Goal: Task Accomplishment & Management: Complete application form

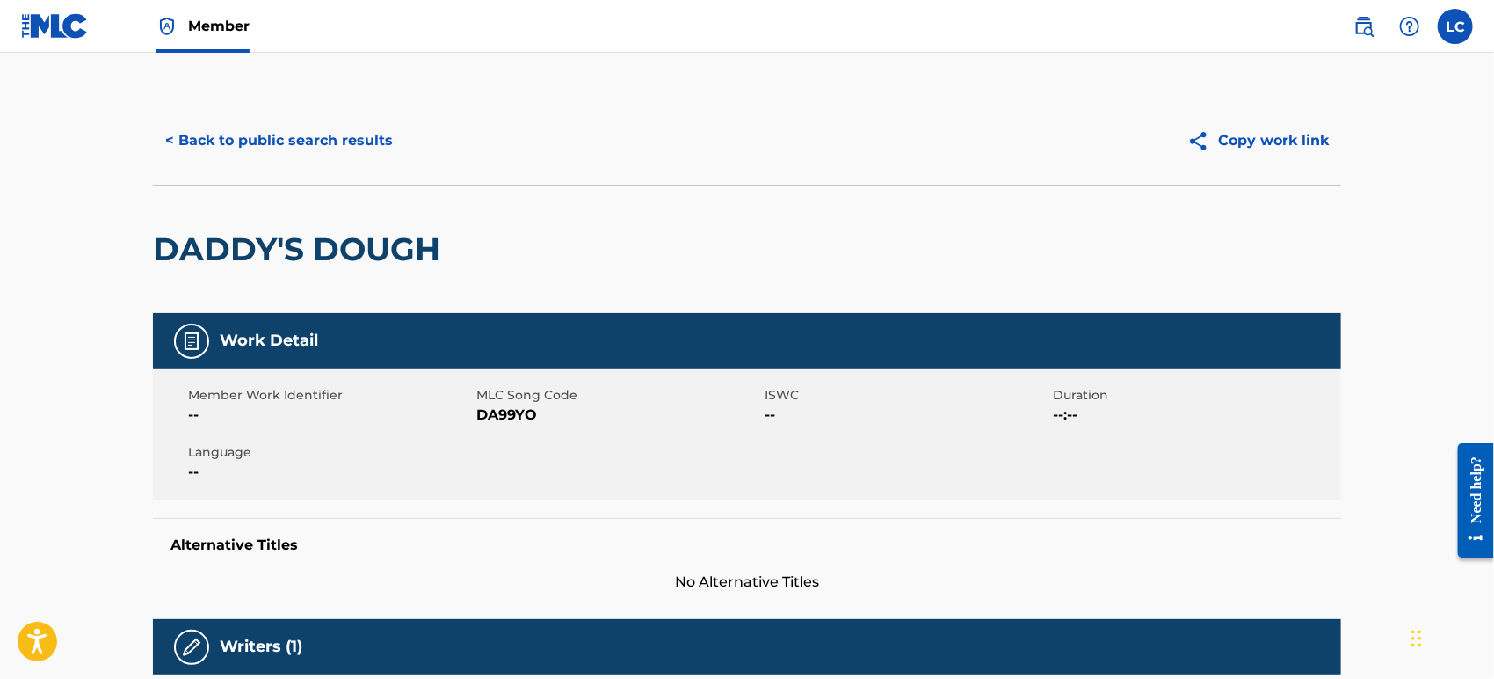
click at [70, 26] on img at bounding box center [55, 25] width 68 height 25
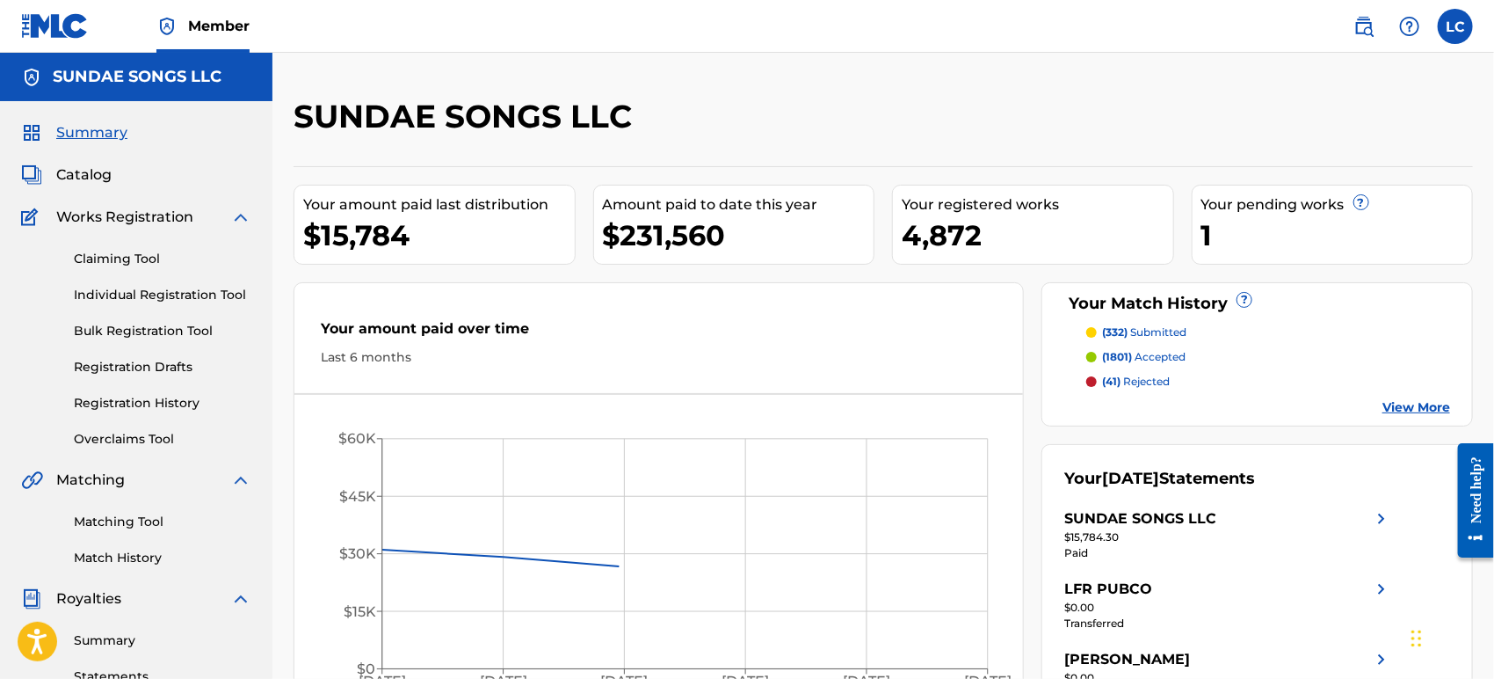
click at [93, 182] on span "Catalog" at bounding box center [83, 174] width 55 height 21
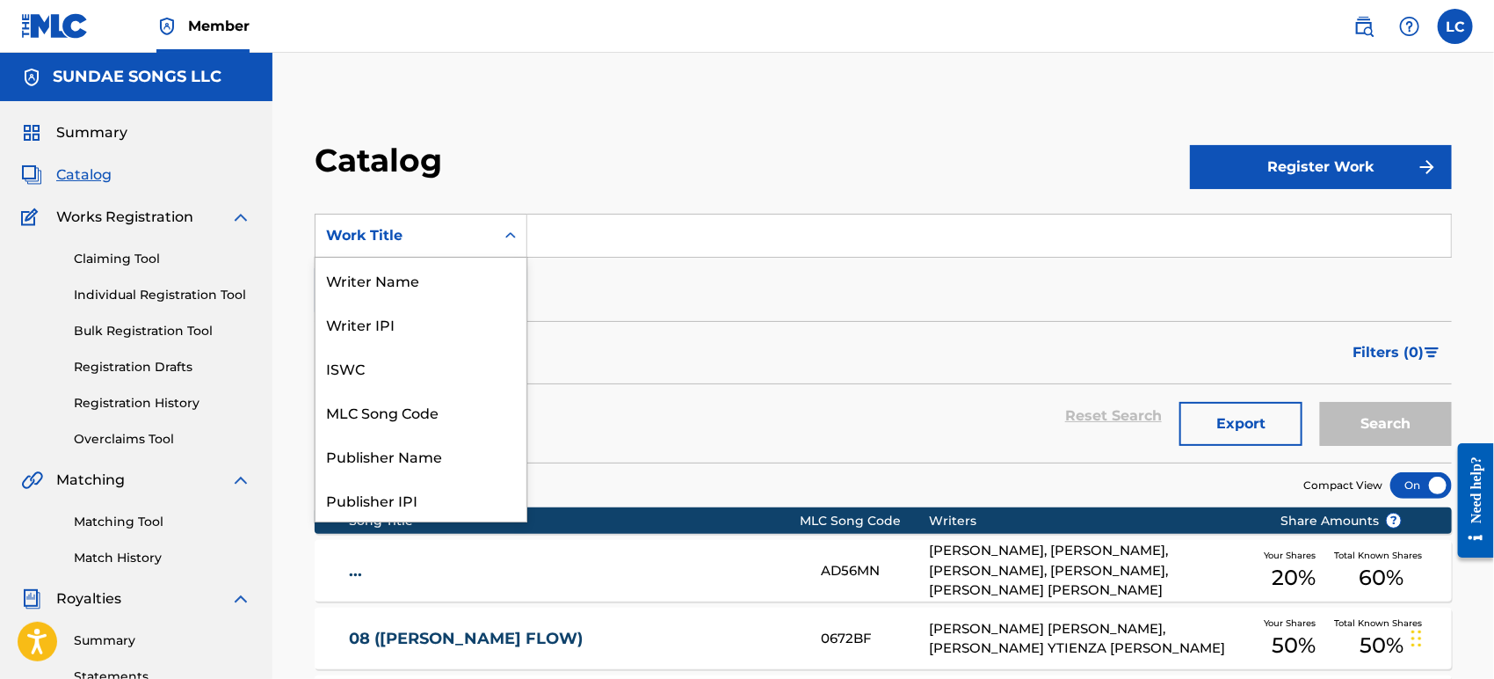
click at [447, 241] on div "Work Title" at bounding box center [405, 235] width 158 height 21
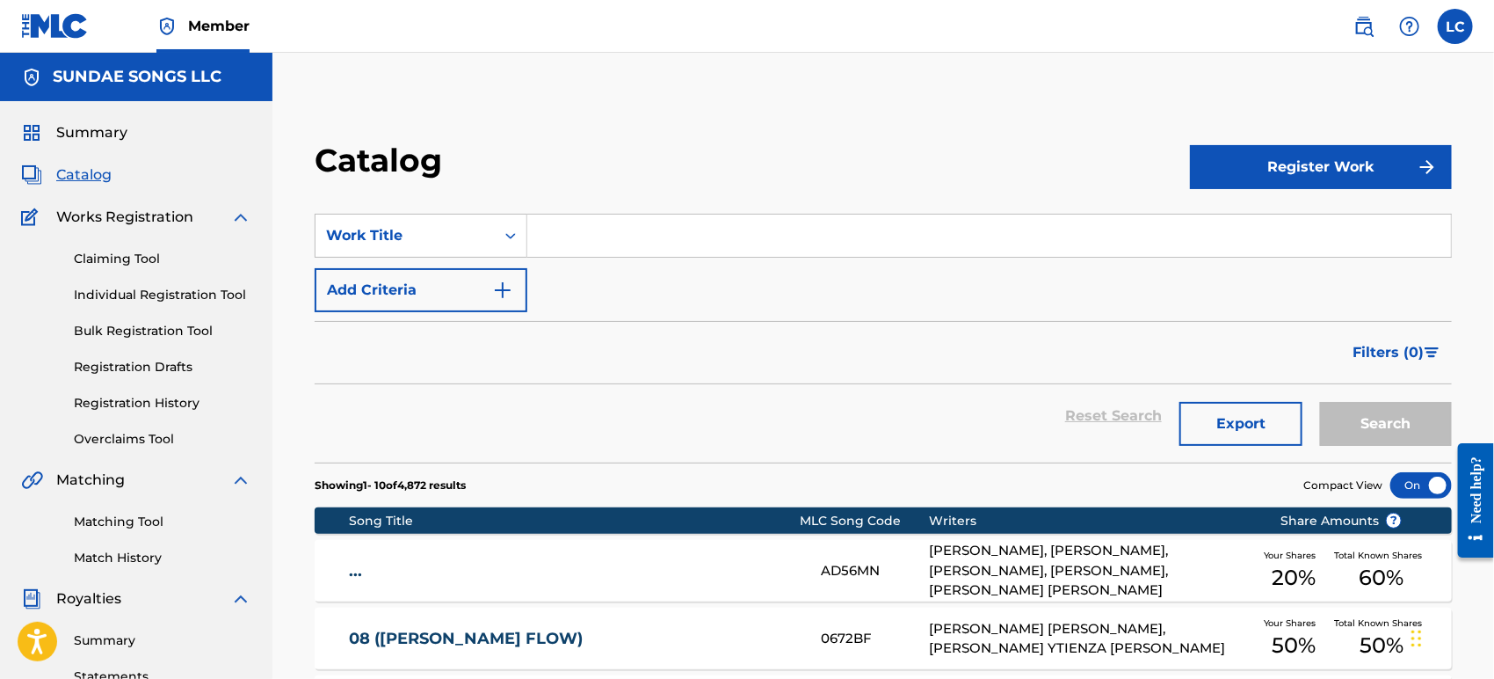
click at [532, 244] on input "Search Form" at bounding box center [989, 235] width 924 height 42
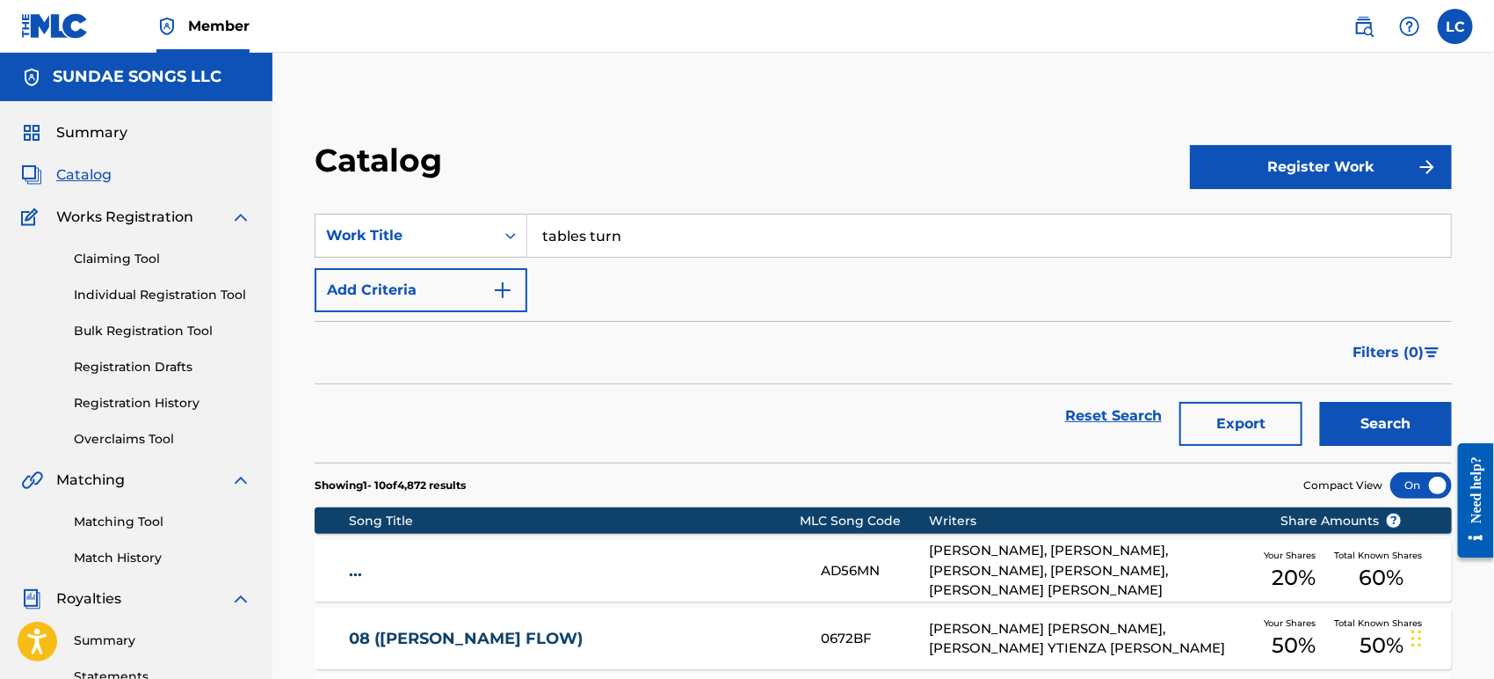
type input "tables turn"
click at [1410, 431] on button "Search" at bounding box center [1386, 424] width 132 height 44
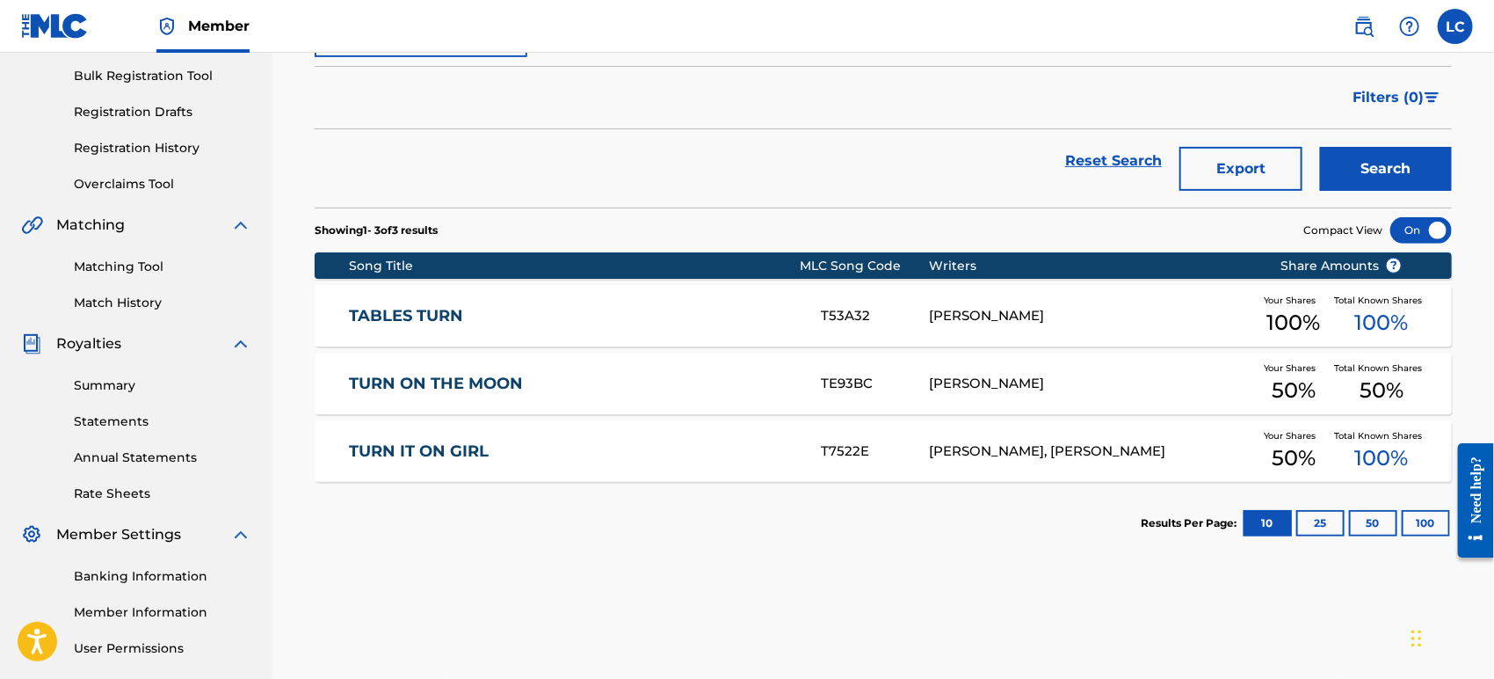
scroll to position [293, 0]
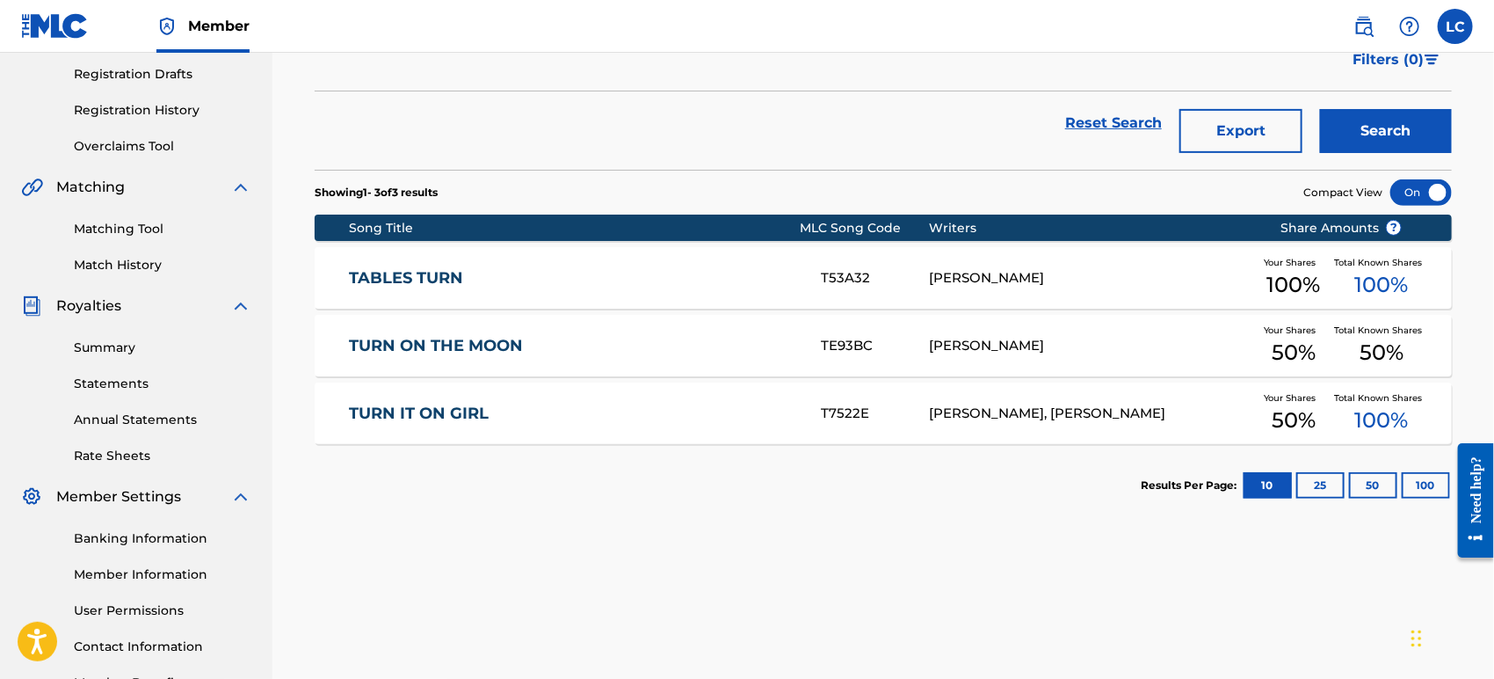
click at [1123, 287] on div "[PERSON_NAME]" at bounding box center [1091, 278] width 324 height 20
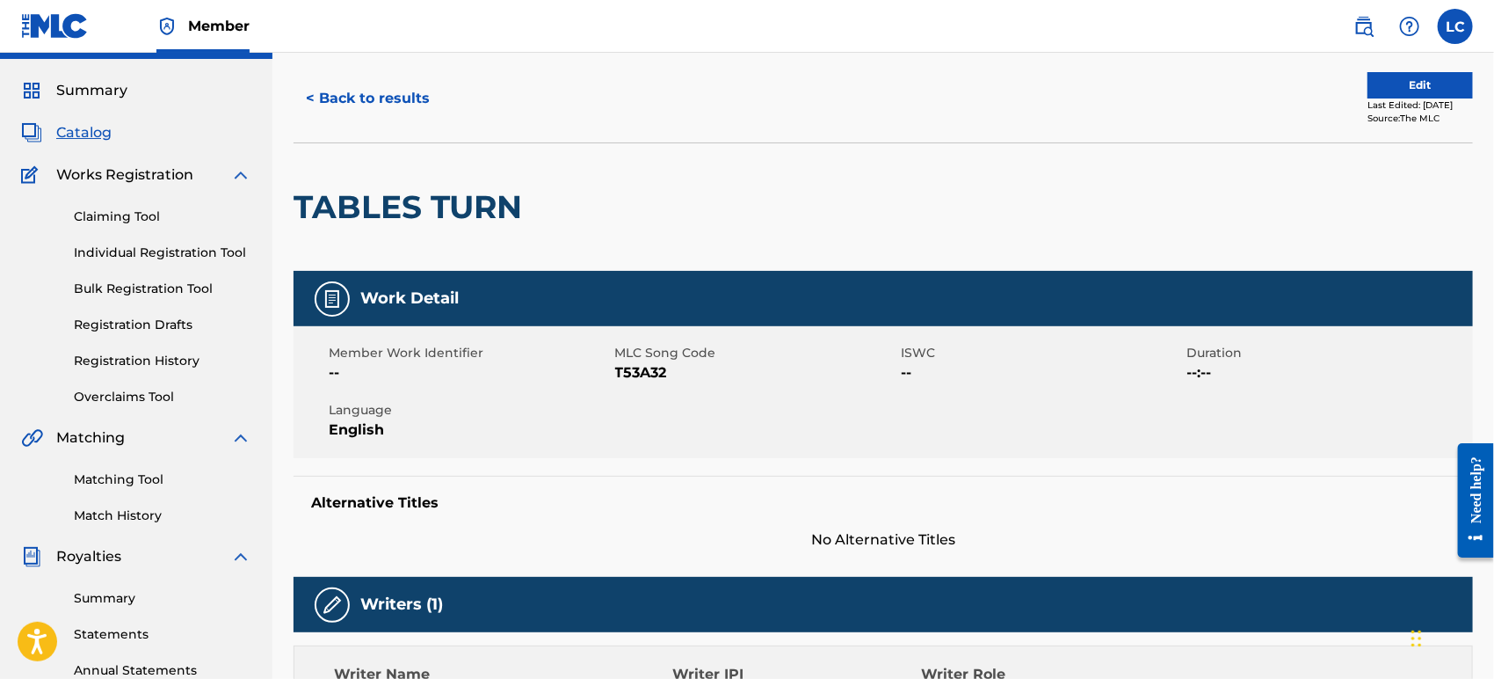
scroll to position [38, 0]
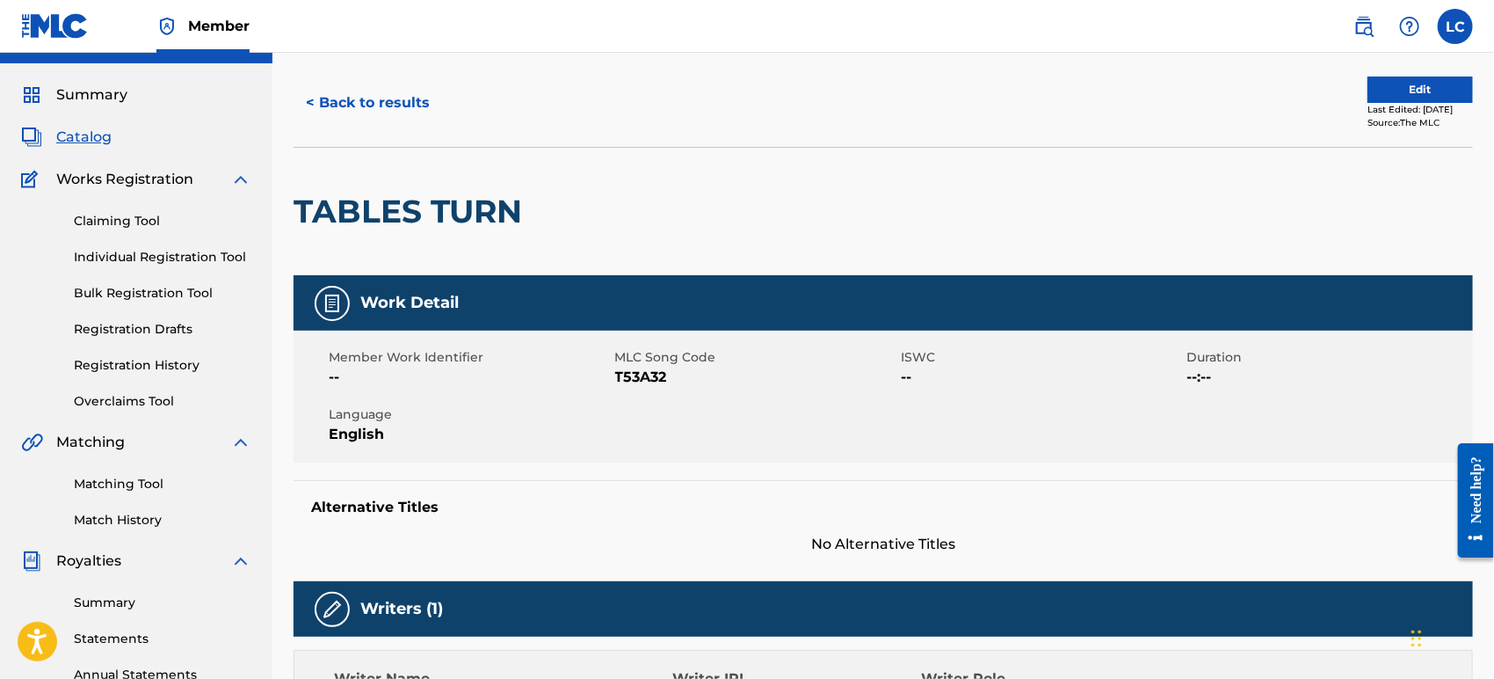
click at [648, 379] on span "T53A32" at bounding box center [756, 377] width 282 height 21
copy span "T53A32"
click at [400, 99] on button "< Back to results" at bounding box center [368, 103] width 149 height 44
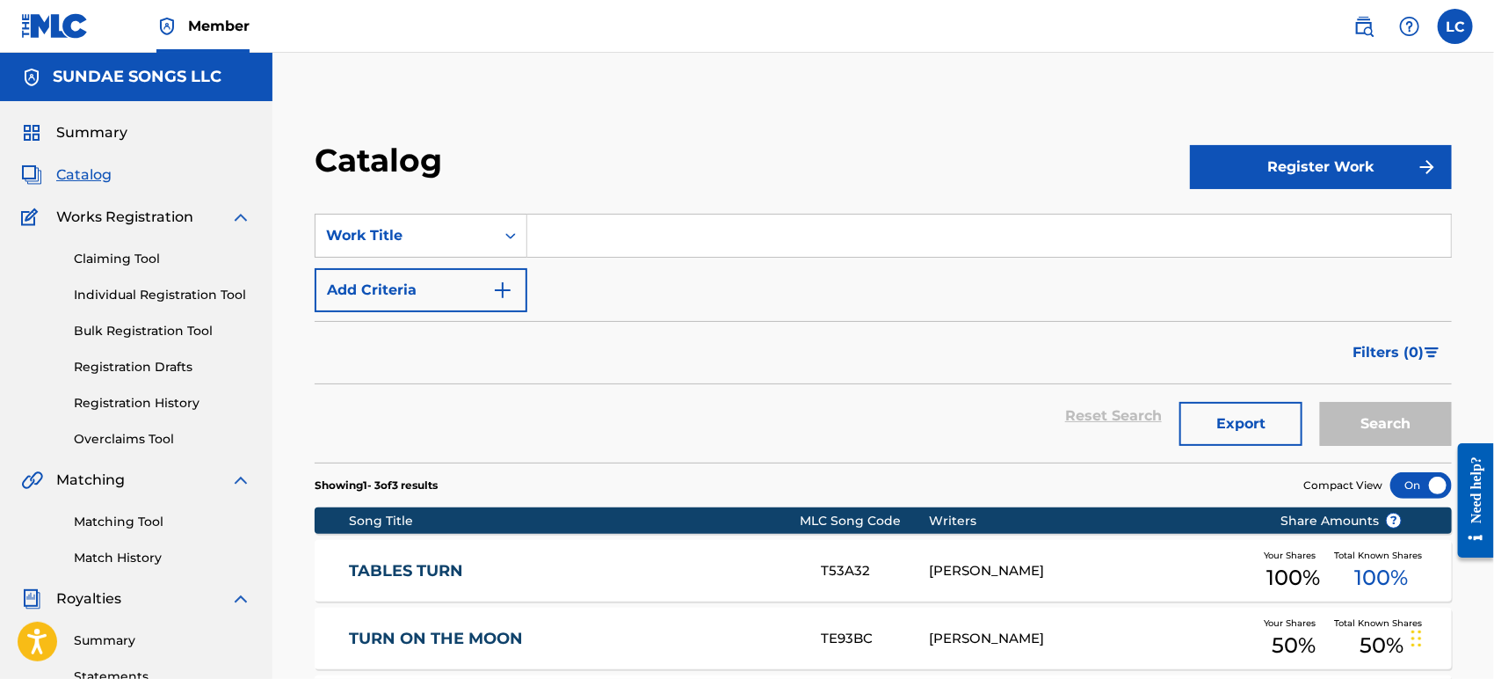
click at [589, 230] on input "Search Form" at bounding box center [989, 235] width 924 height 42
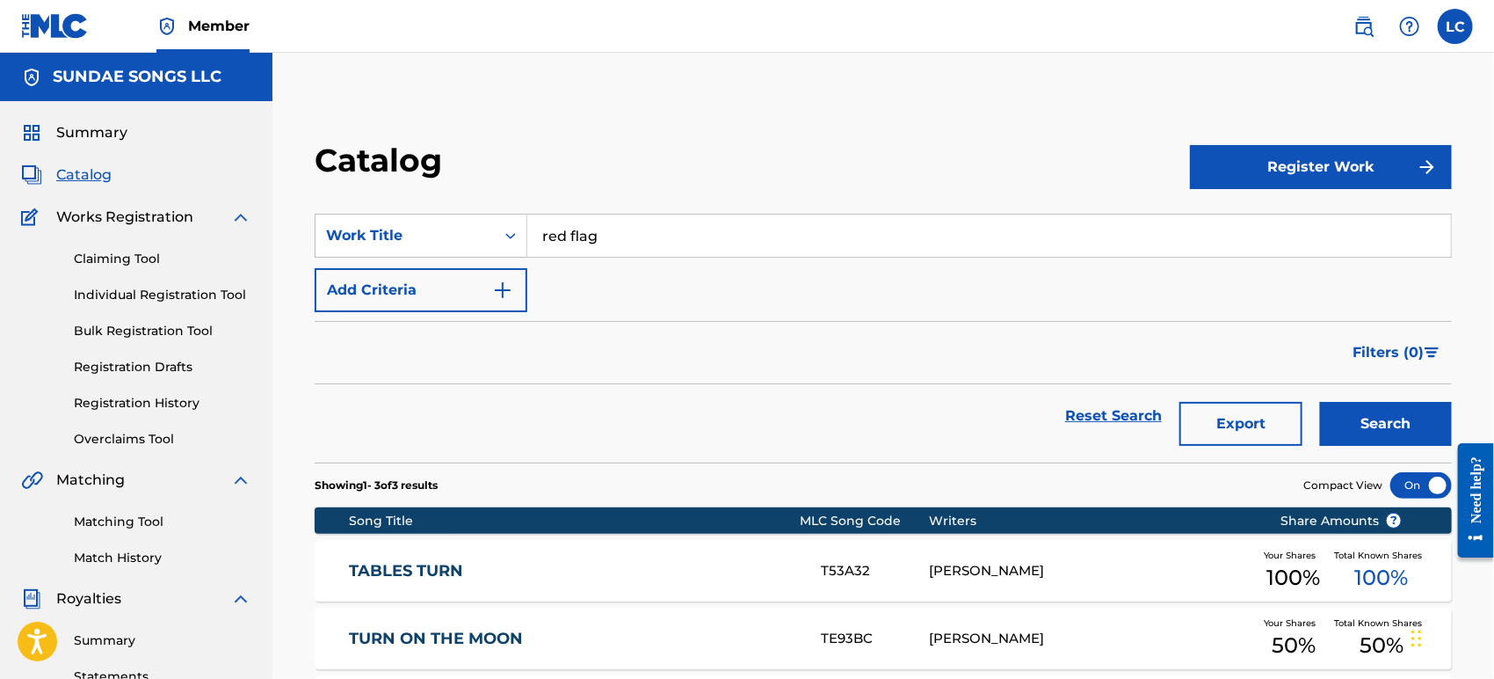
type input "red flag"
click at [1373, 433] on button "Search" at bounding box center [1386, 424] width 132 height 44
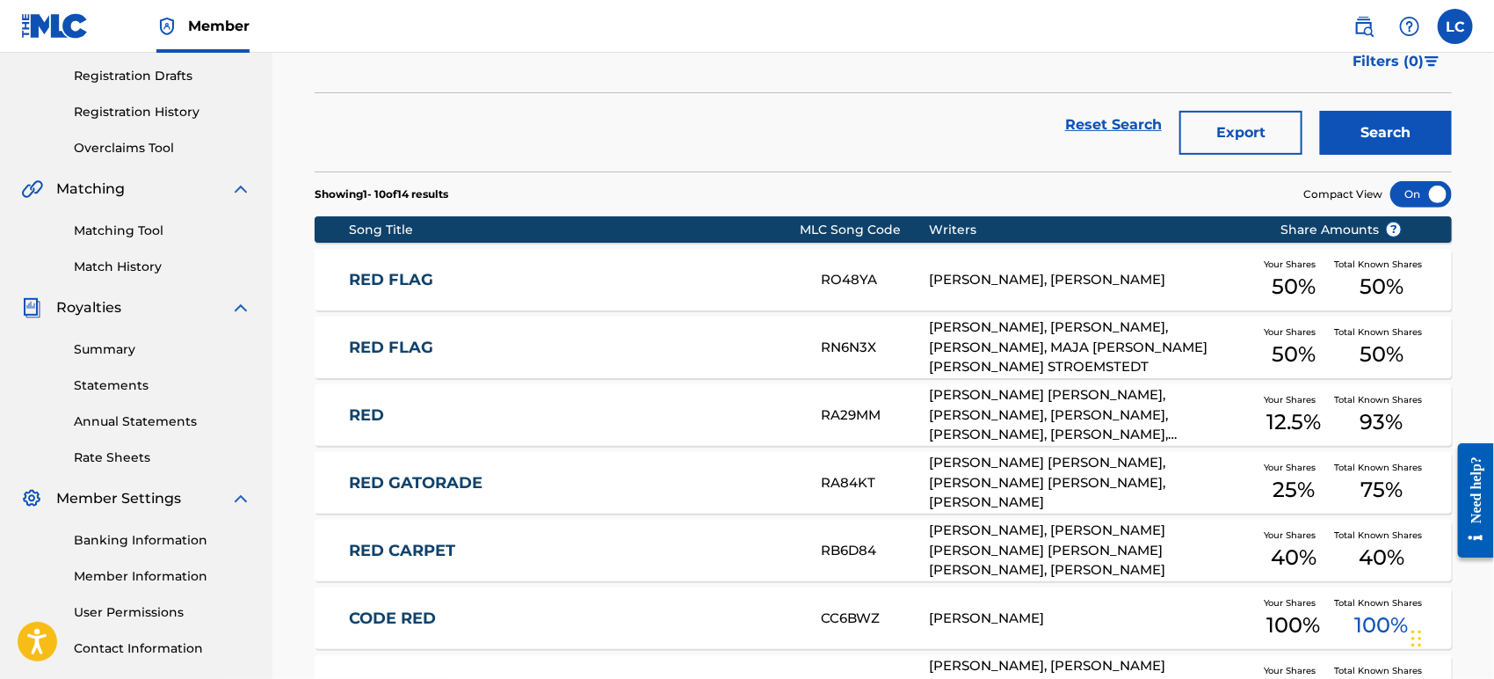
scroll to position [293, 0]
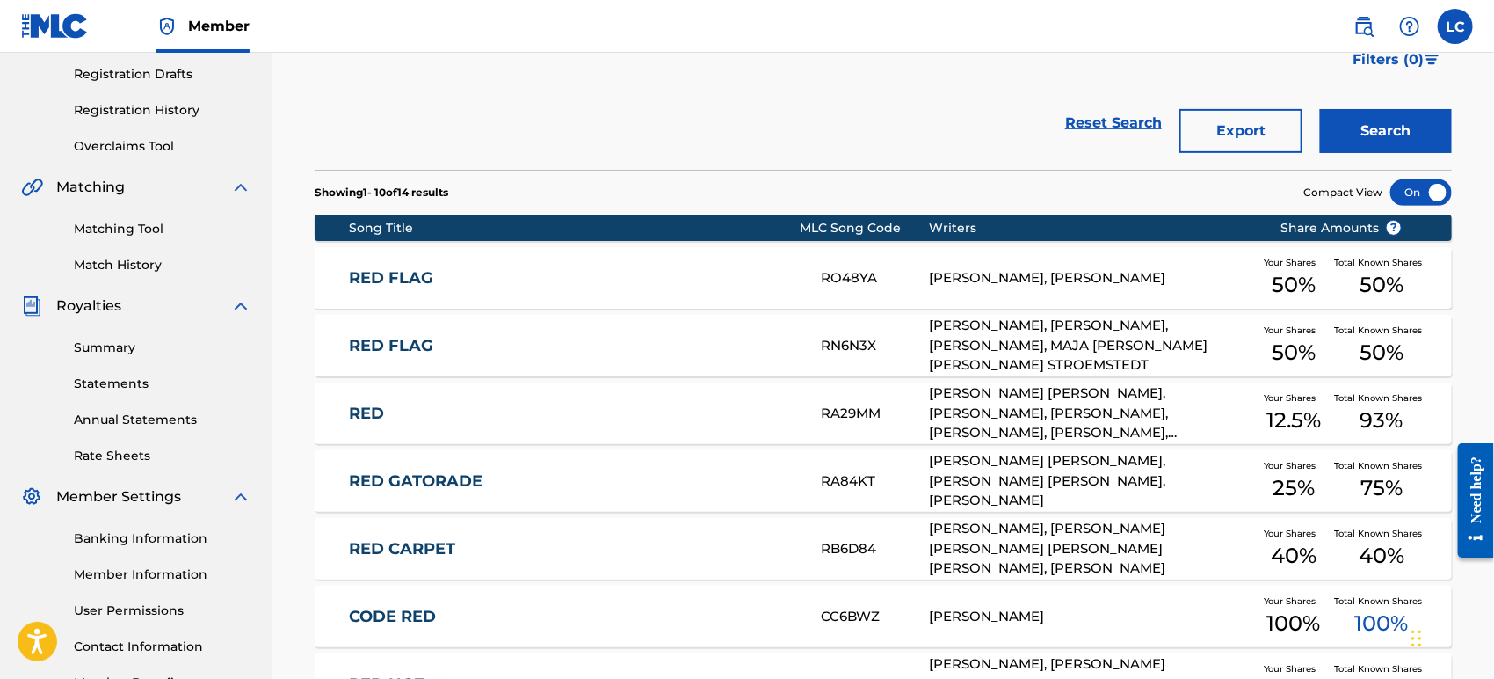
click at [772, 280] on link "RED FLAG" at bounding box center [573, 278] width 449 height 20
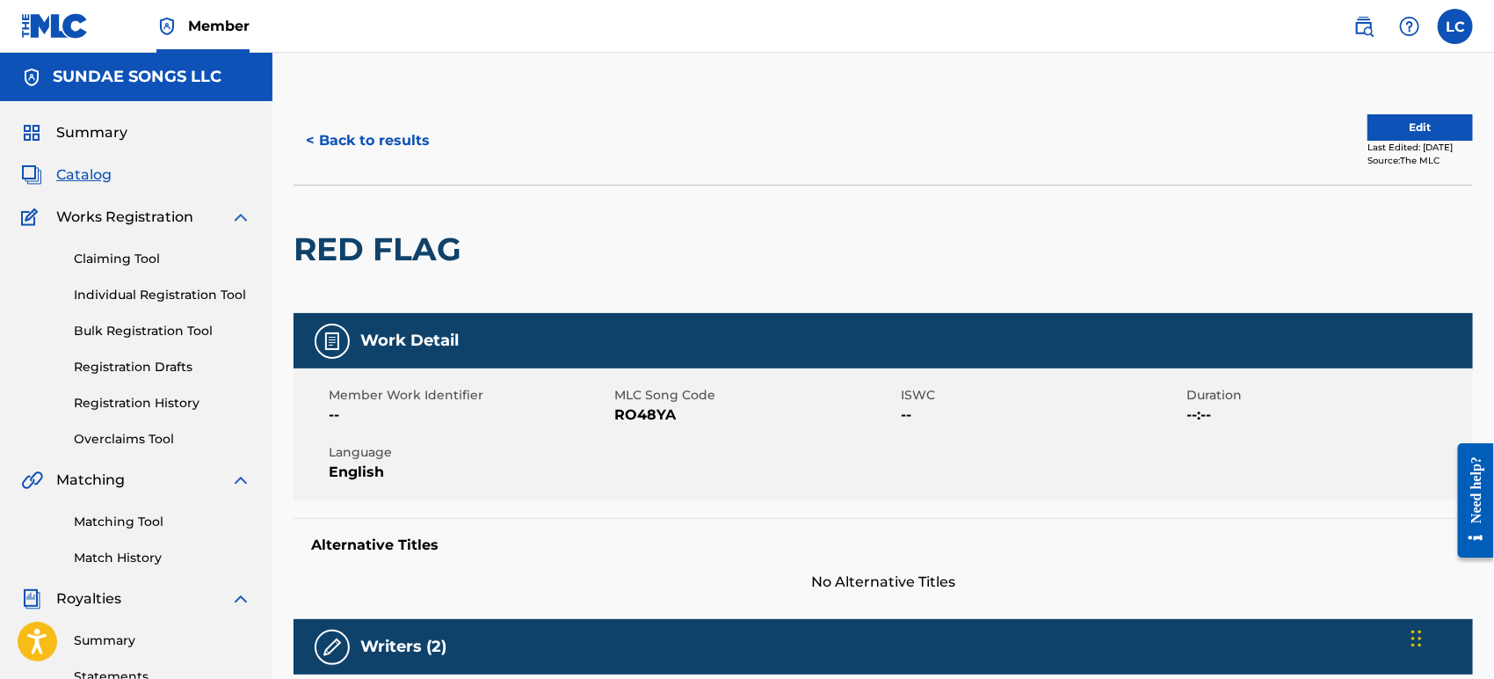
click at [635, 410] on span "RO48YA" at bounding box center [756, 414] width 282 height 21
copy span "RO48YA"
click at [331, 131] on button "< Back to results" at bounding box center [368, 141] width 149 height 44
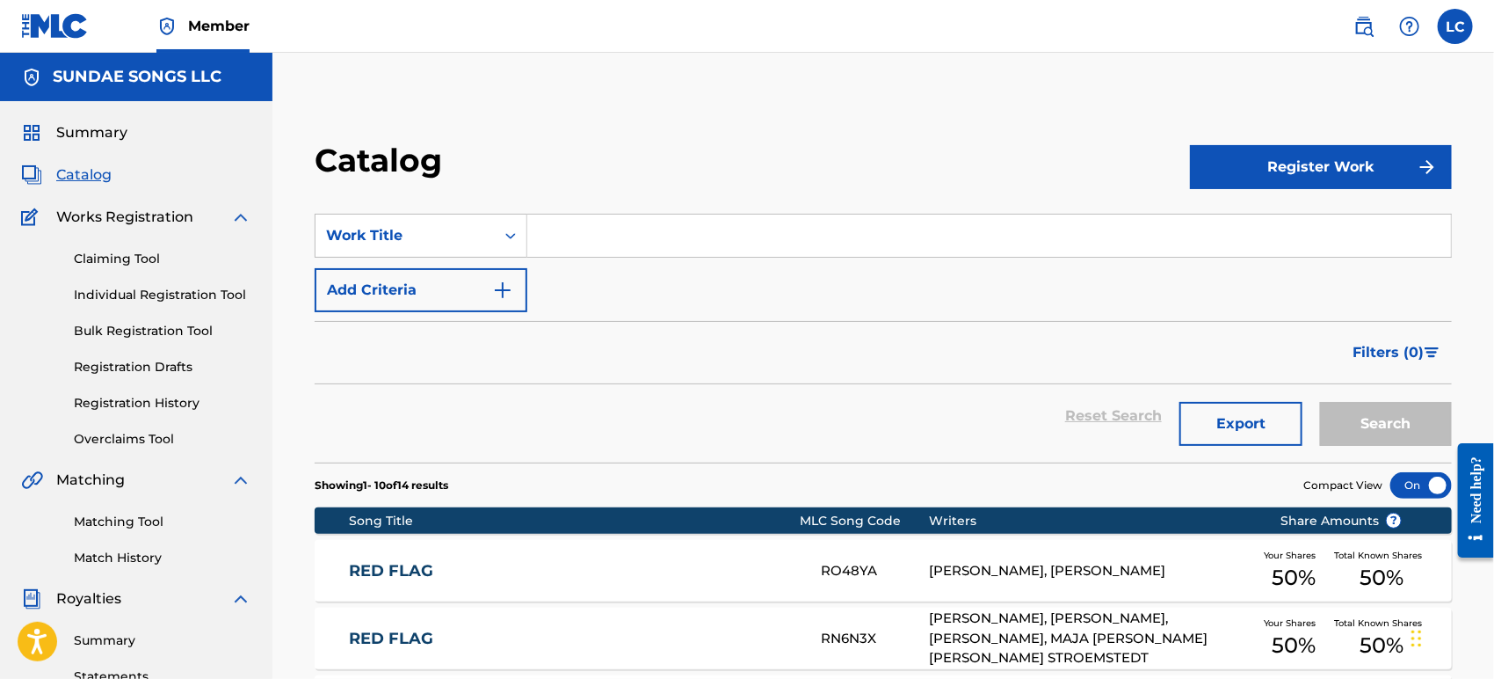
click at [640, 230] on input "Search Form" at bounding box center [989, 235] width 924 height 42
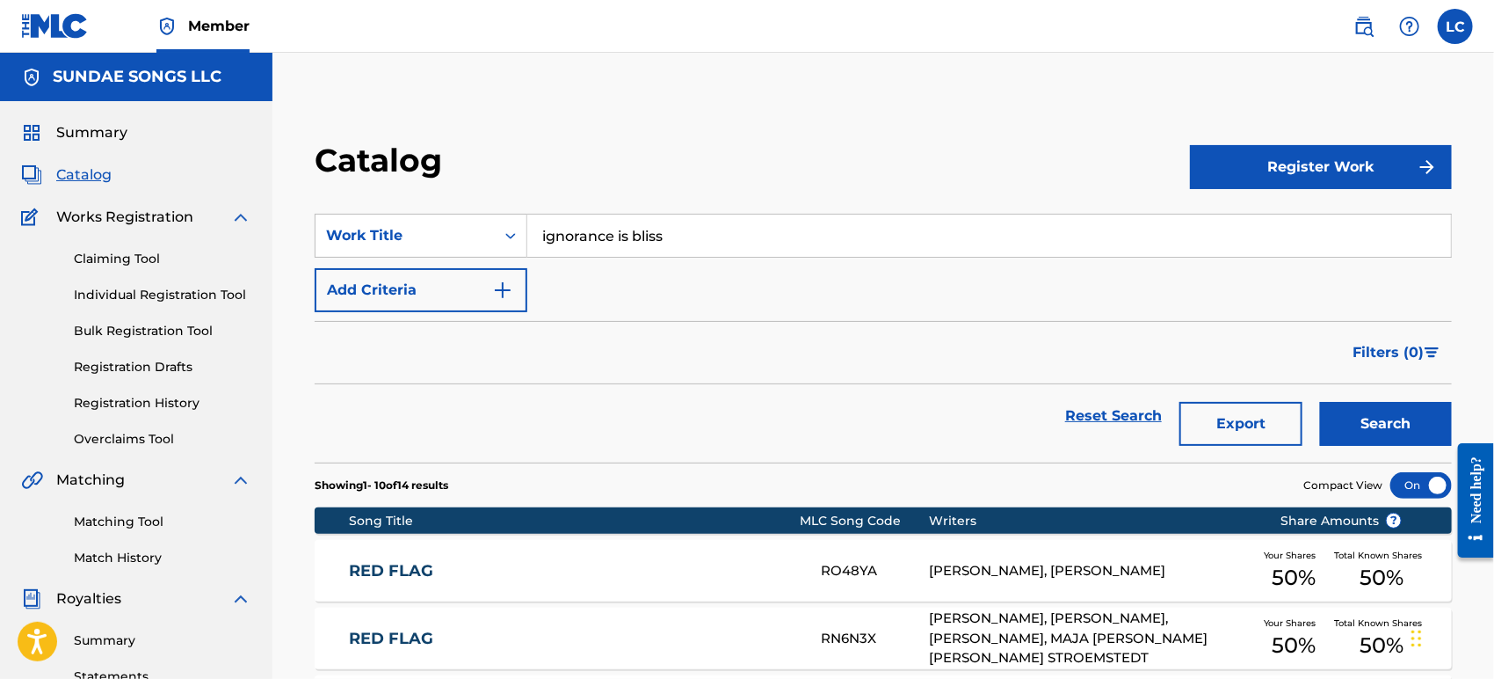
click at [1373, 430] on button "Search" at bounding box center [1386, 424] width 132 height 44
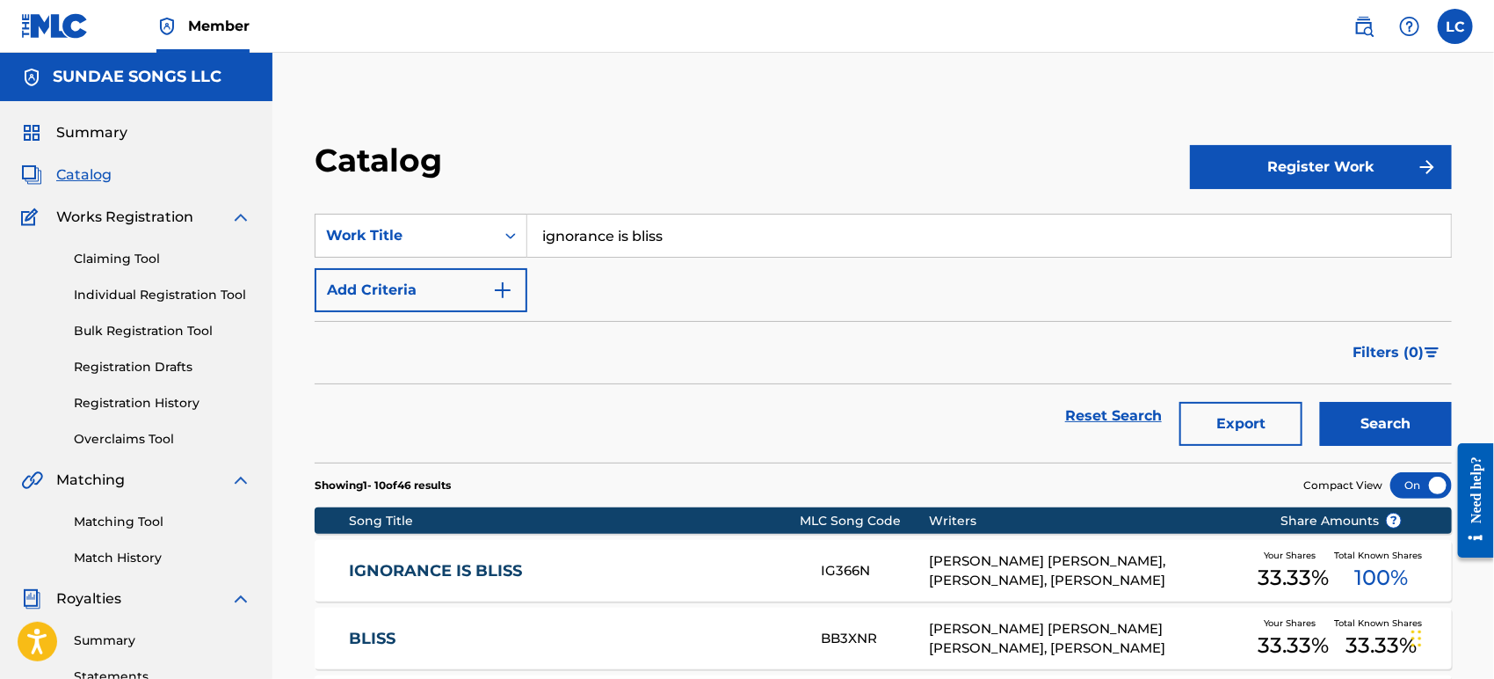
drag, startPoint x: 733, startPoint y: 214, endPoint x: 152, endPoint y: 229, distance: 581.2
click at [152, 229] on main "SUNDAE SONGS LLC Summary Catalog Works Registration Claiming Tool Individual Re…" at bounding box center [747, 677] width 1494 height 1248
drag, startPoint x: 913, startPoint y: 240, endPoint x: 165, endPoint y: 287, distance: 749.5
click at [187, 281] on main "SUNDAE SONGS LLC Summary Catalog Works Registration Claiming Tool Individual Re…" at bounding box center [747, 677] width 1494 height 1248
click at [1405, 428] on button "Search" at bounding box center [1386, 424] width 132 height 44
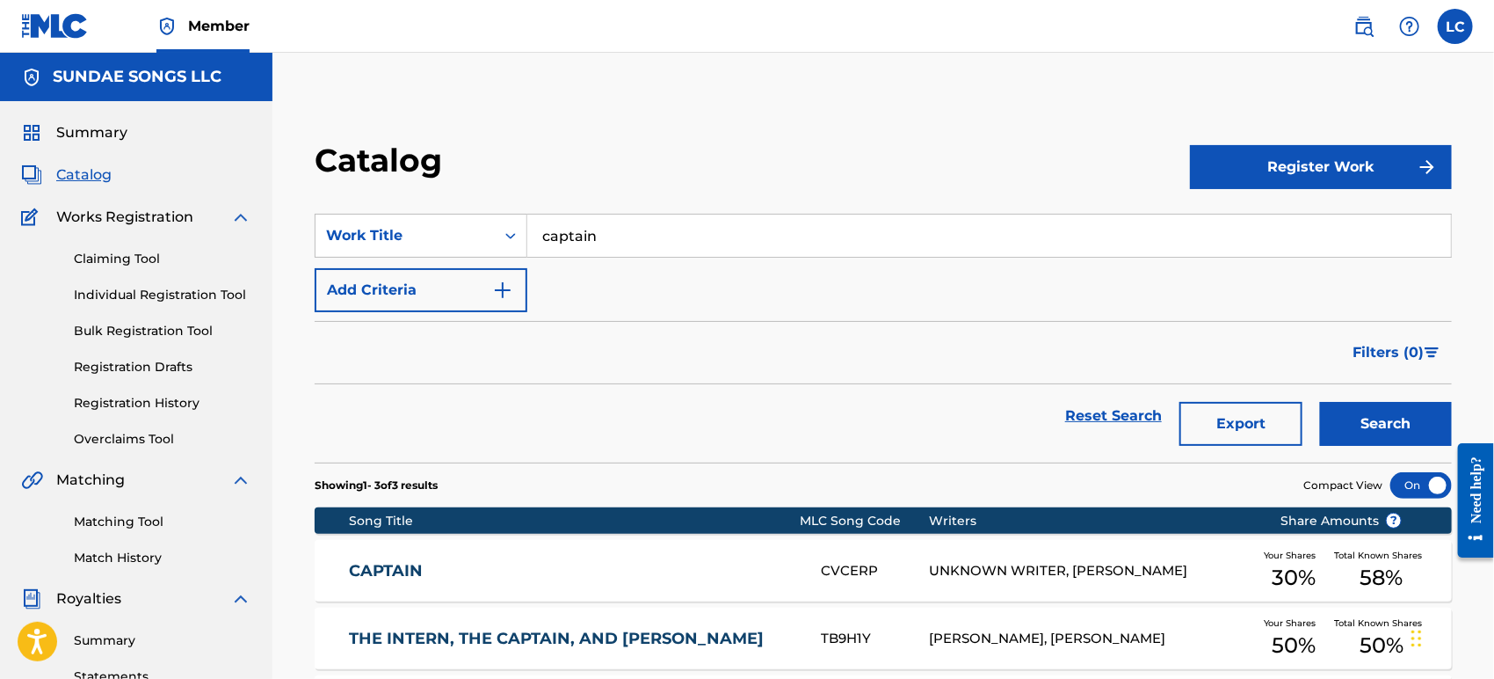
click at [234, 224] on main "SUNDAE SONGS LLC Summary Catalog Works Registration Claiming Tool Individual Re…" at bounding box center [747, 529] width 1494 height 953
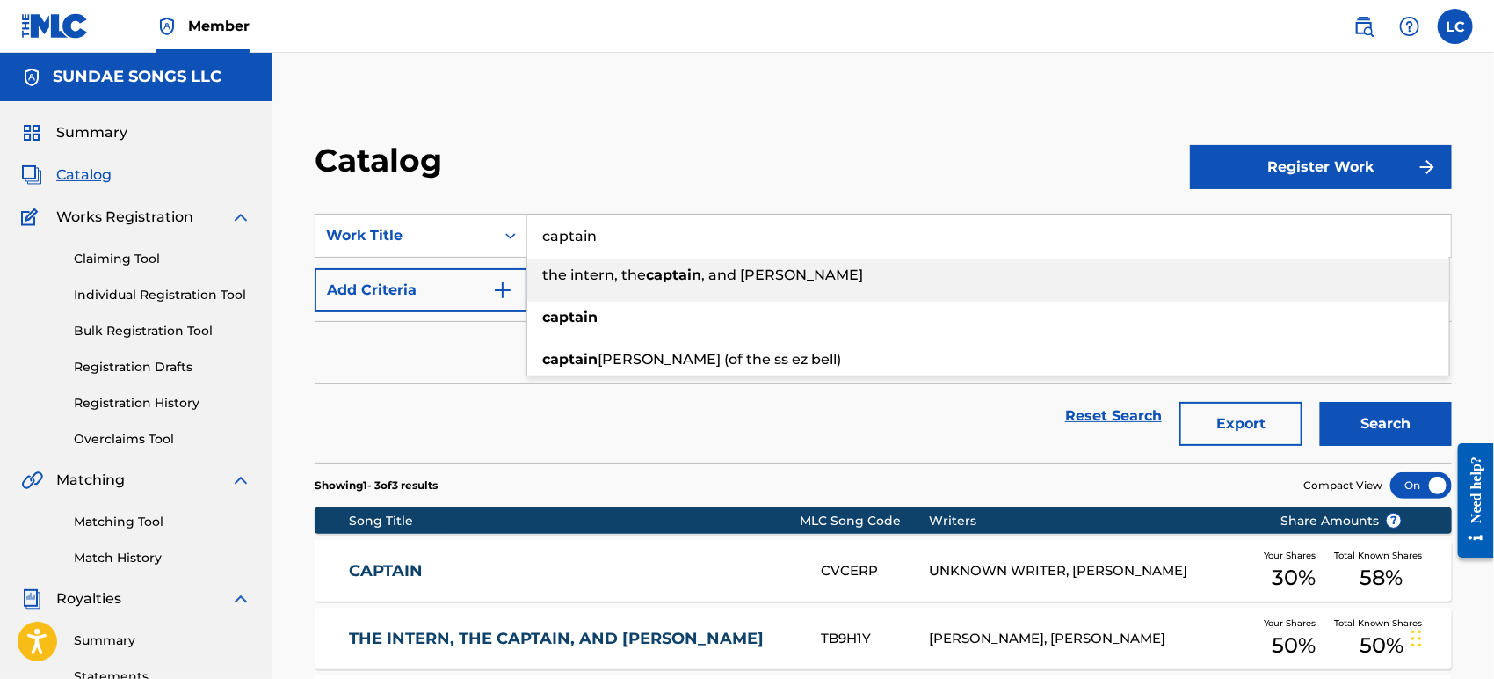
paste input "BAD ACTRESS"
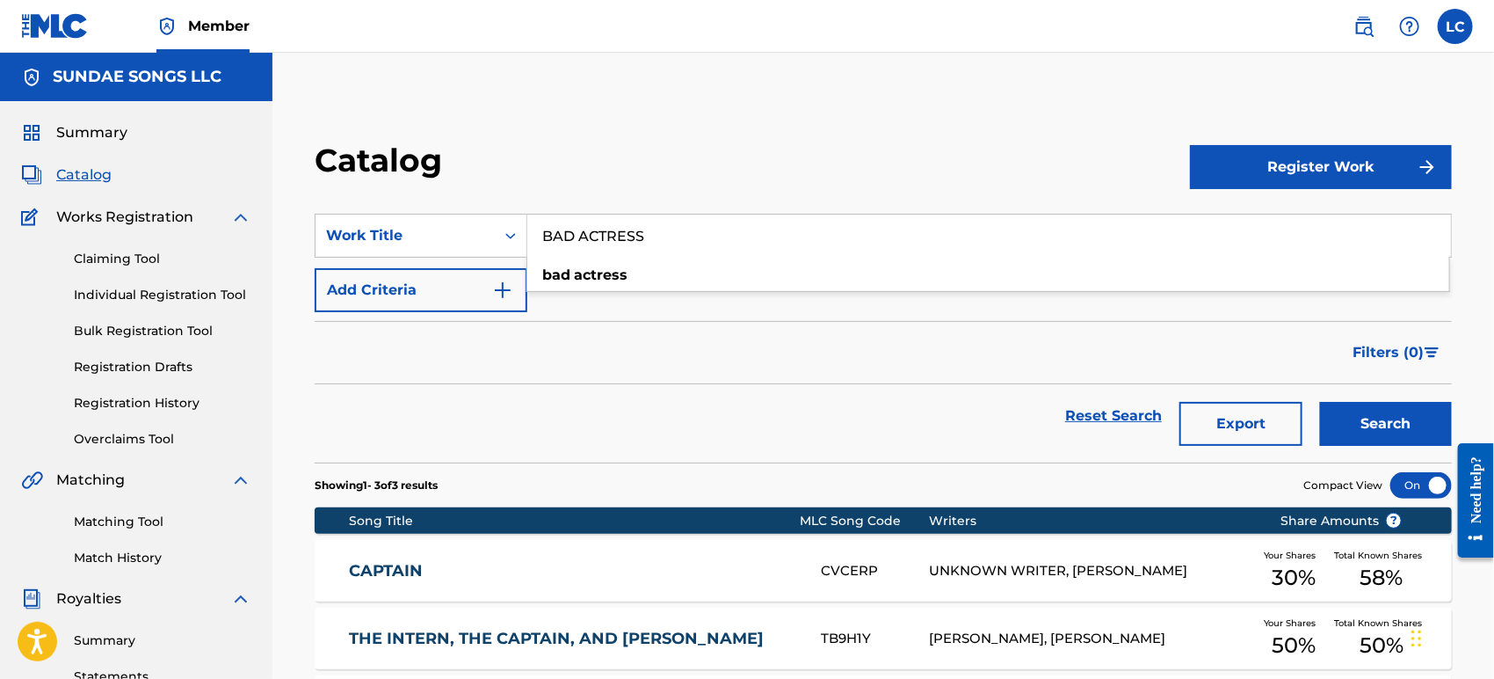
type input "BAD ACTRESS"
click at [1429, 427] on button "Search" at bounding box center [1386, 424] width 132 height 44
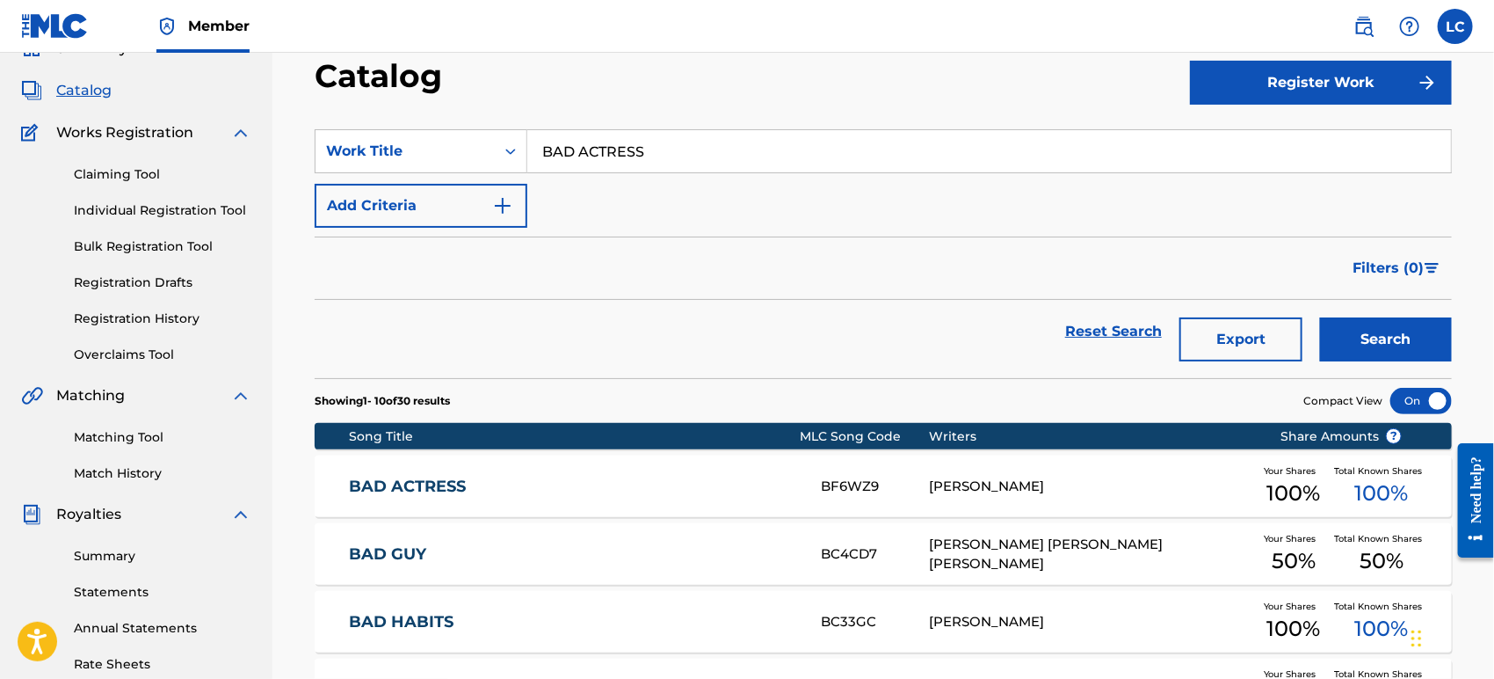
scroll to position [98, 0]
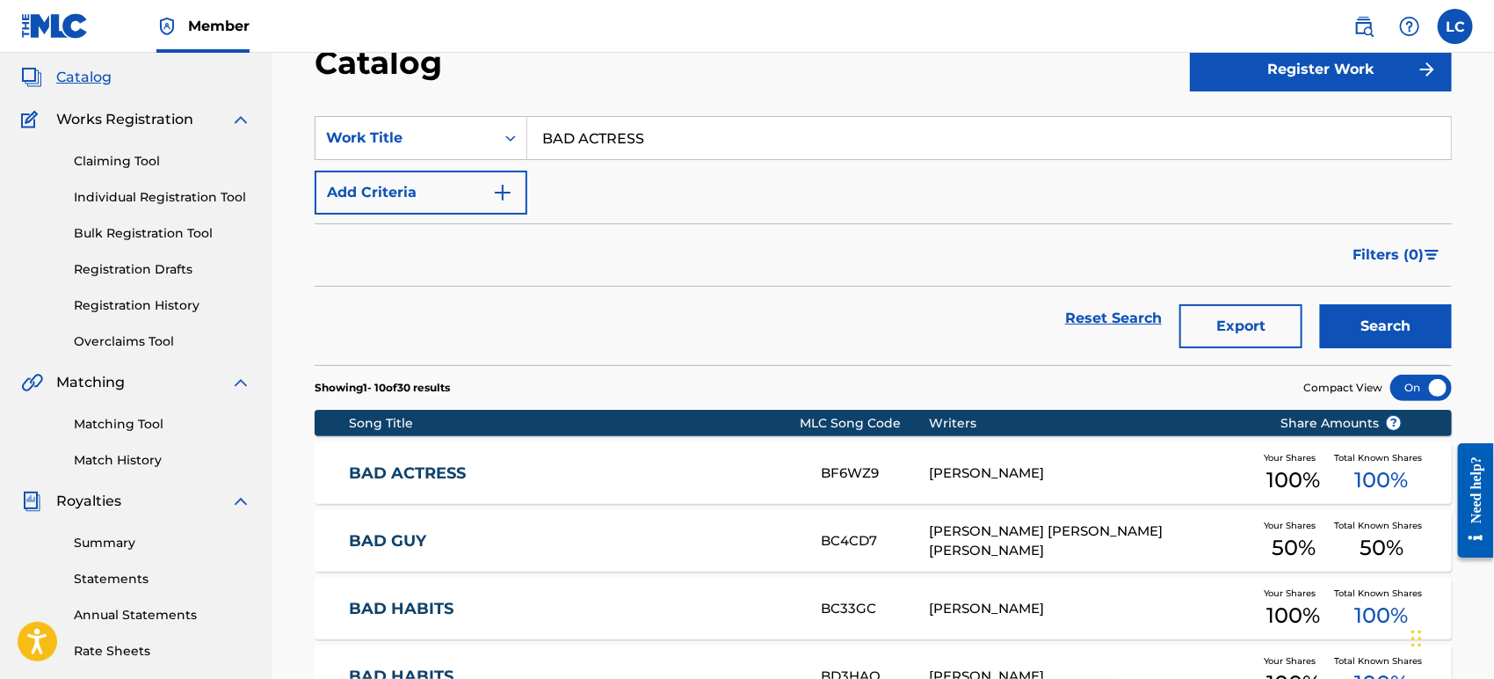
click at [982, 464] on div "[PERSON_NAME]" at bounding box center [1091, 473] width 324 height 20
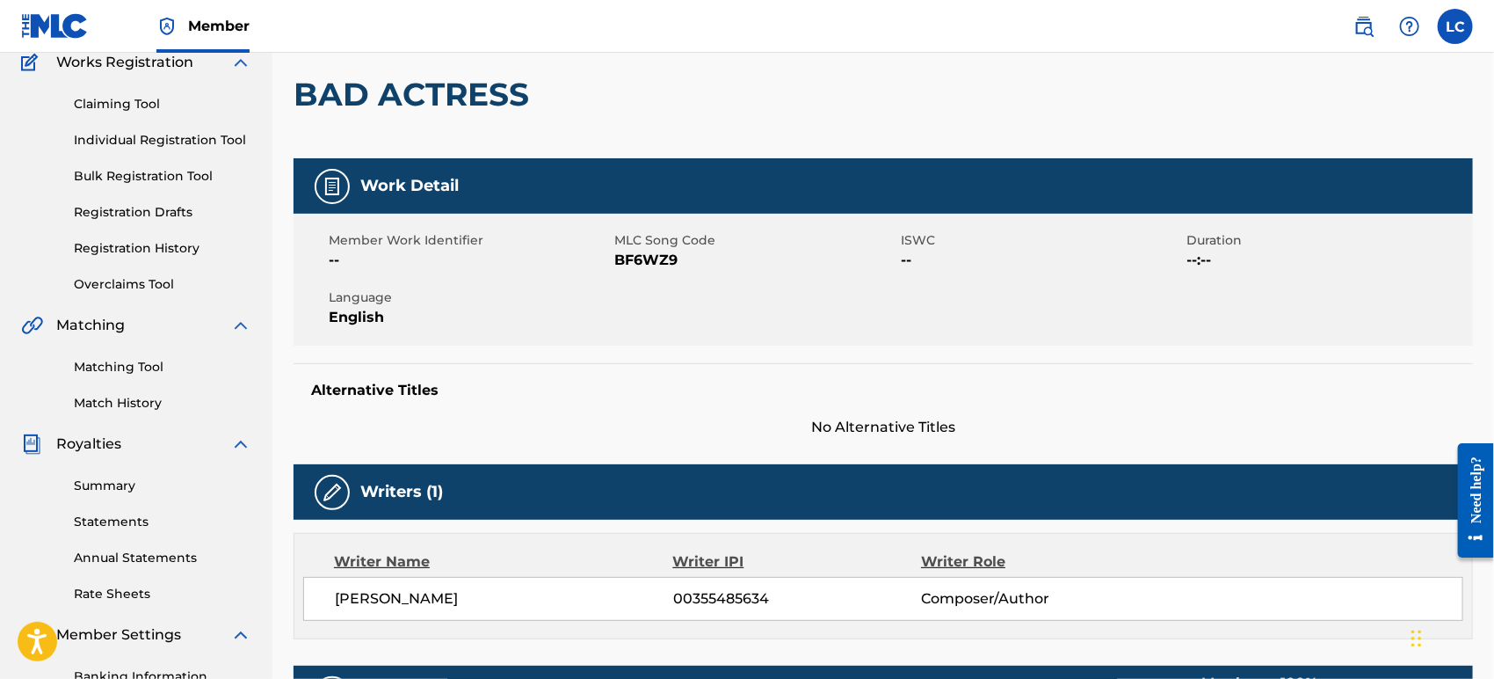
scroll to position [195, 0]
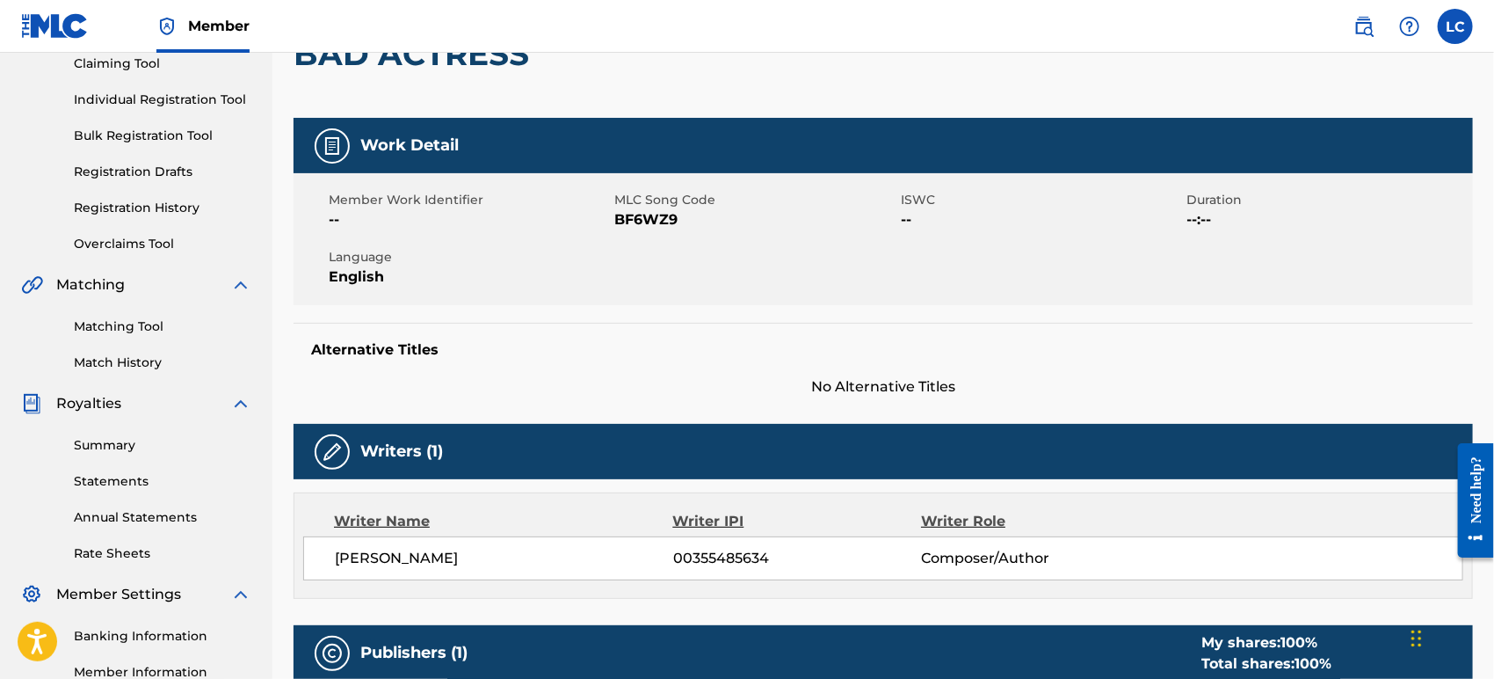
click at [651, 215] on span "BF6WZ9" at bounding box center [756, 219] width 282 height 21
copy span "BF6WZ9"
click at [172, 209] on link "Registration History" at bounding box center [163, 208] width 178 height 18
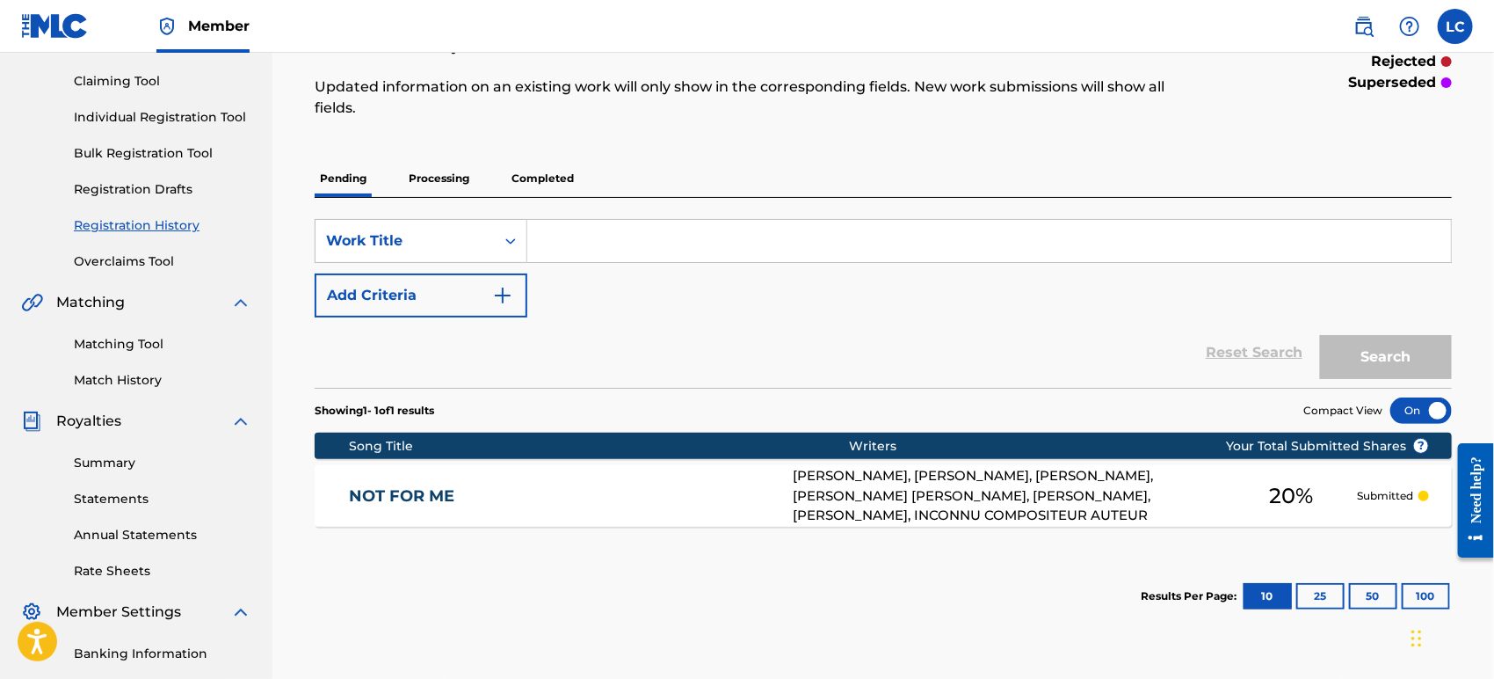
scroll to position [195, 0]
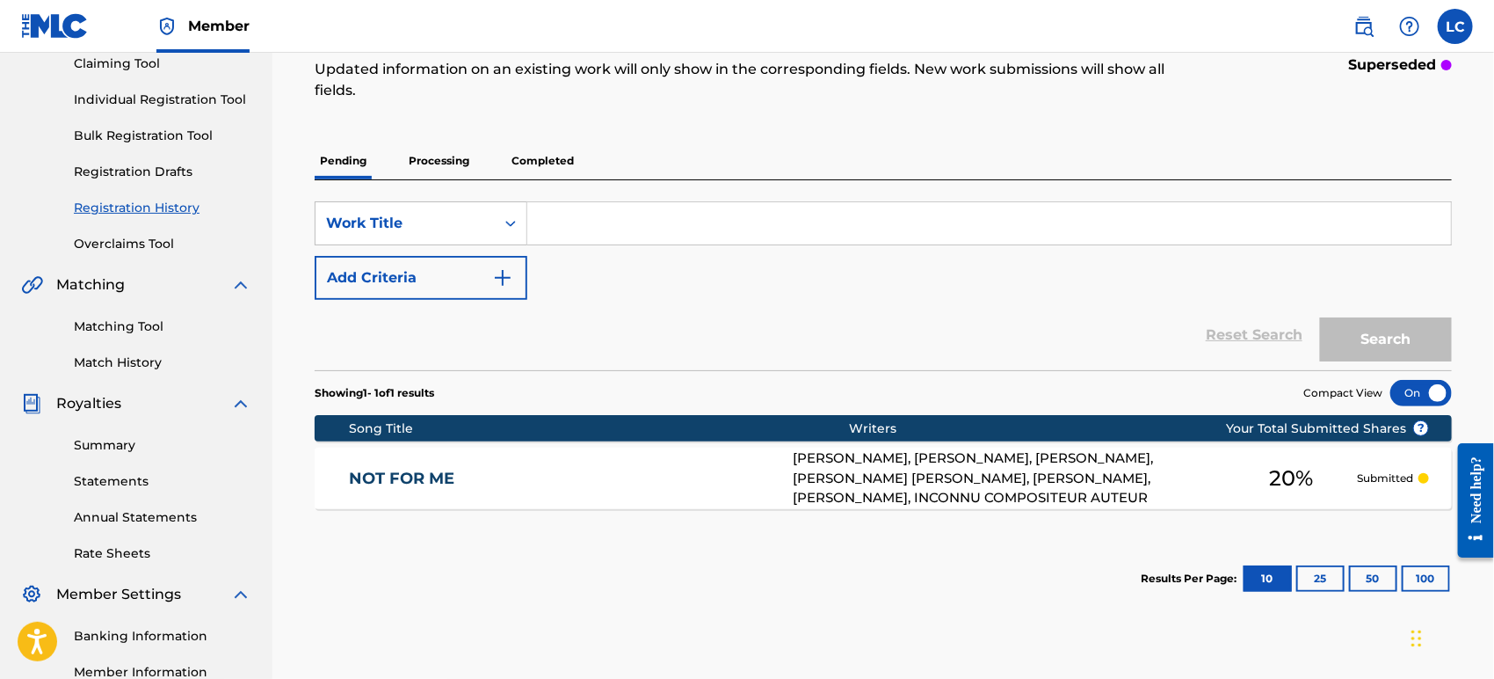
click at [452, 168] on p "Processing" at bounding box center [438, 160] width 71 height 37
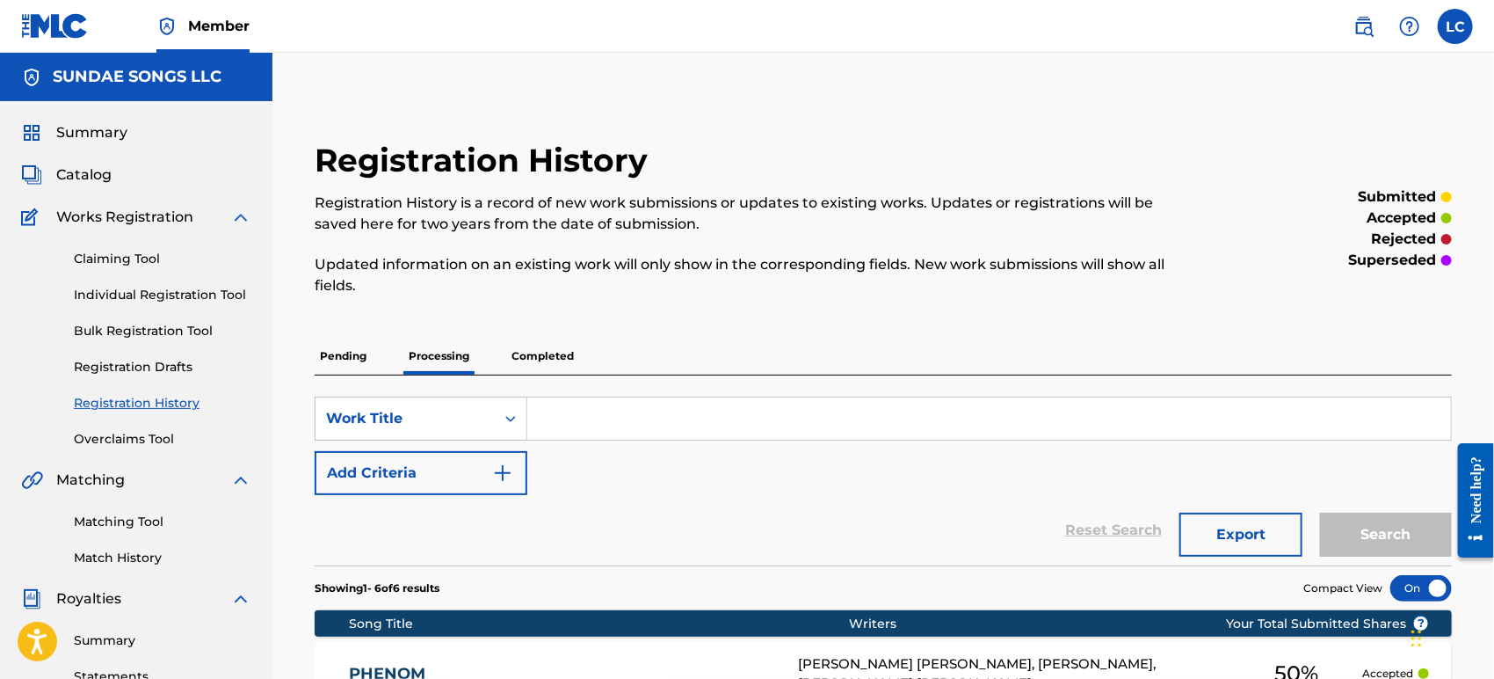
click at [553, 354] on p "Completed" at bounding box center [542, 356] width 73 height 37
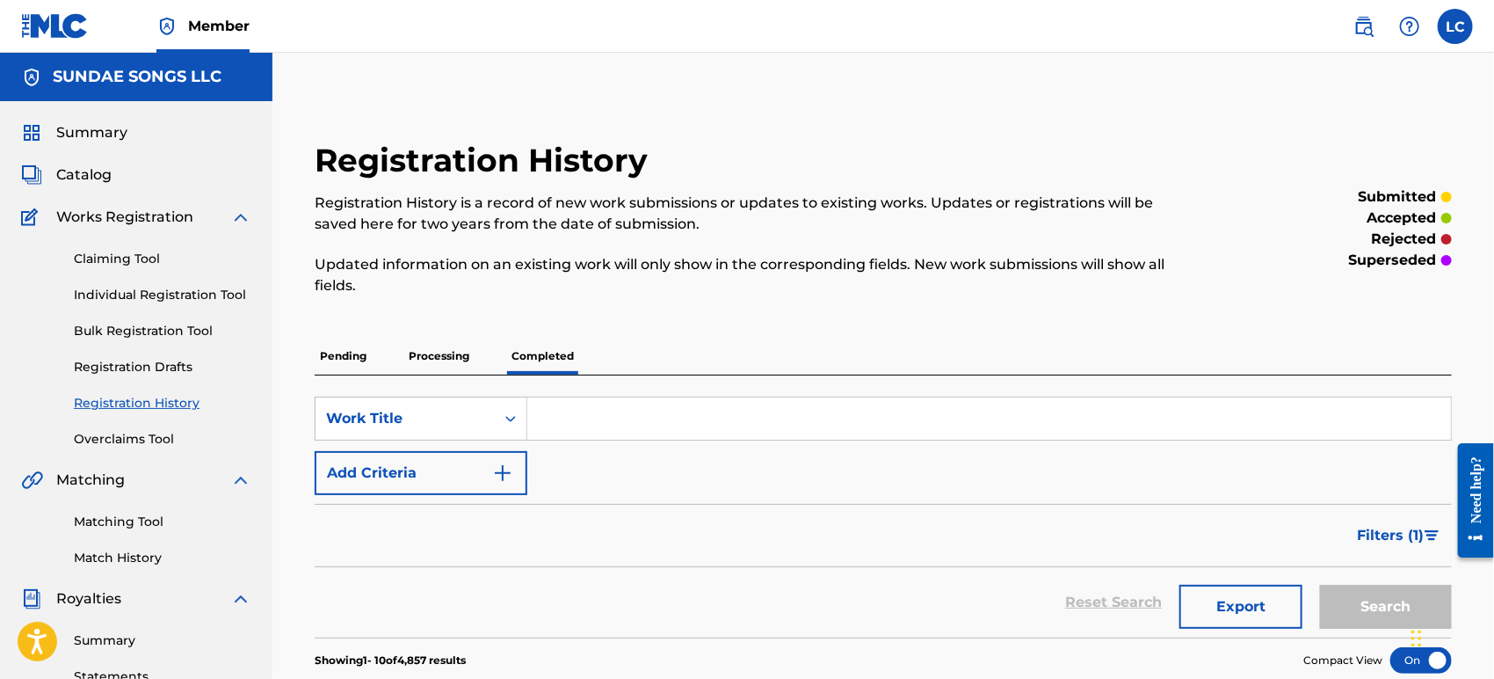
click at [143, 257] on link "Claiming Tool" at bounding box center [163, 259] width 178 height 18
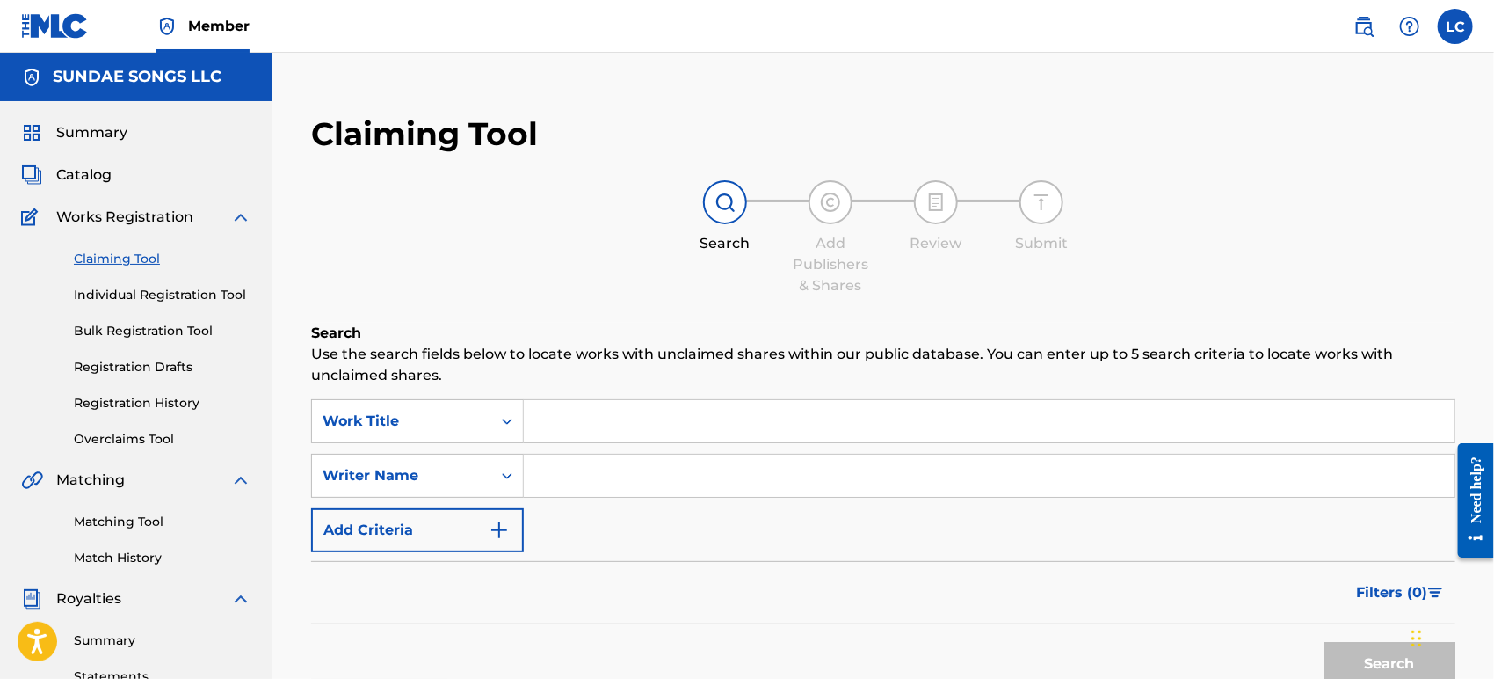
click at [628, 434] on input "Search Form" at bounding box center [989, 421] width 931 height 42
click at [605, 445] on div "SearchWithCriteria4d303b24-5524-46b8-b0ce-ee224cfaee4d Work Title SearchWithCri…" at bounding box center [883, 475] width 1144 height 153
click at [611, 418] on input "Search Form" at bounding box center [989, 421] width 931 height 42
click at [672, 434] on input "Search Form" at bounding box center [989, 421] width 931 height 42
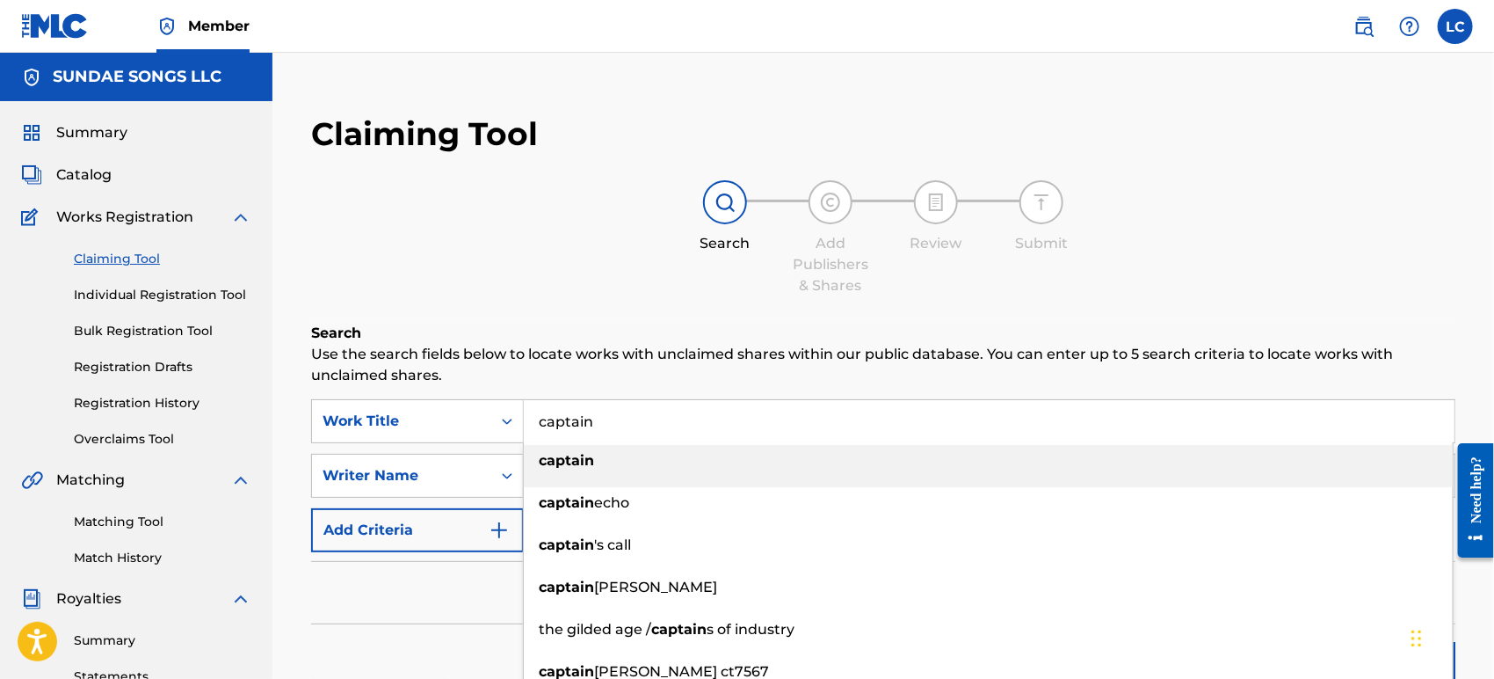
type input "captain"
click at [1356, 25] on img at bounding box center [1364, 26] width 21 height 21
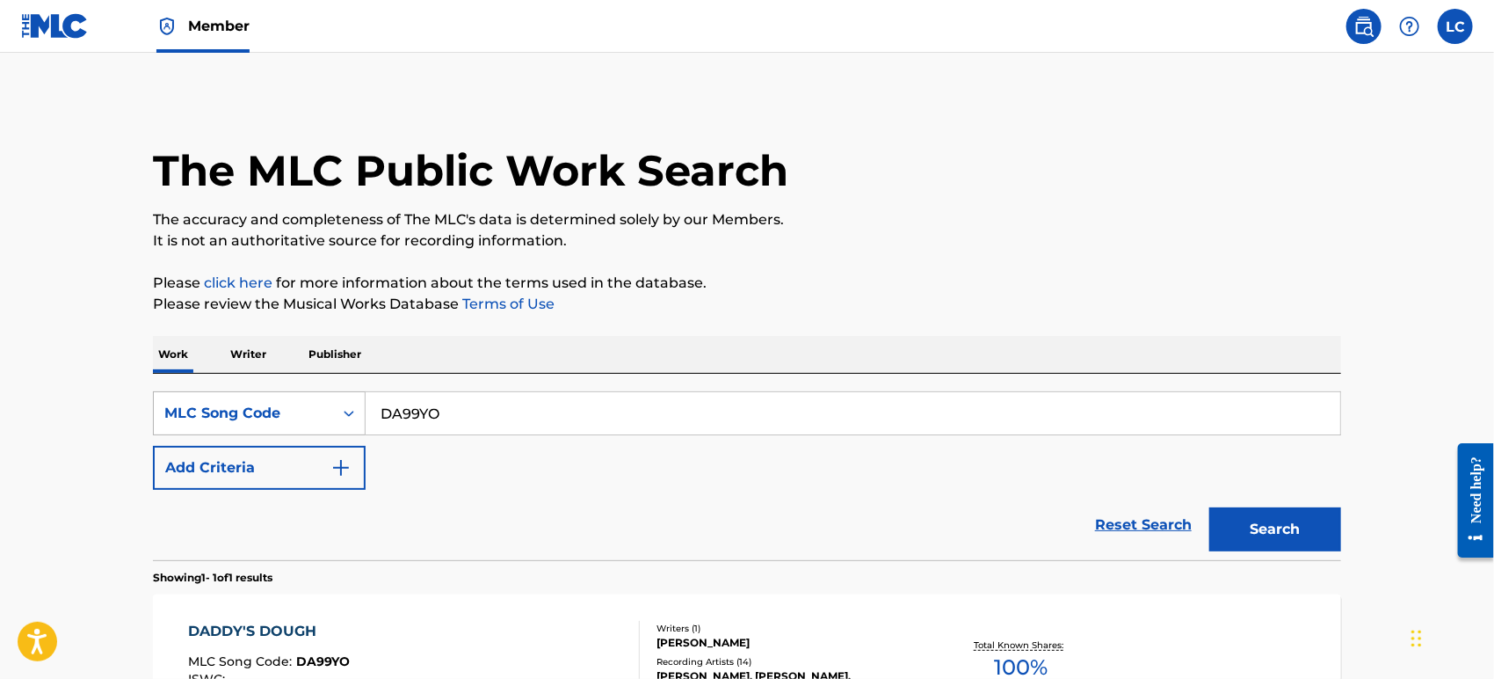
scroll to position [21, 0]
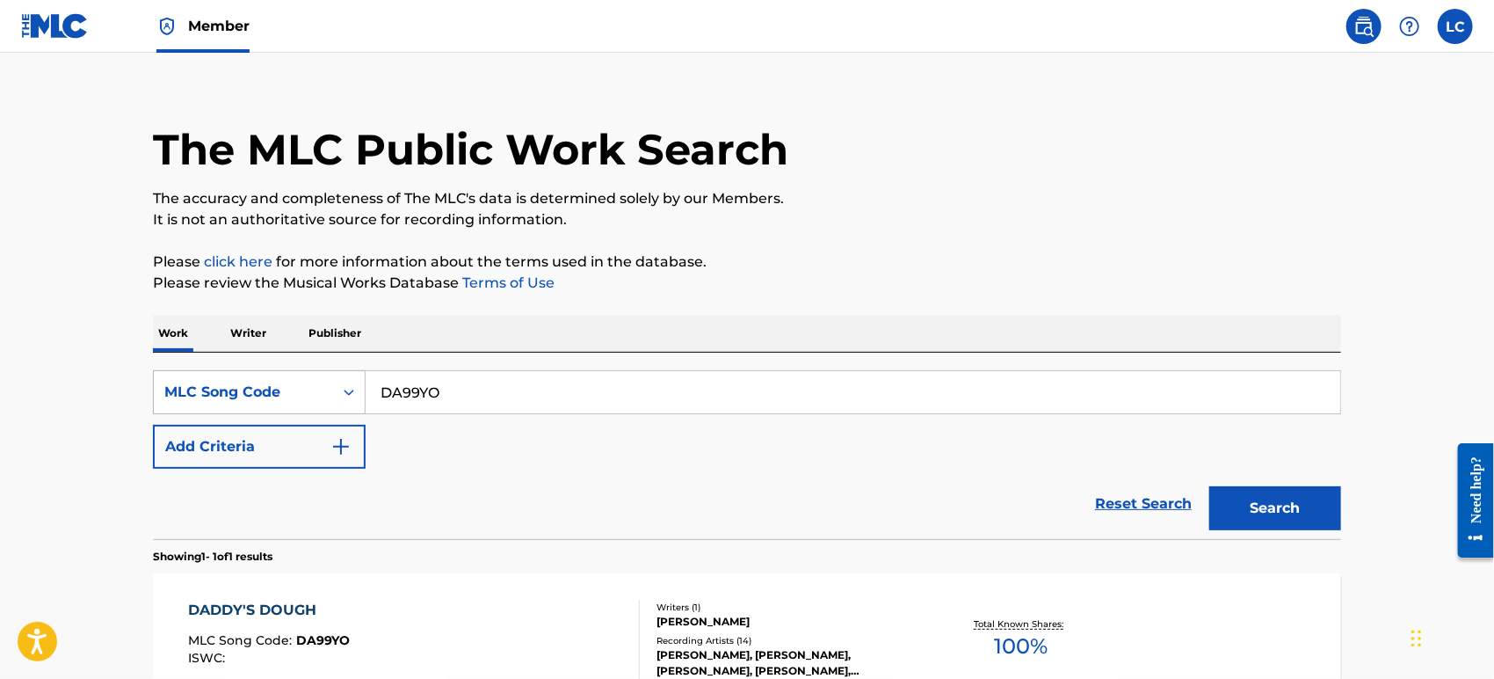
drag, startPoint x: 206, startPoint y: 412, endPoint x: 235, endPoint y: 413, distance: 29.0
click at [210, 412] on div "MLC Song Code" at bounding box center [259, 392] width 213 height 44
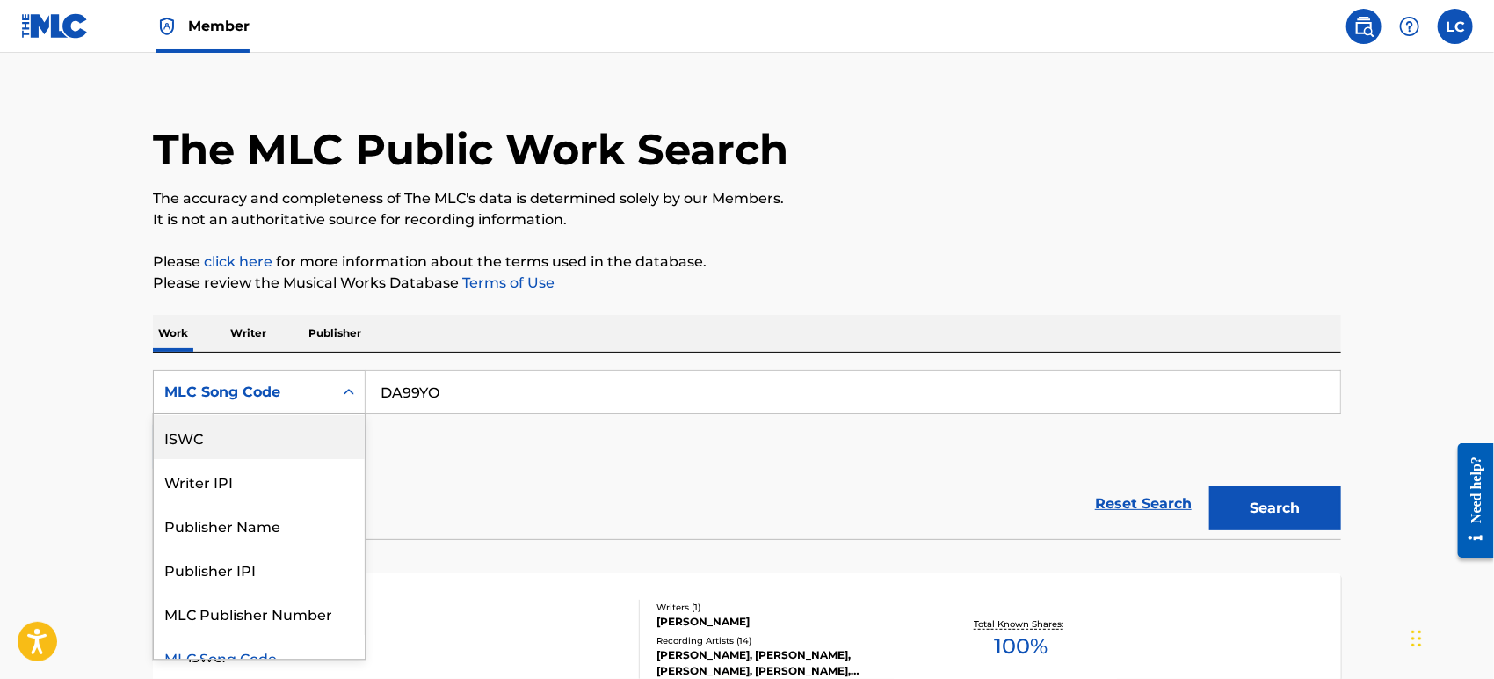
scroll to position [0, 0]
click at [301, 427] on div "Work Title" at bounding box center [259, 436] width 211 height 44
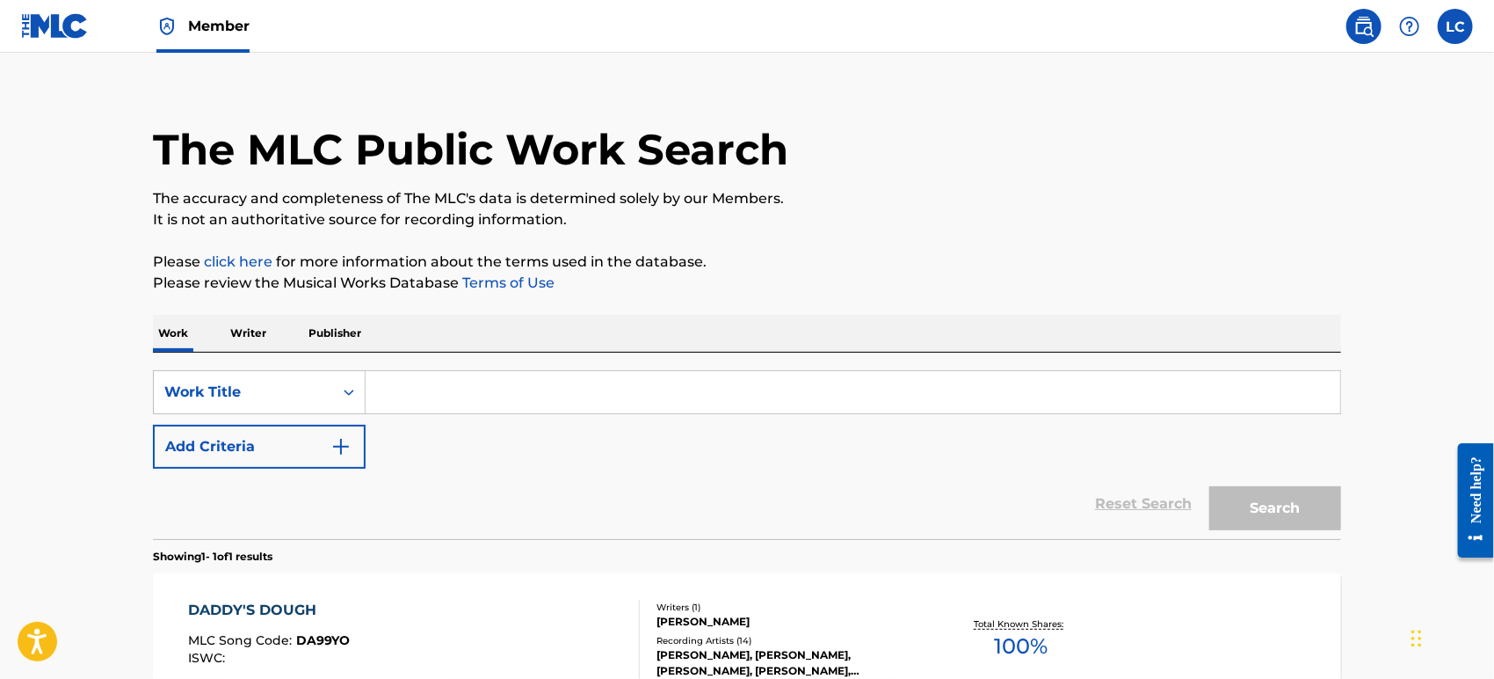
click at [443, 392] on input "Search Form" at bounding box center [853, 392] width 975 height 42
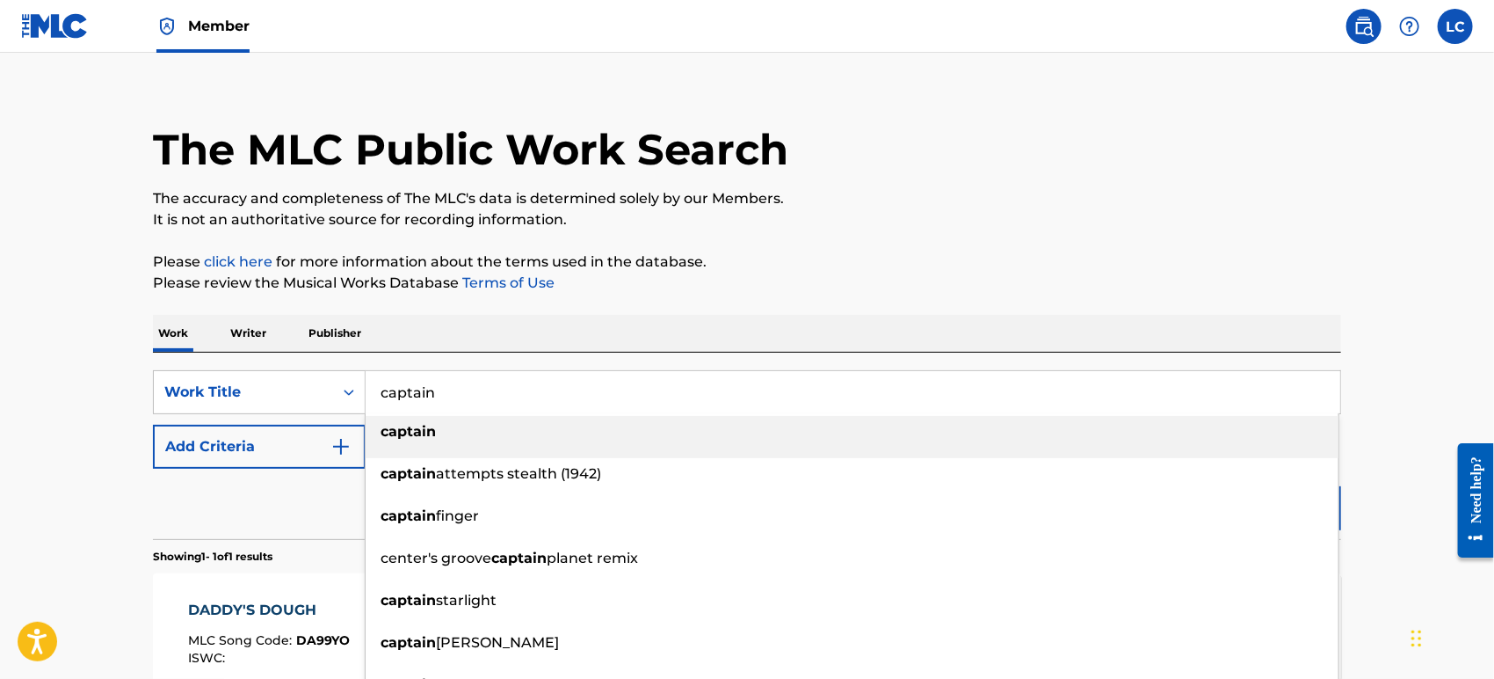
type input "captain"
click at [457, 434] on div "captain" at bounding box center [852, 432] width 973 height 32
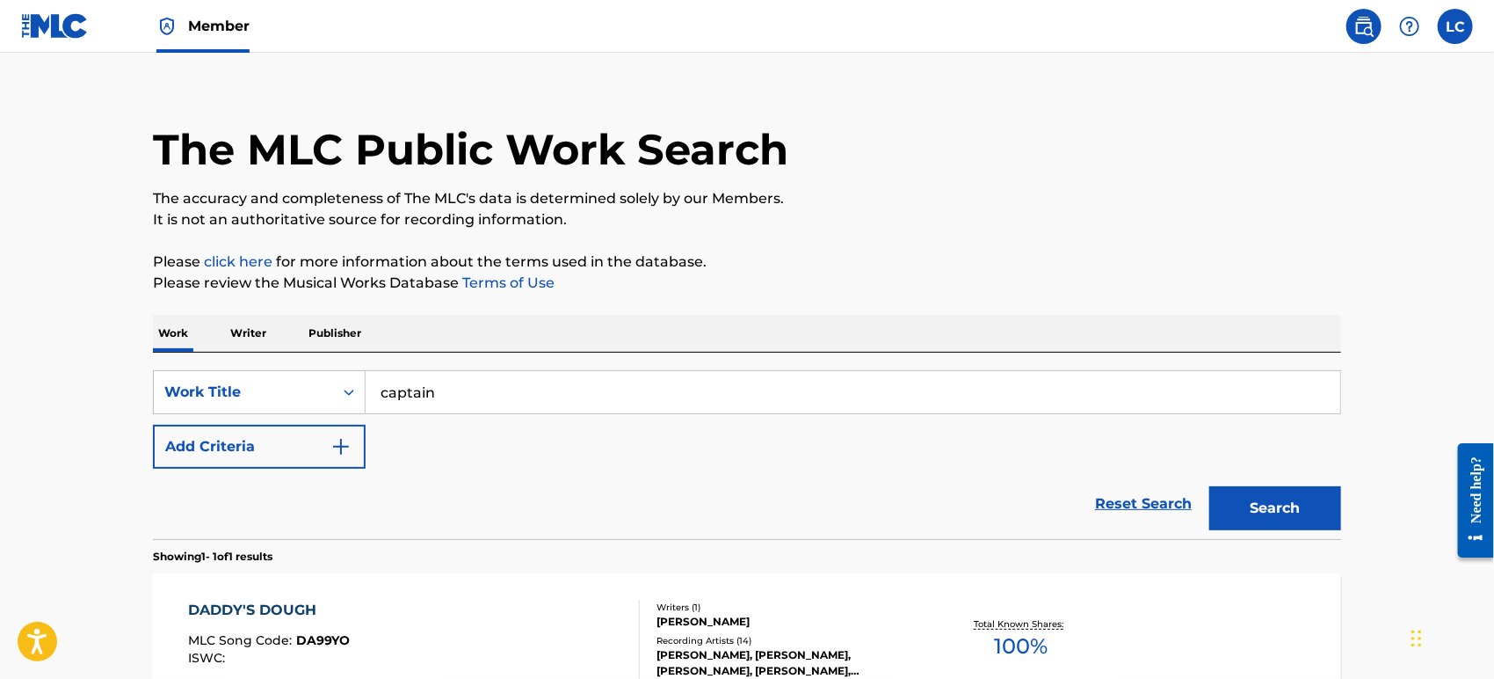
click at [274, 451] on button "Add Criteria" at bounding box center [259, 447] width 213 height 44
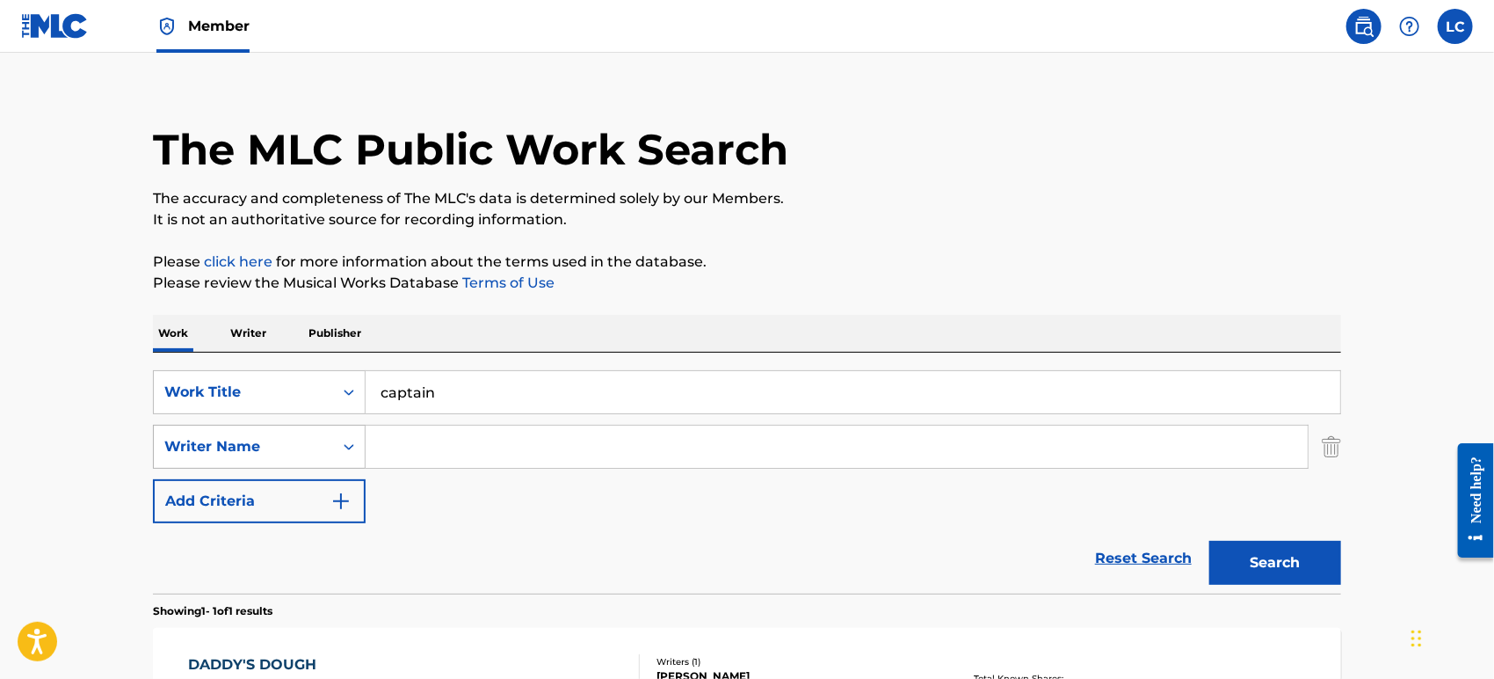
scroll to position [31, 0]
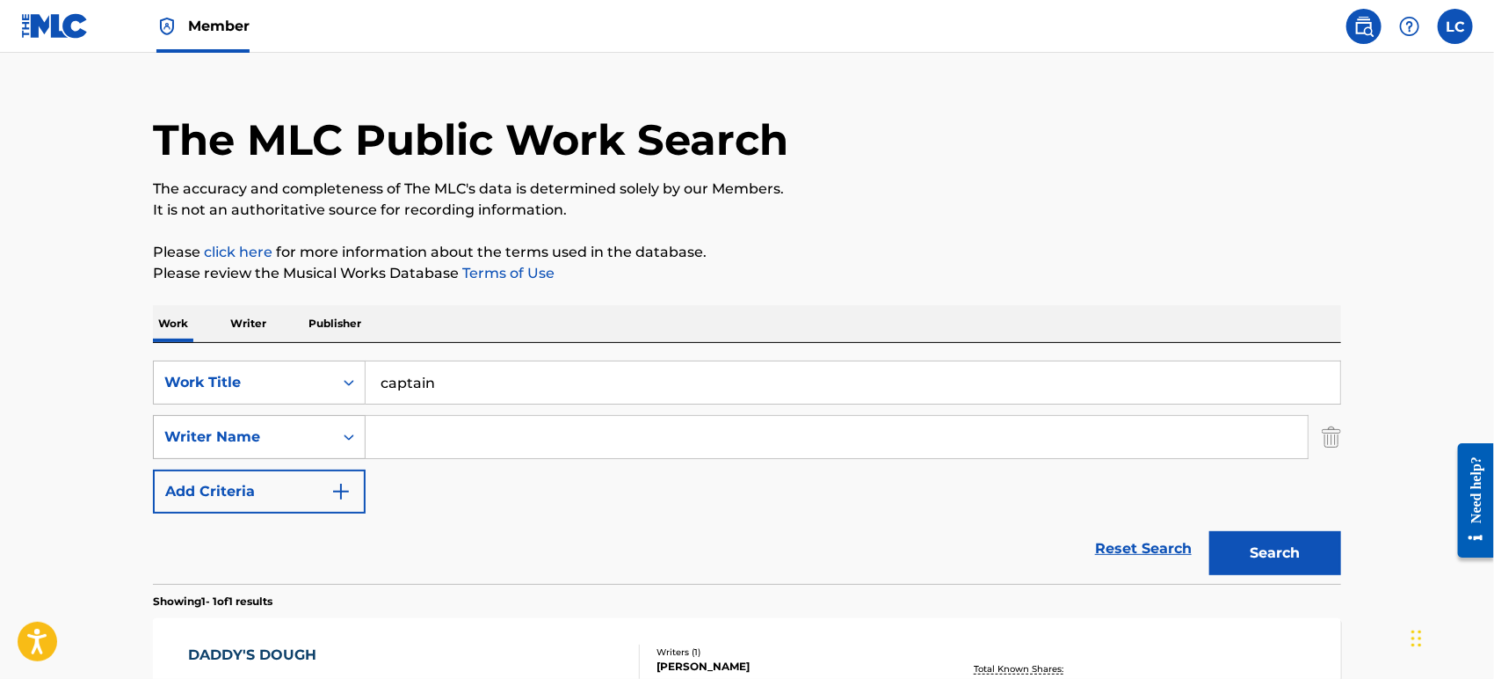
drag, startPoint x: 274, startPoint y: 451, endPoint x: 311, endPoint y: 452, distance: 36.9
click at [288, 454] on div "Writer Name" at bounding box center [259, 437] width 213 height 44
click at [410, 442] on input "Search Form" at bounding box center [837, 437] width 942 height 42
type input "[PERSON_NAME]"
click at [1210, 531] on button "Search" at bounding box center [1276, 553] width 132 height 44
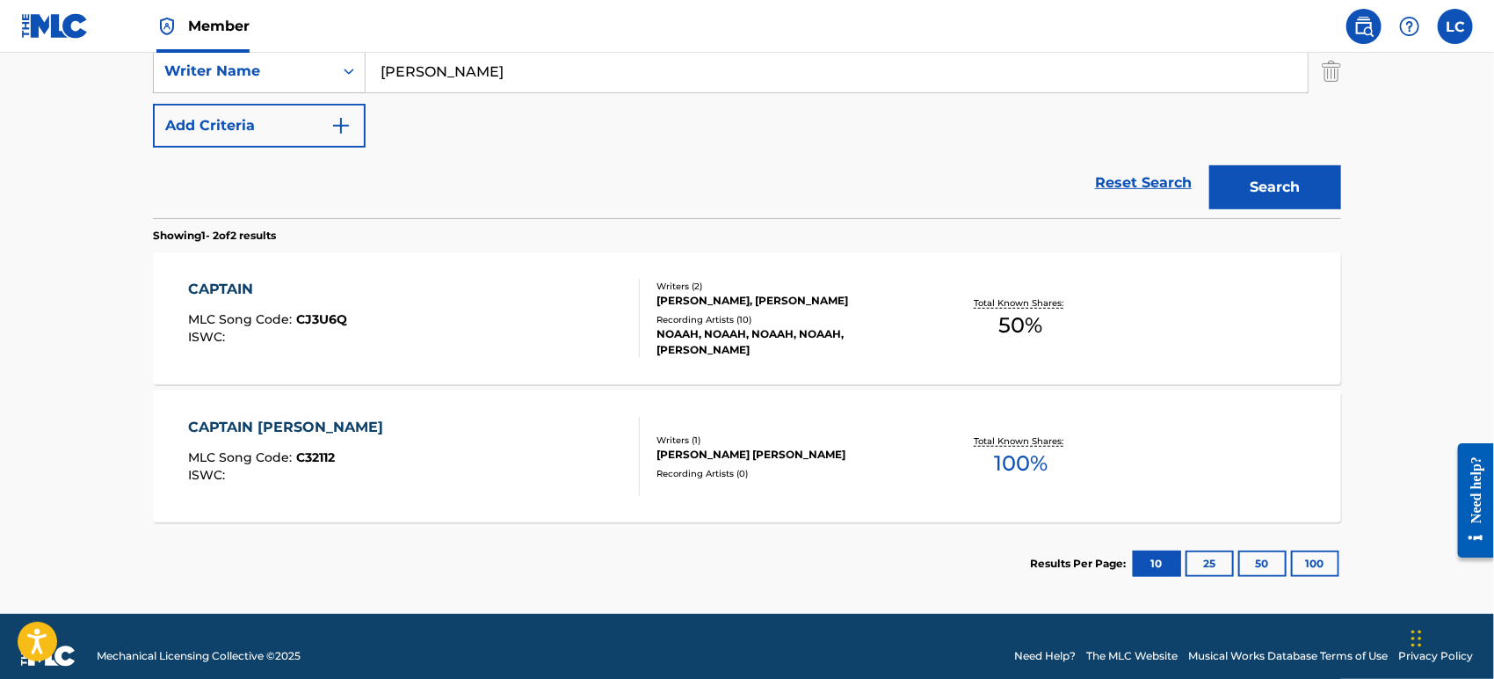
scroll to position [415, 0]
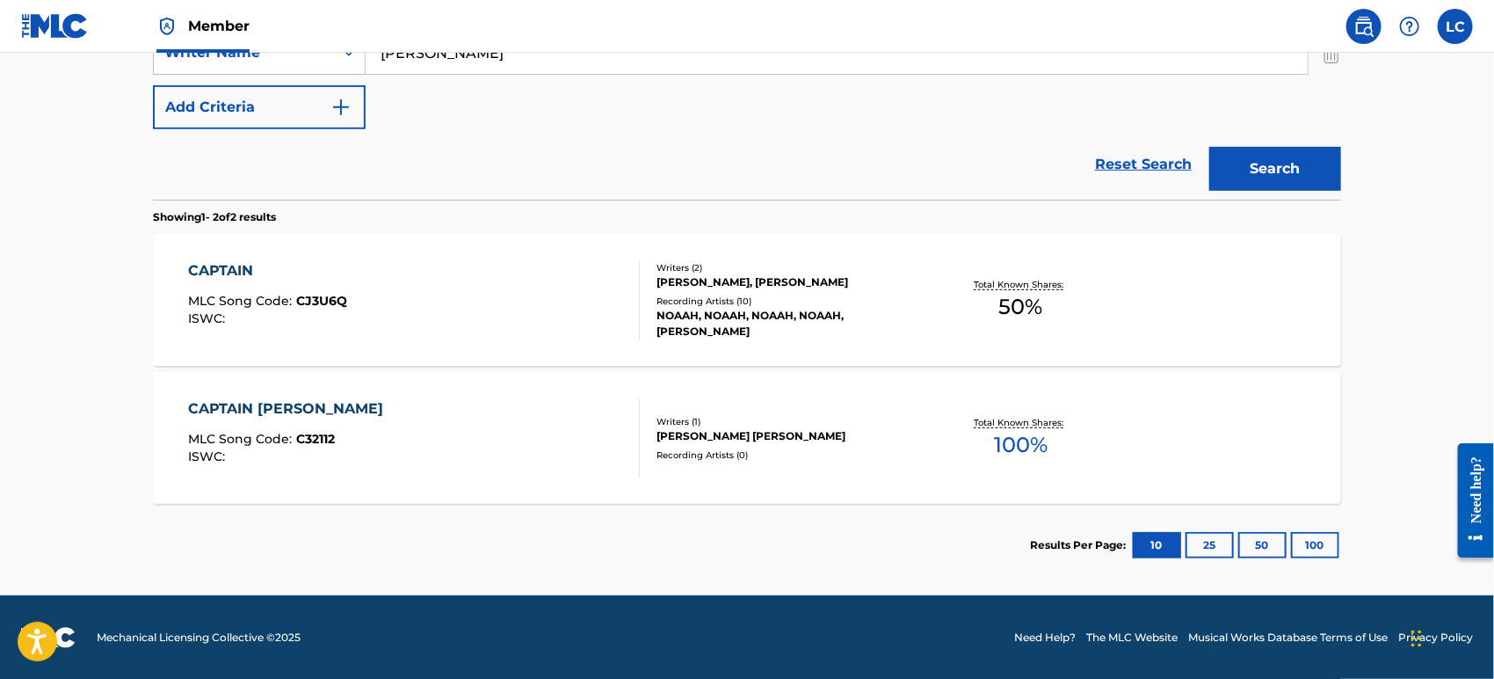
click at [891, 338] on div "CAPTAIN MLC Song Code : CJ3U6Q ISWC : Writers ( 2 ) [PERSON_NAME], [PERSON_NAME…" at bounding box center [747, 300] width 1188 height 132
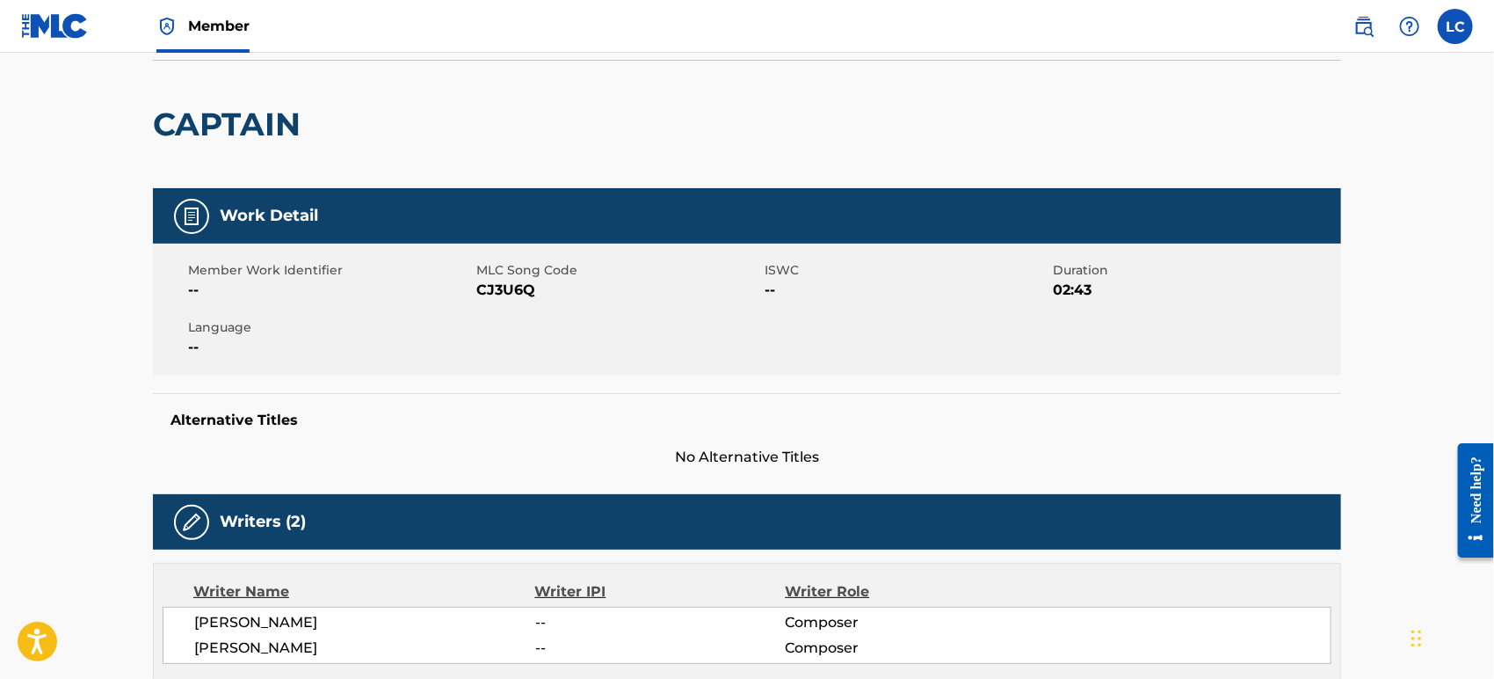
scroll to position [98, 0]
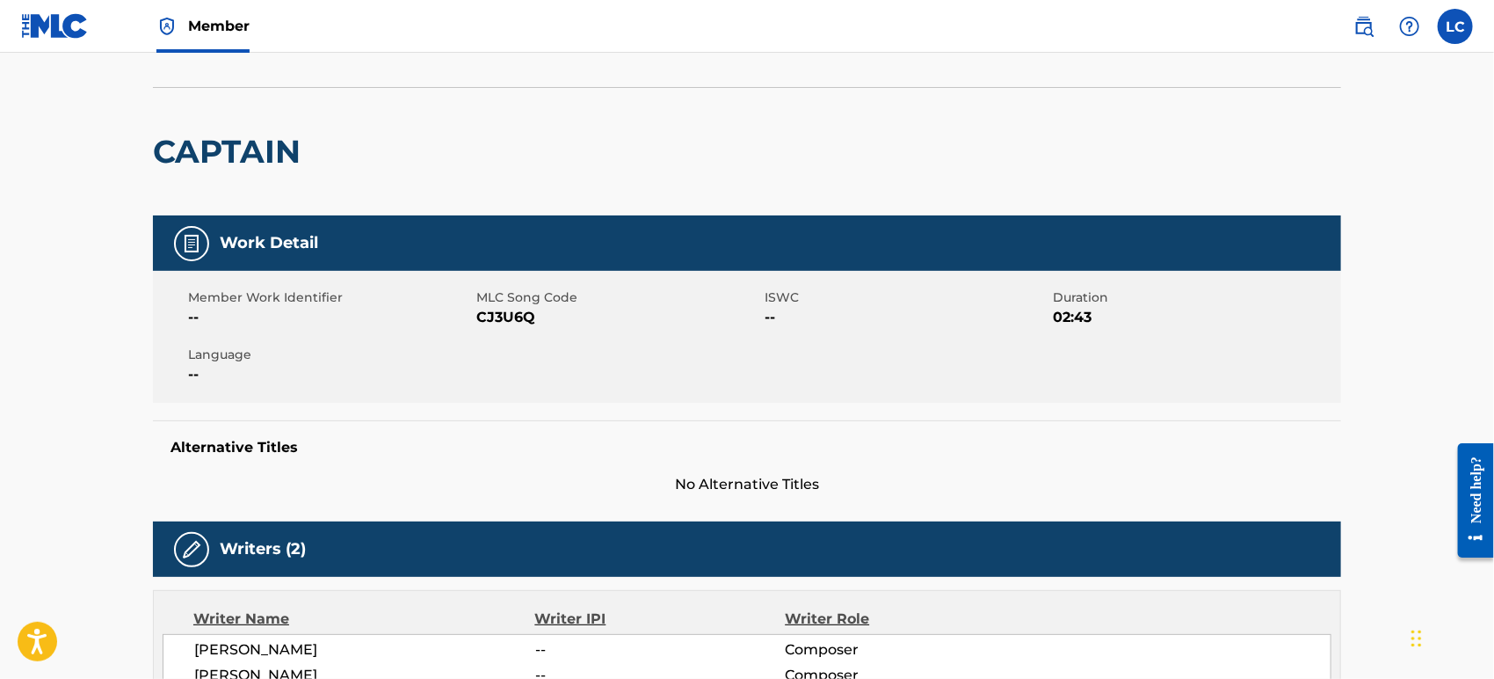
click at [496, 316] on span "CJ3U6Q" at bounding box center [618, 317] width 284 height 21
copy span "CJ3U6Q"
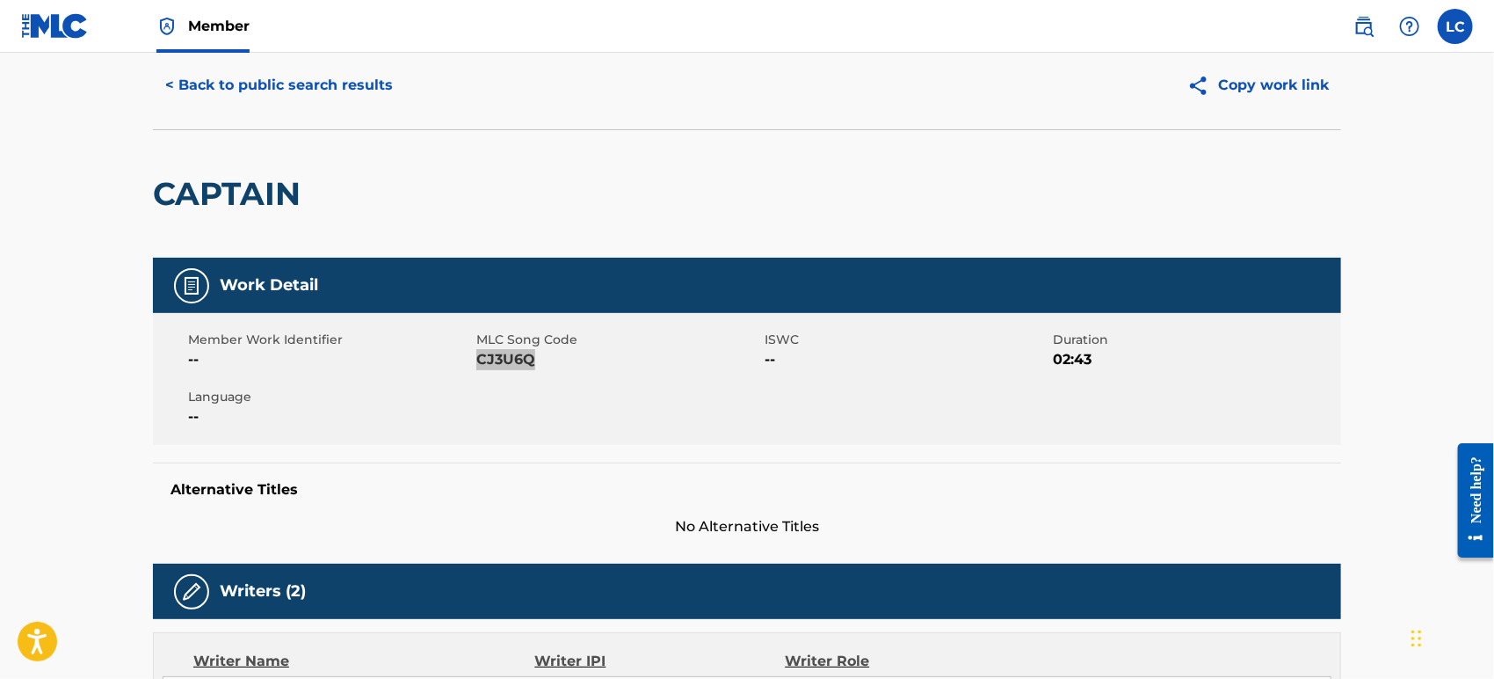
scroll to position [0, 0]
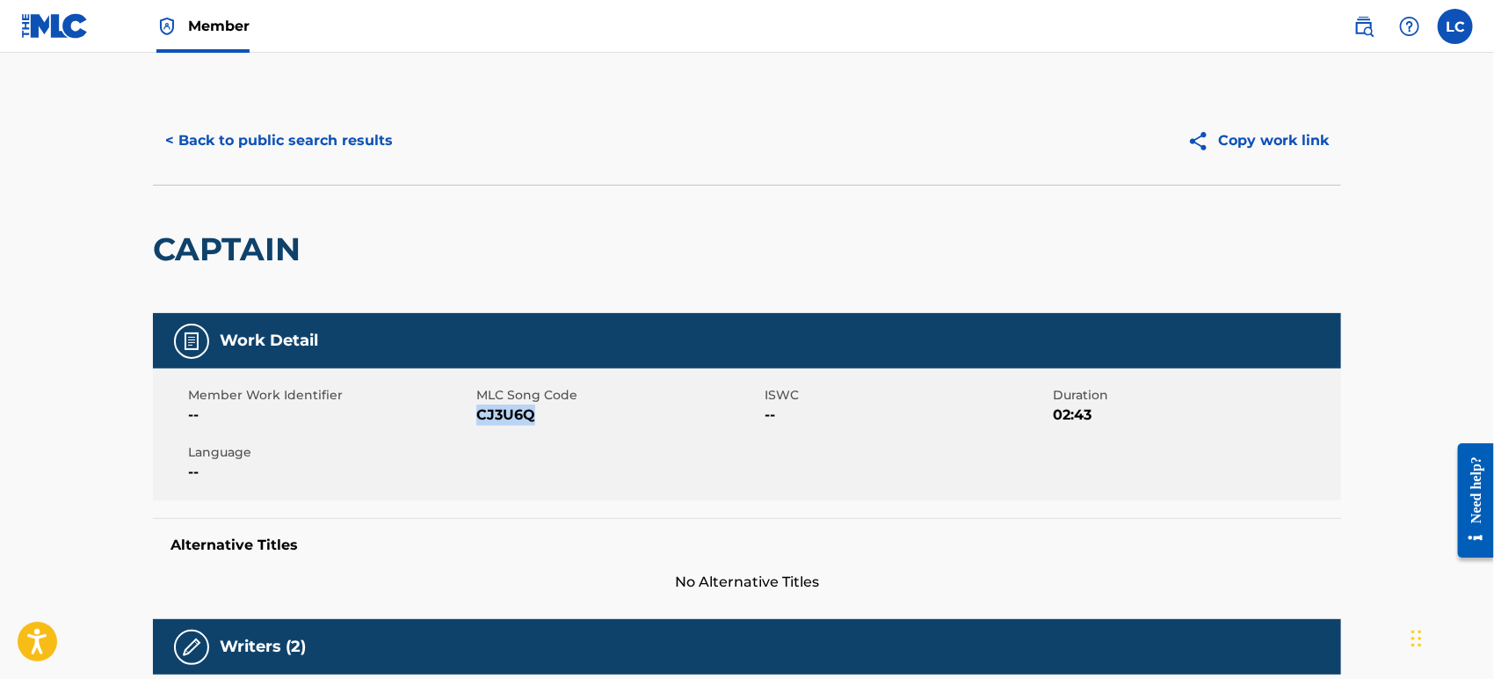
click at [255, 151] on button "< Back to public search results" at bounding box center [279, 141] width 252 height 44
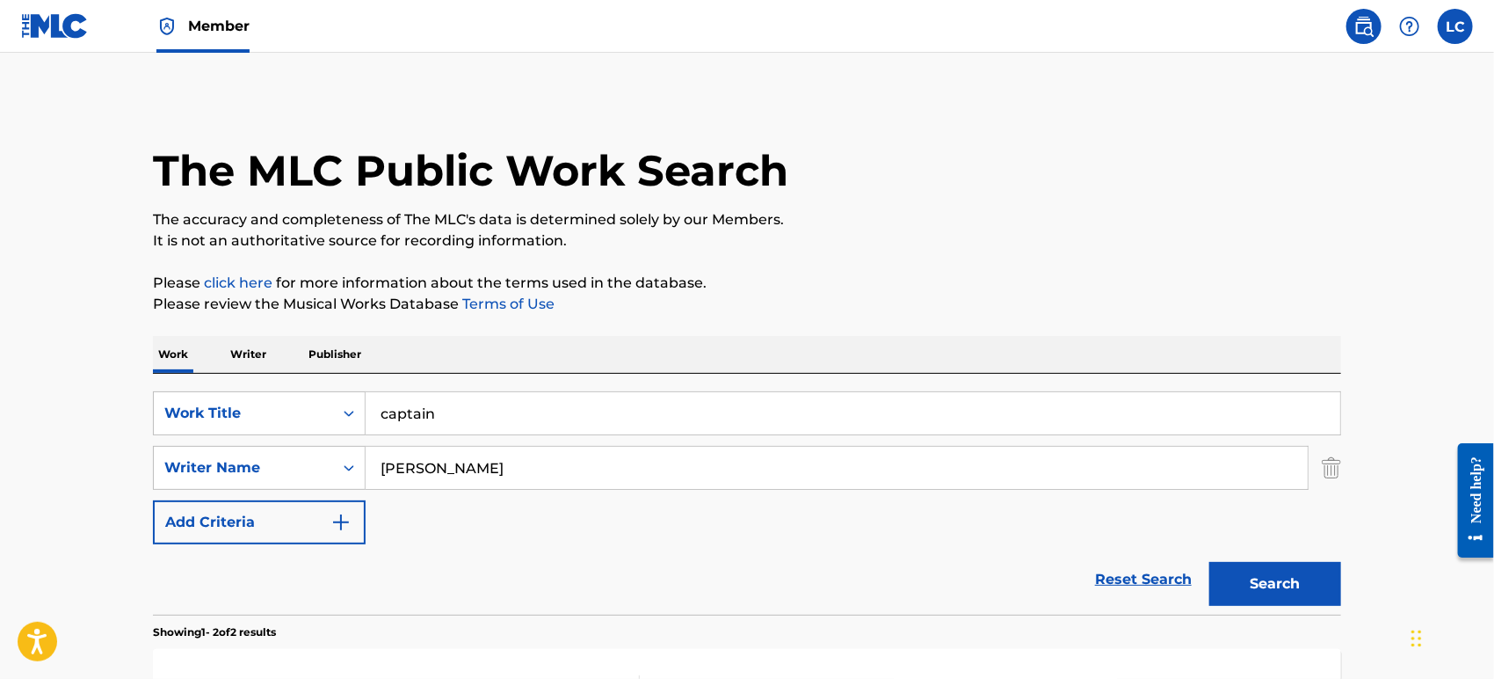
click at [81, 47] on link at bounding box center [55, 26] width 68 height 52
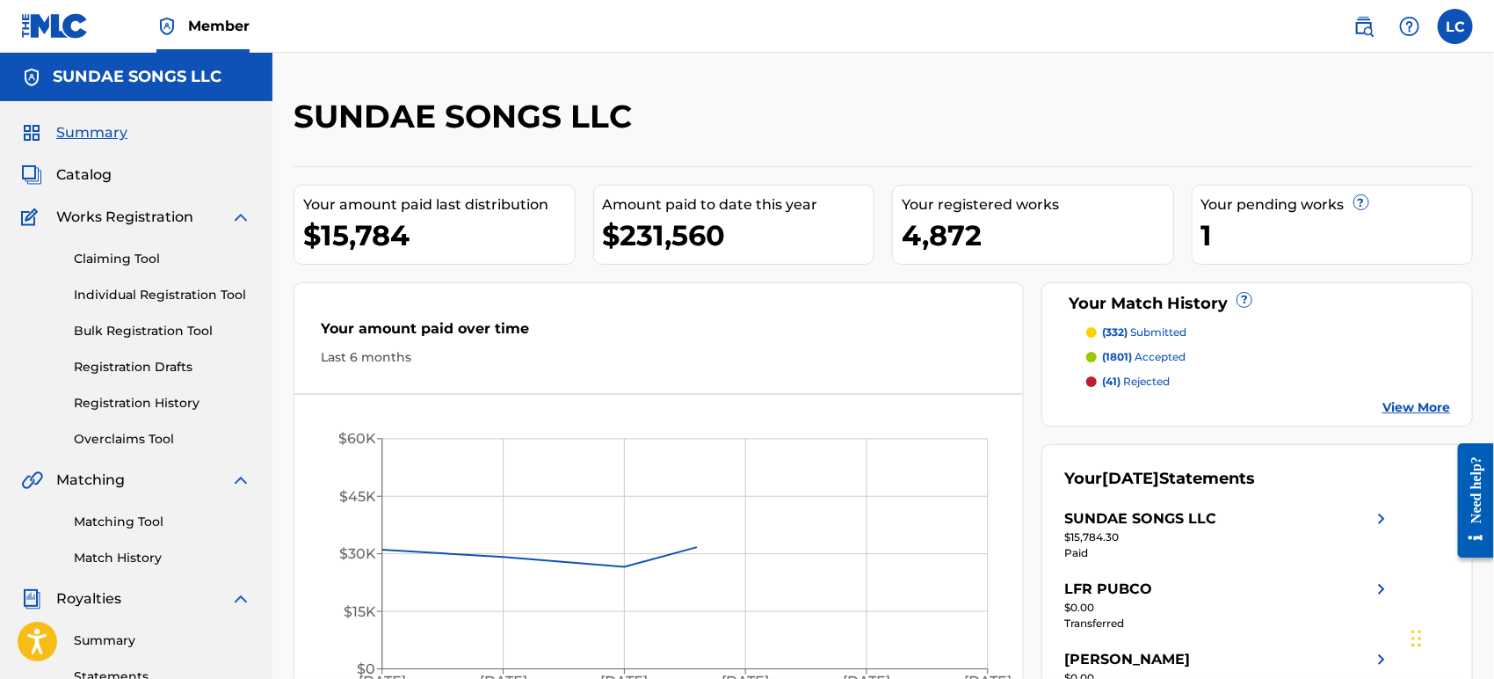
click at [134, 253] on link "Claiming Tool" at bounding box center [163, 259] width 178 height 18
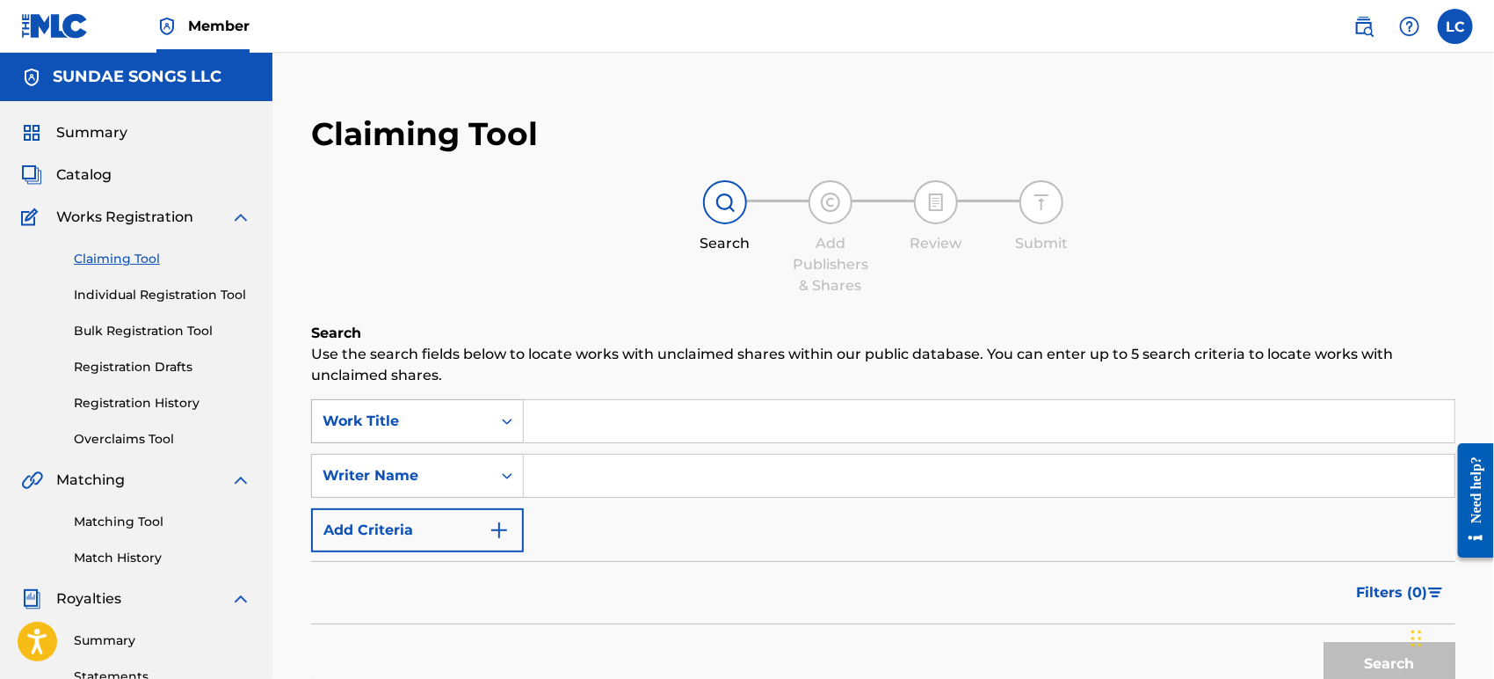
scroll to position [28, 0]
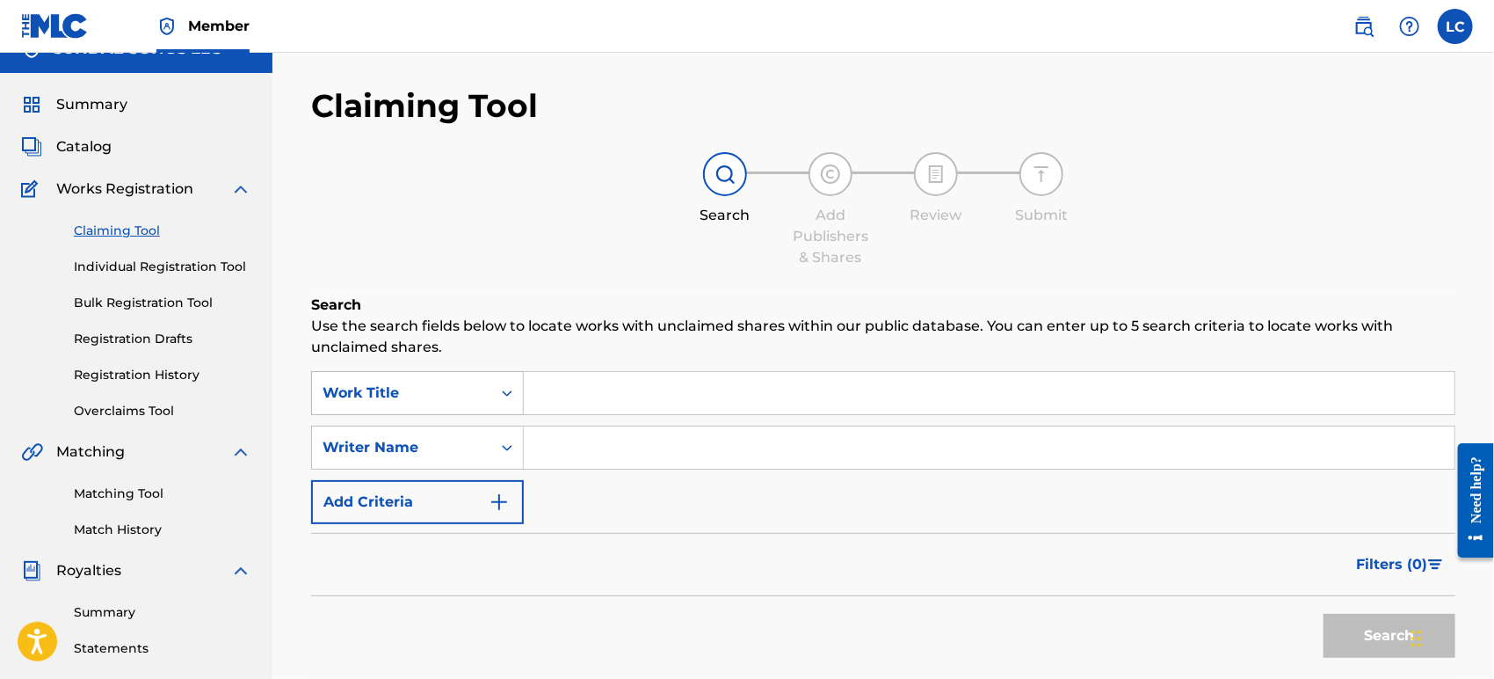
click at [447, 415] on div "Work Title" at bounding box center [417, 393] width 213 height 44
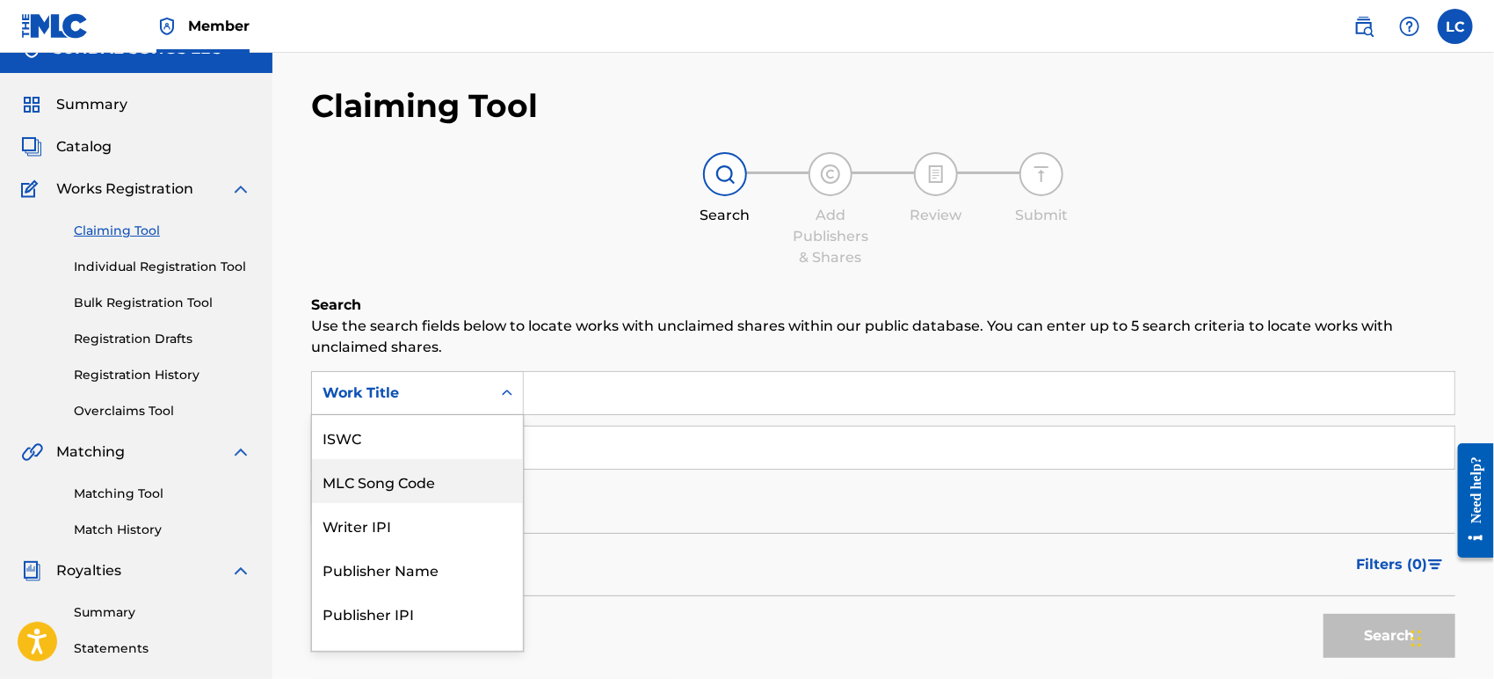
scroll to position [43, 0]
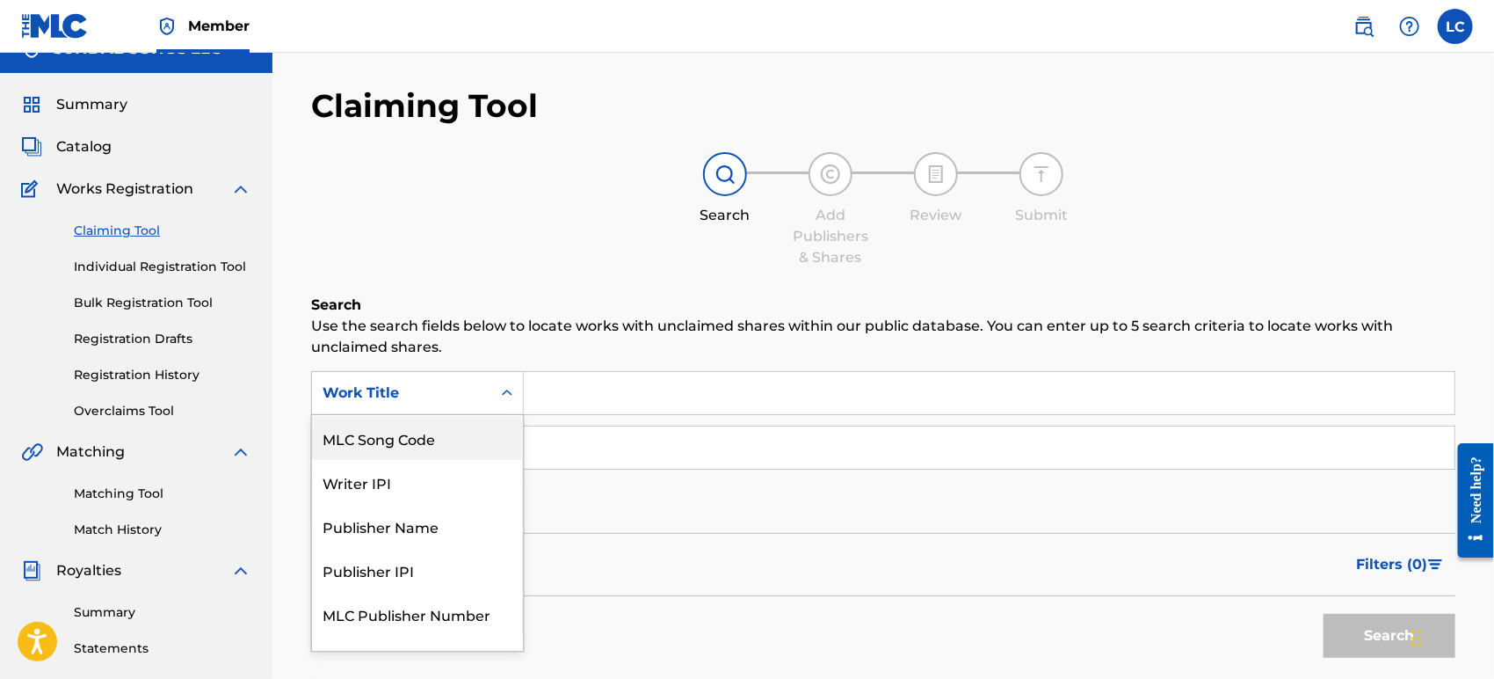
click at [450, 432] on div "MLC Song Code" at bounding box center [417, 438] width 211 height 44
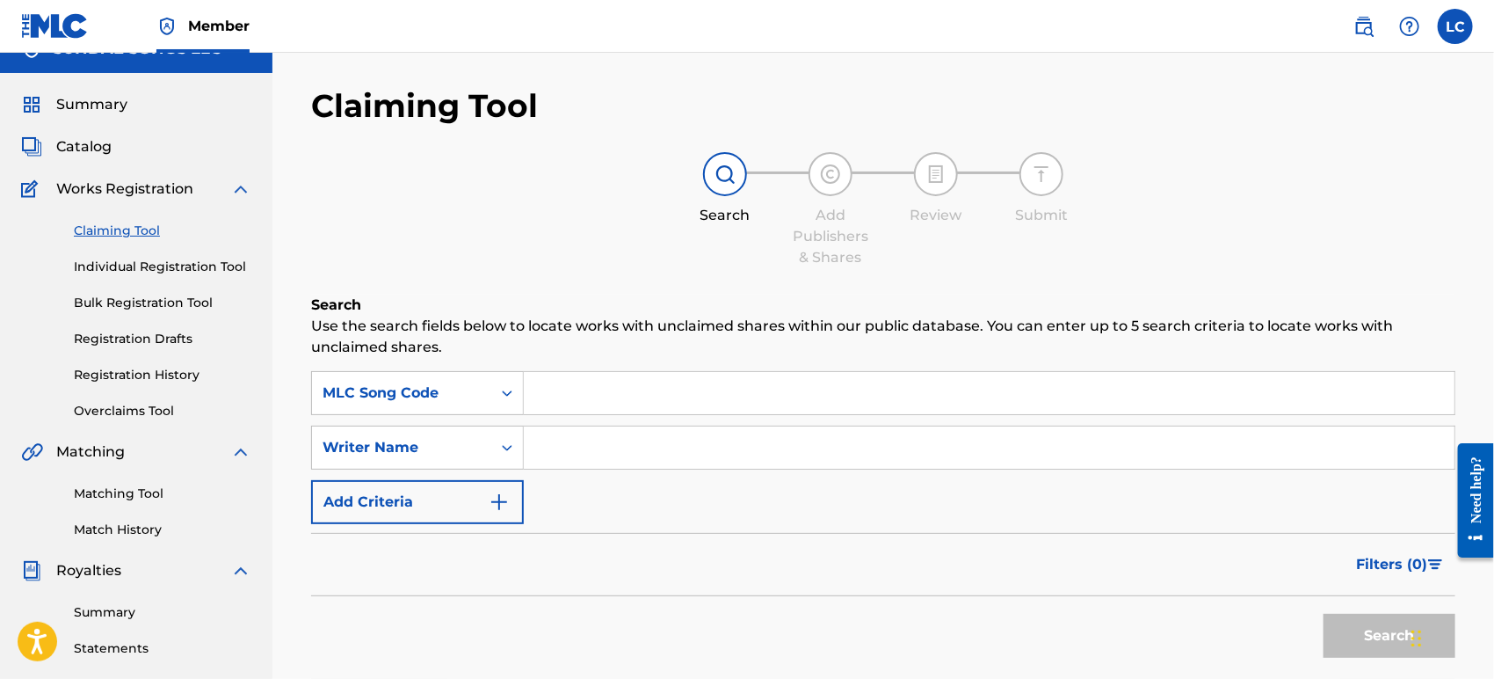
paste input "CJ3U6Q"
type input "CJ3U6Q"
click at [1371, 635] on button "Search" at bounding box center [1390, 636] width 132 height 44
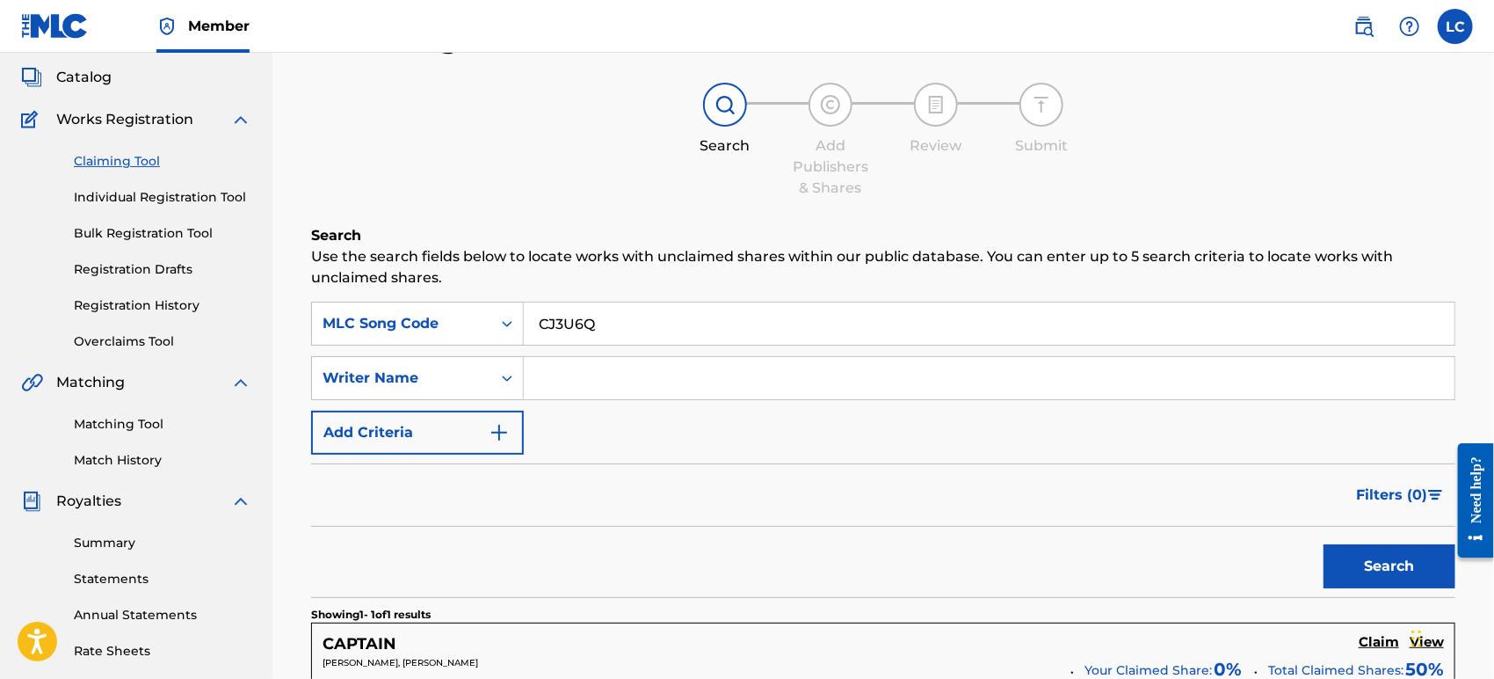
scroll to position [449, 0]
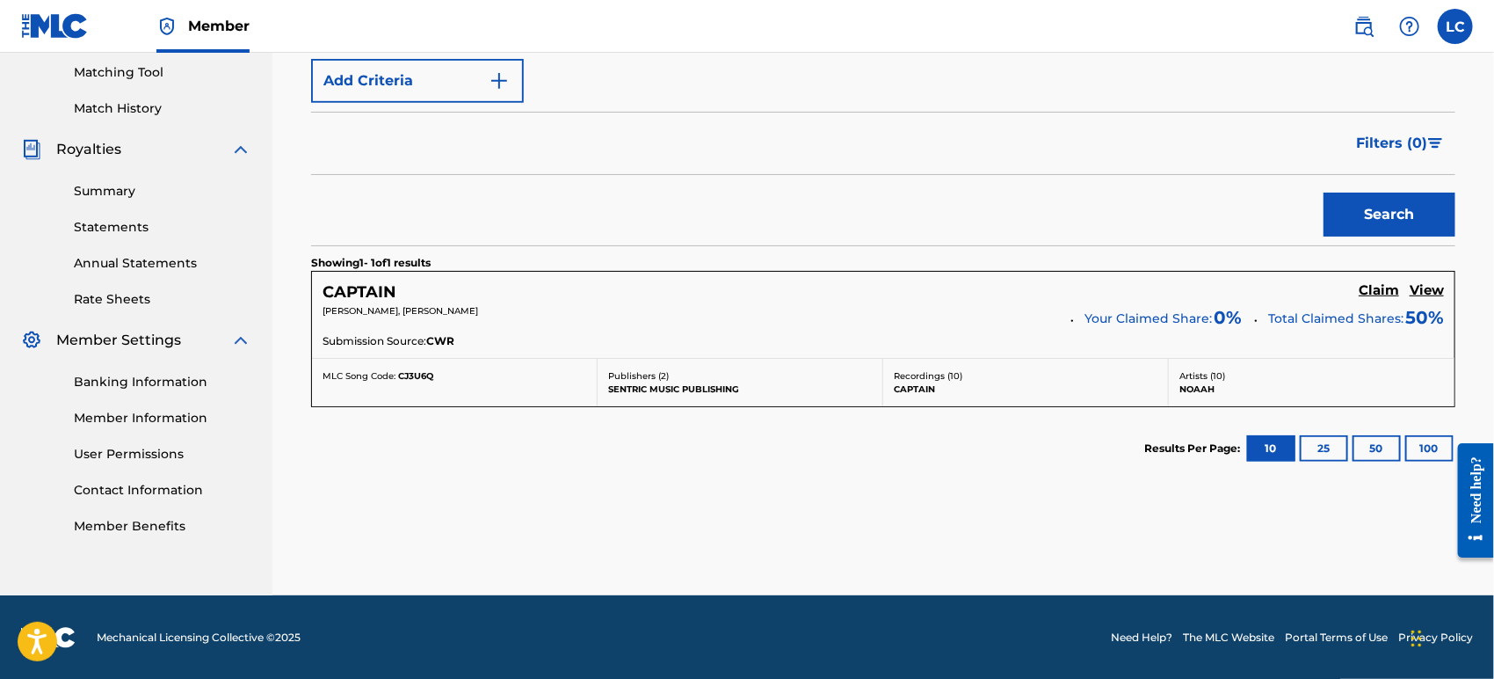
click at [1381, 291] on h5 "Claim" at bounding box center [1379, 290] width 40 height 17
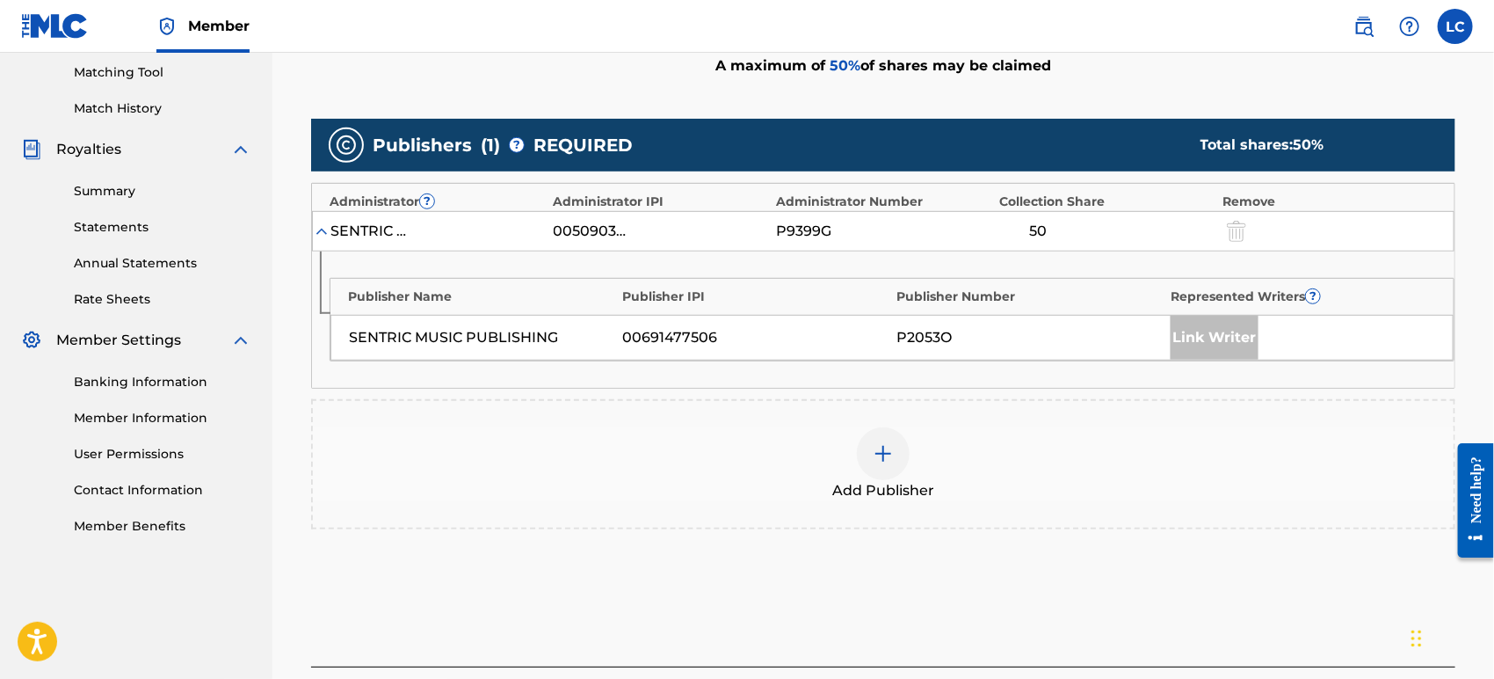
click at [783, 448] on div "Add Publisher" at bounding box center [883, 464] width 1141 height 74
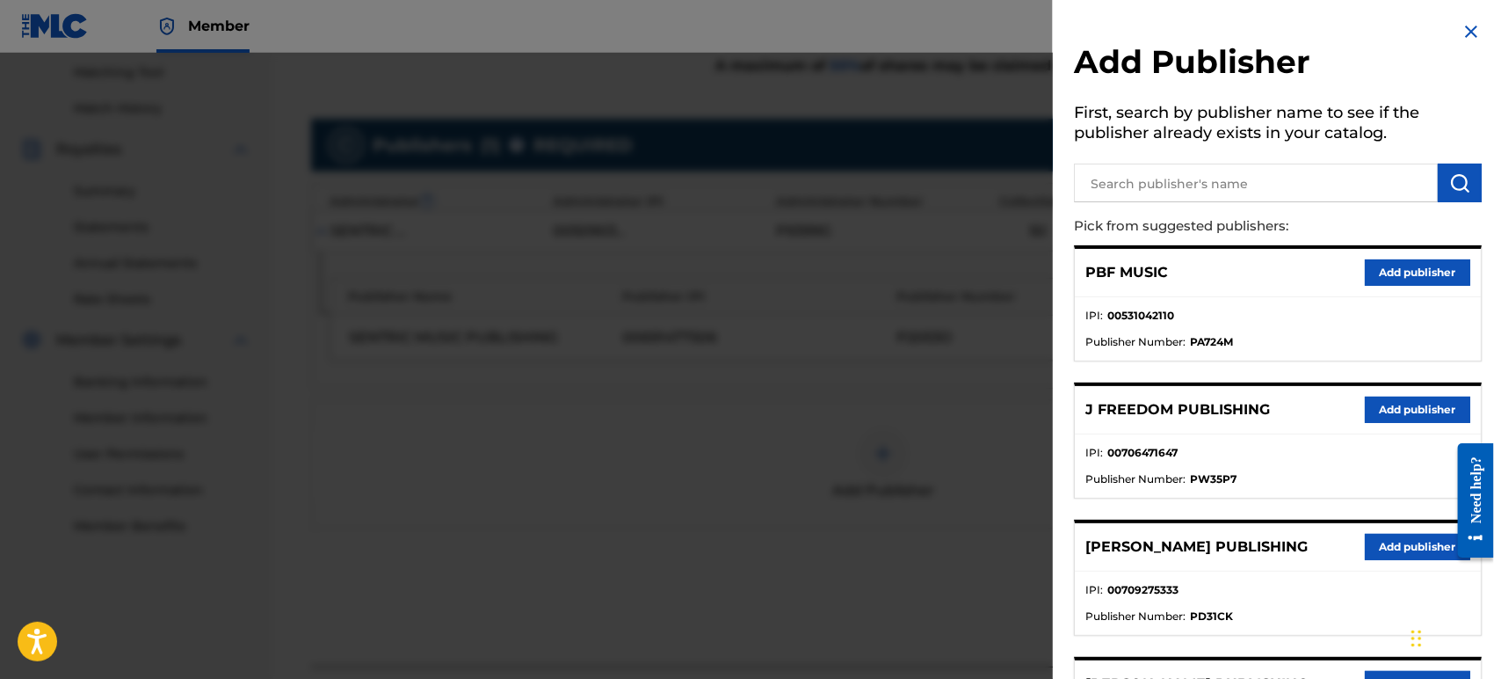
click at [1166, 186] on input "text" at bounding box center [1256, 182] width 364 height 39
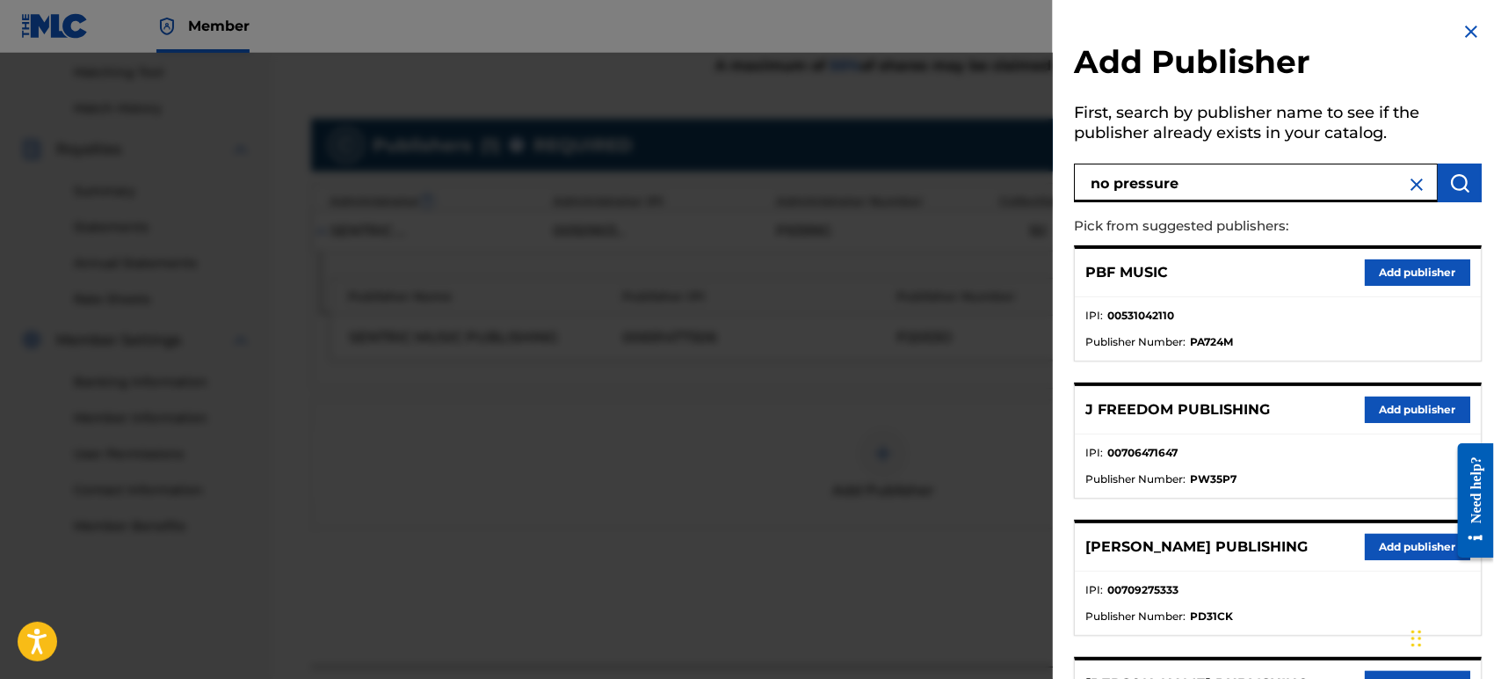
type input "no pressure"
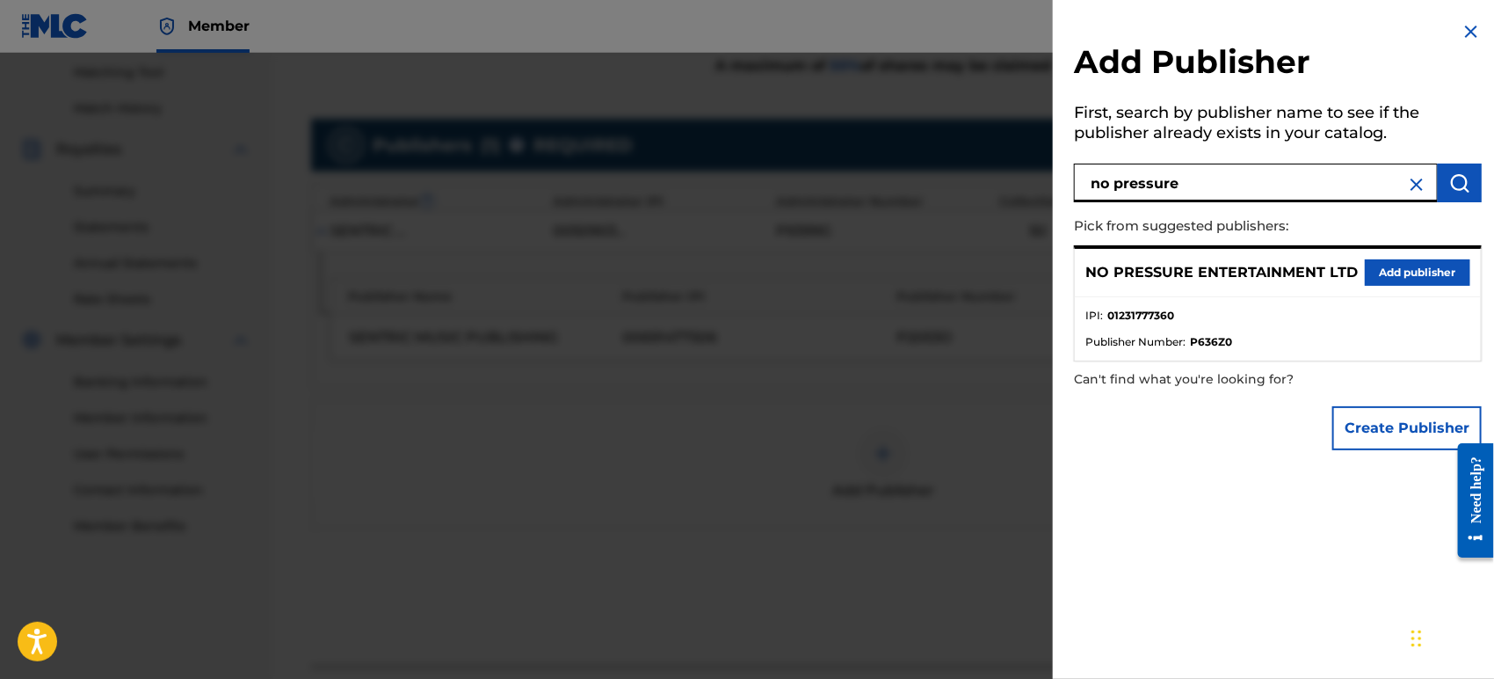
click at [1416, 273] on button "Add publisher" at bounding box center [1417, 272] width 105 height 26
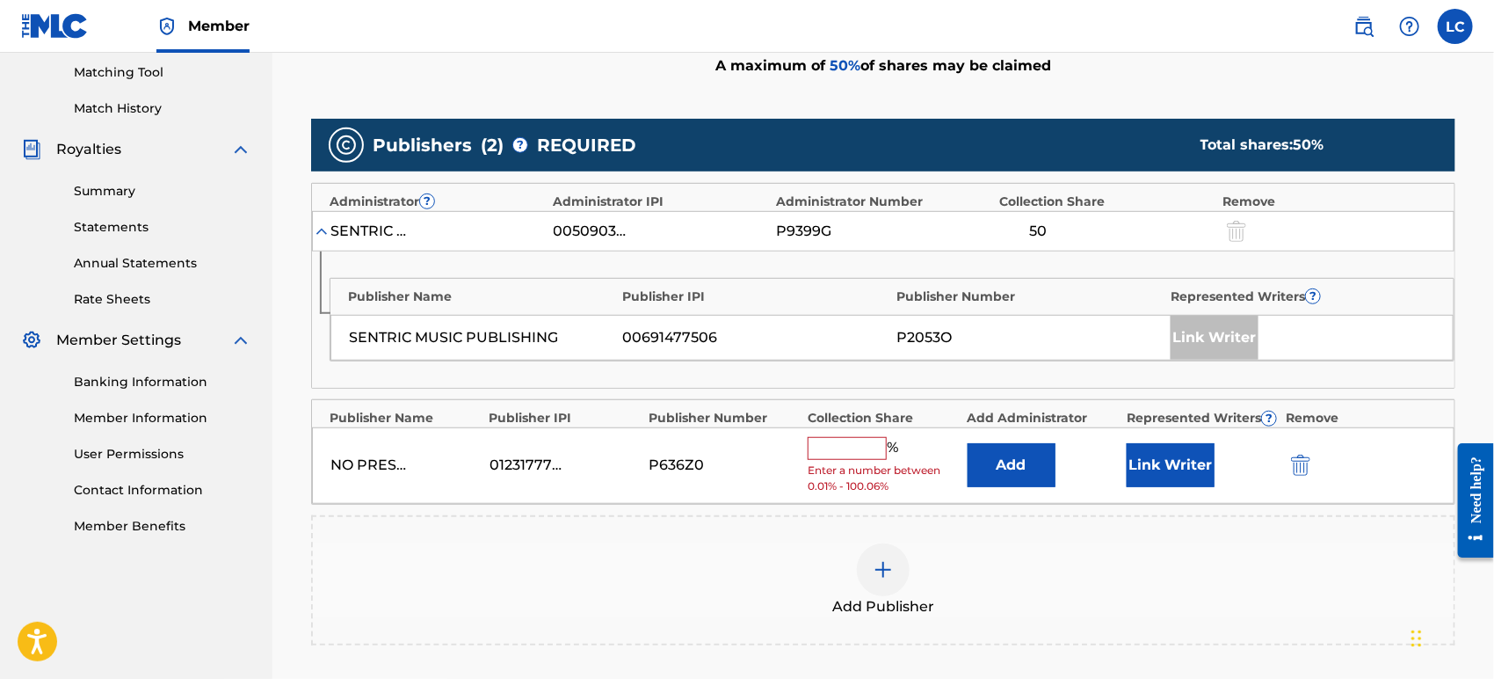
click at [845, 440] on input "text" at bounding box center [847, 448] width 79 height 23
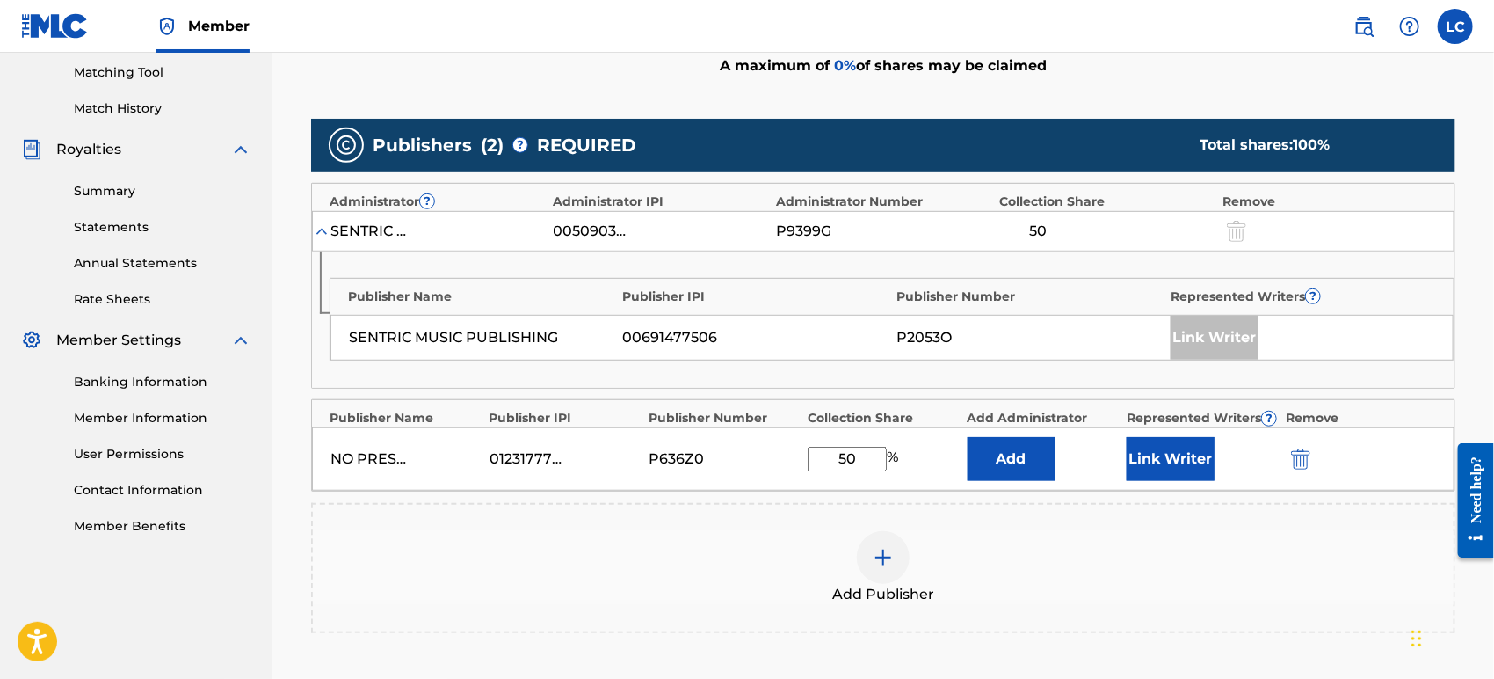
type input "50"
click at [1021, 449] on button "Add" at bounding box center [1012, 459] width 88 height 44
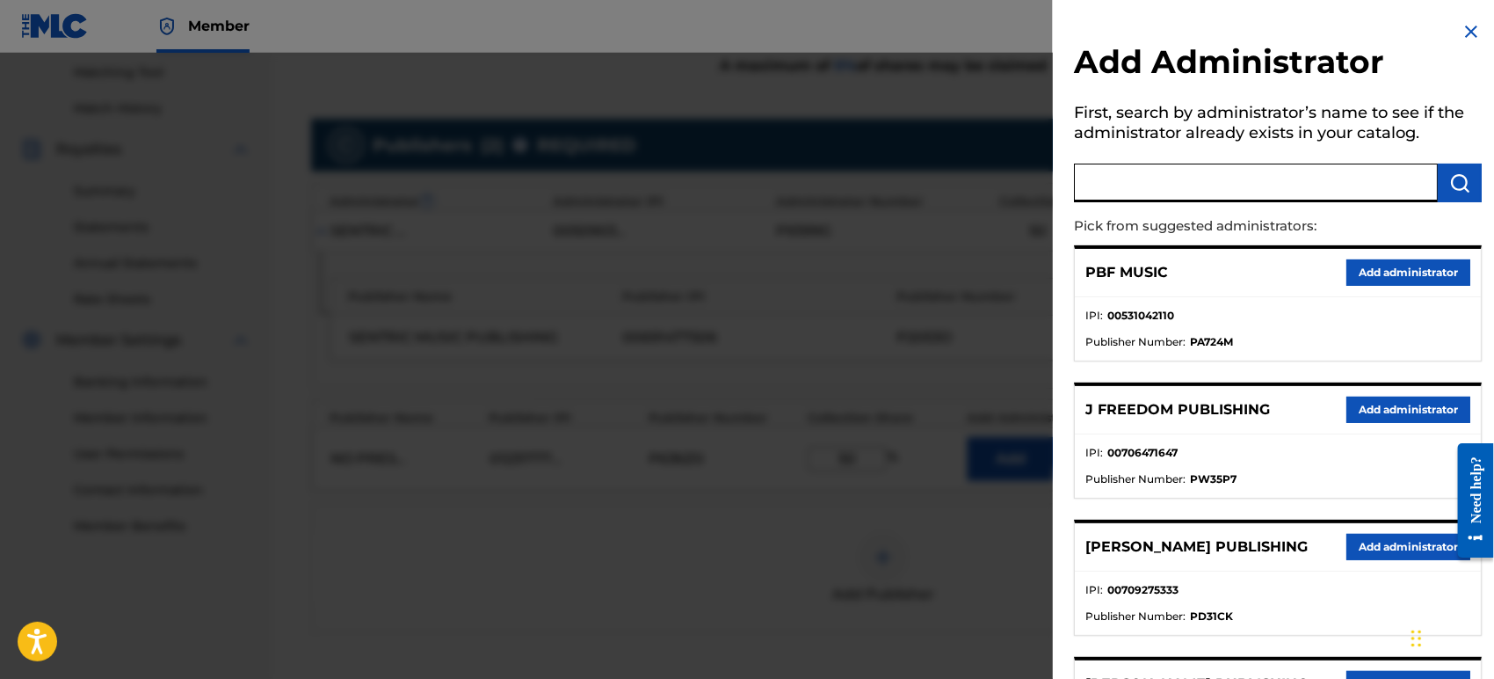
click at [1201, 182] on input "text" at bounding box center [1256, 182] width 364 height 39
type input "ala"
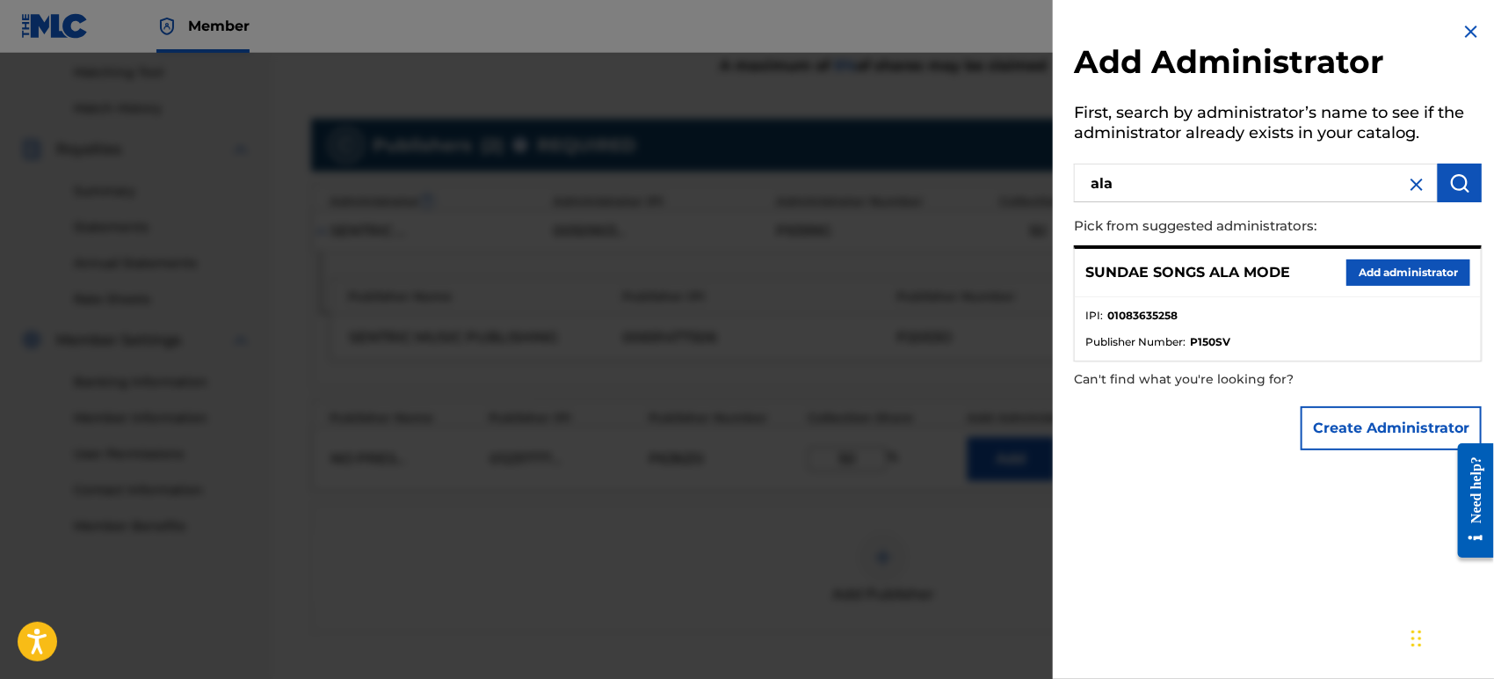
click at [1369, 272] on button "Add administrator" at bounding box center [1409, 272] width 124 height 26
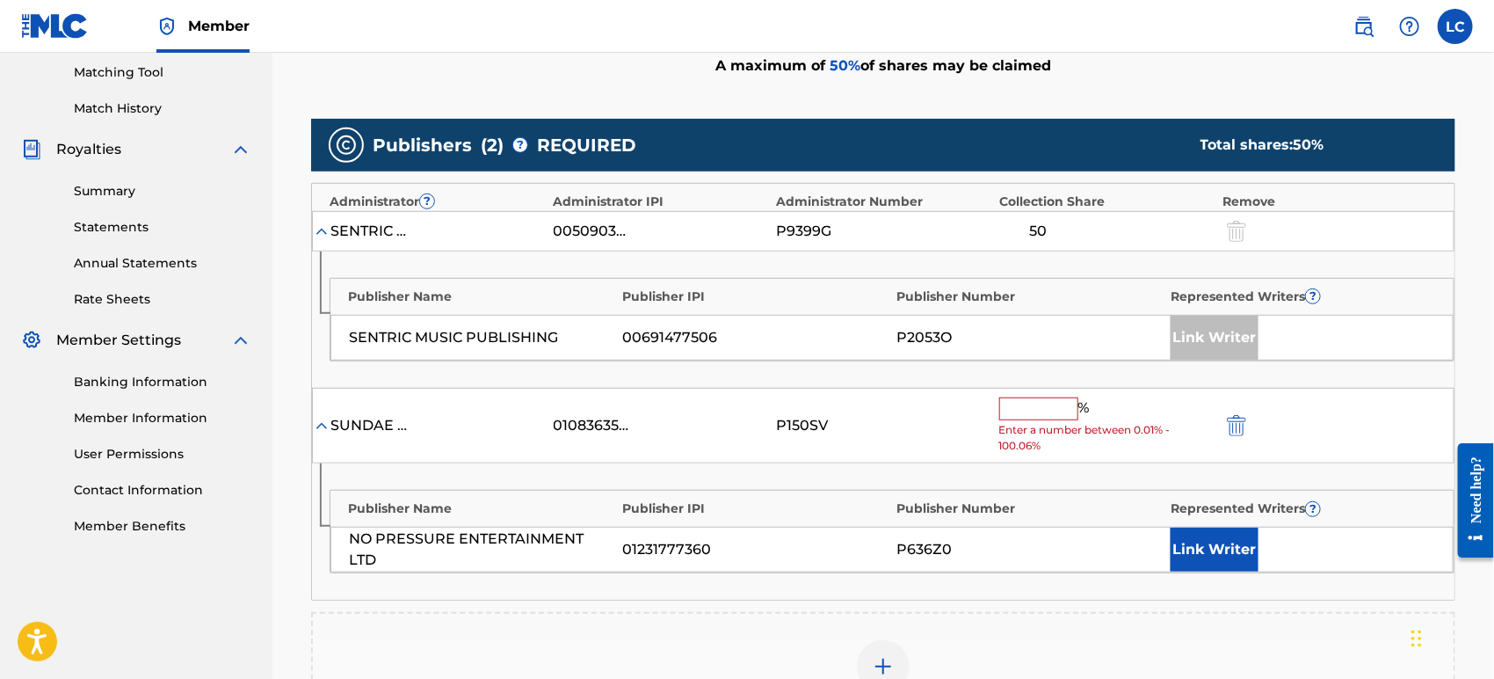
click at [1027, 406] on input "text" at bounding box center [1038, 408] width 79 height 23
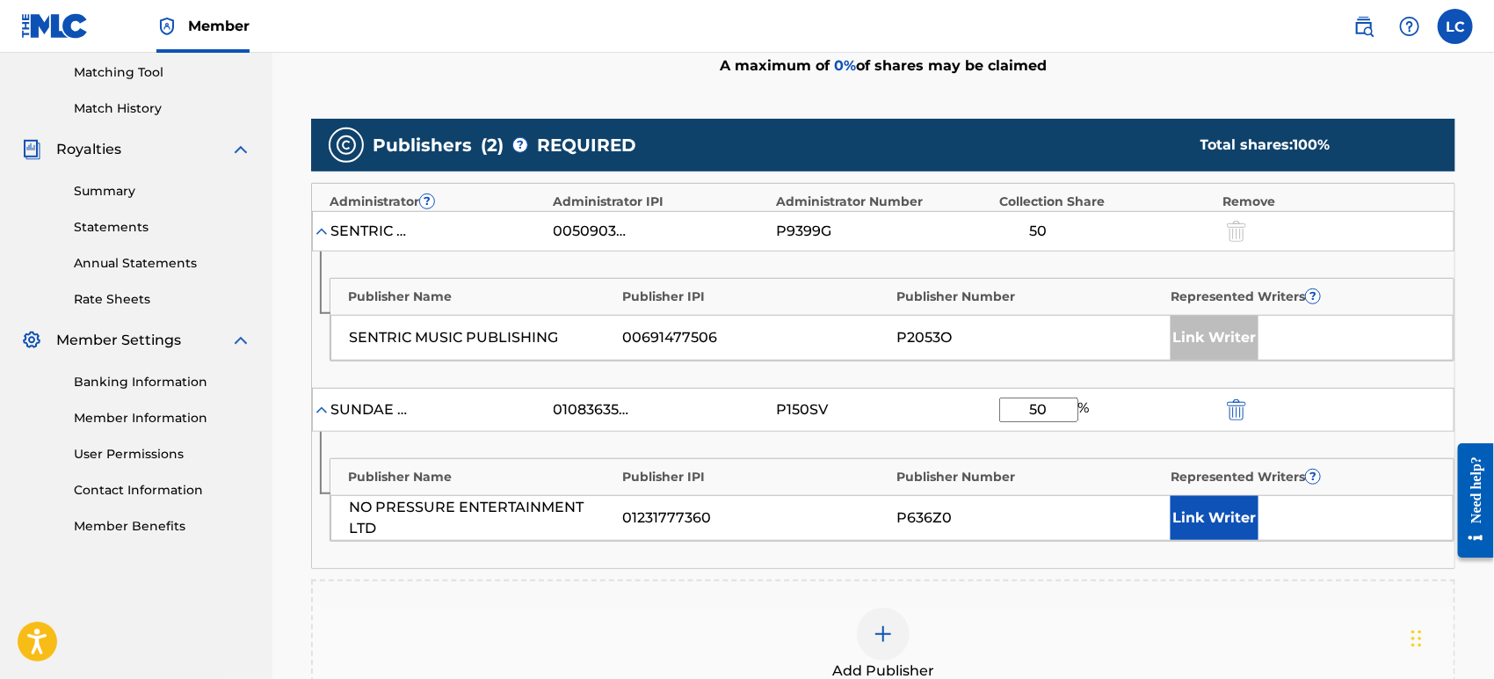
type input "50"
click at [1189, 502] on button "Link Writer" at bounding box center [1215, 518] width 88 height 44
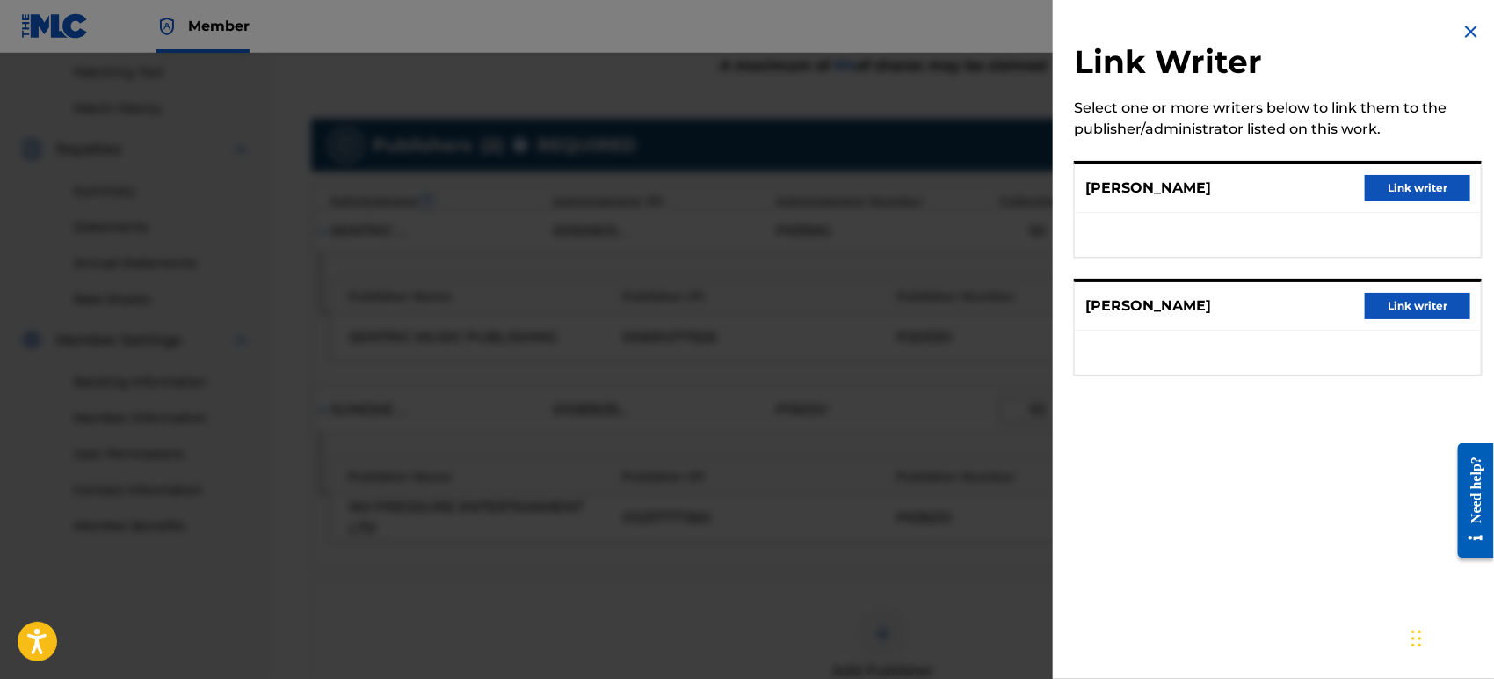
click at [1394, 299] on button "Link writer" at bounding box center [1417, 306] width 105 height 26
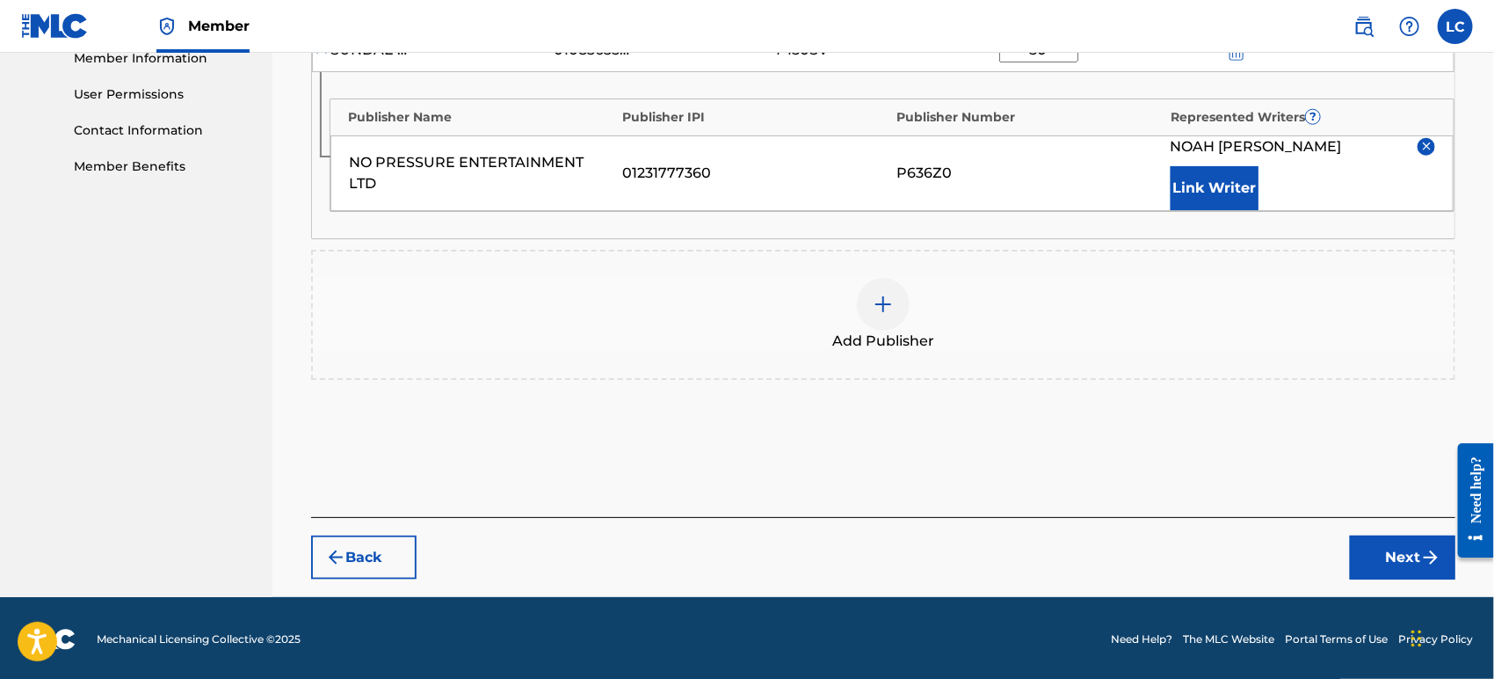
click at [1404, 550] on button "Next" at bounding box center [1402, 557] width 105 height 44
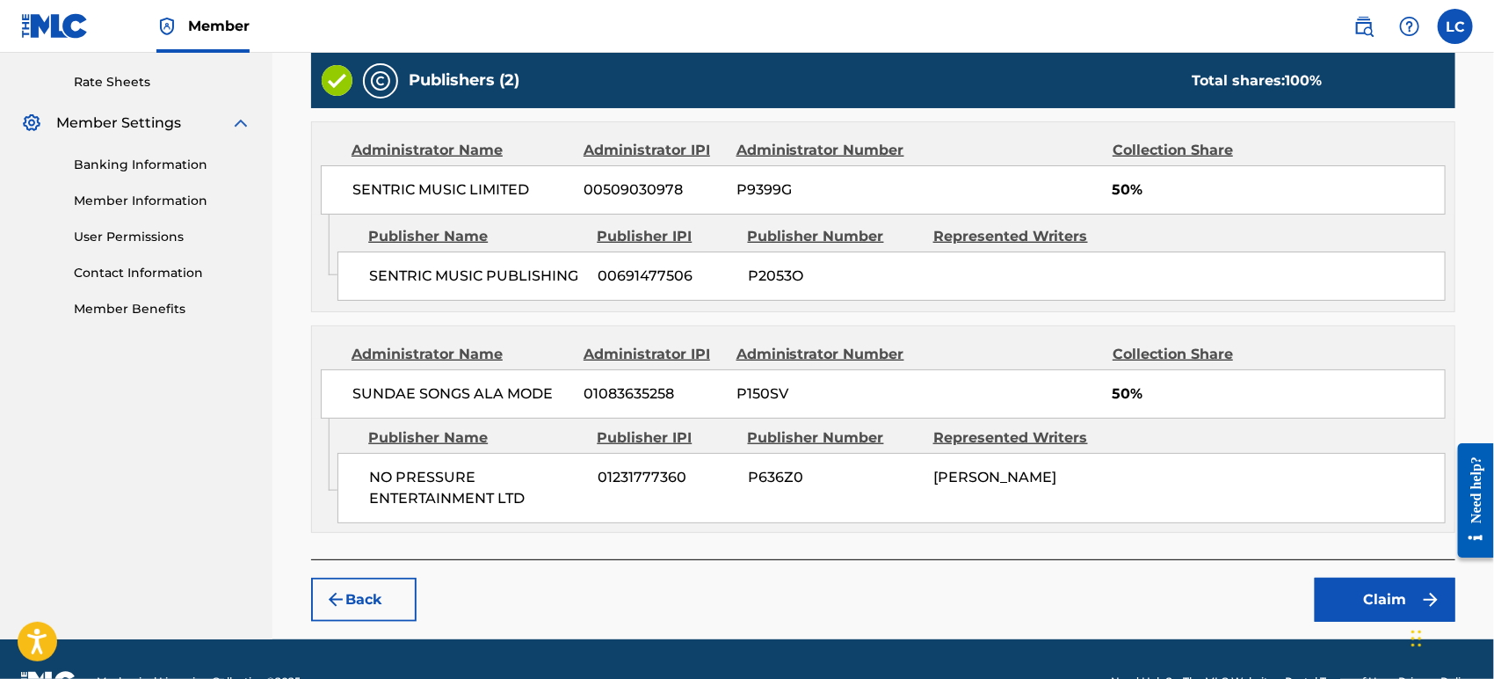
scroll to position [709, 0]
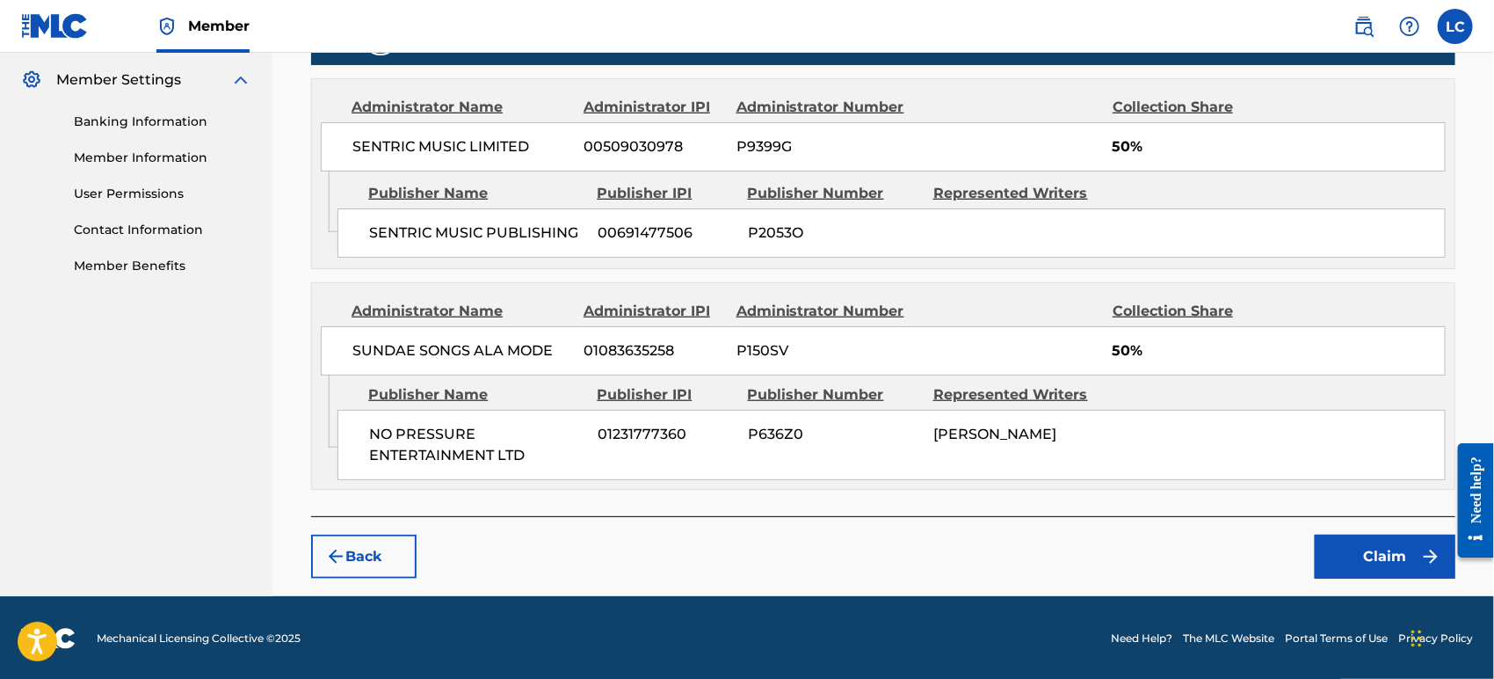
click at [1369, 555] on button "Claim" at bounding box center [1385, 556] width 141 height 44
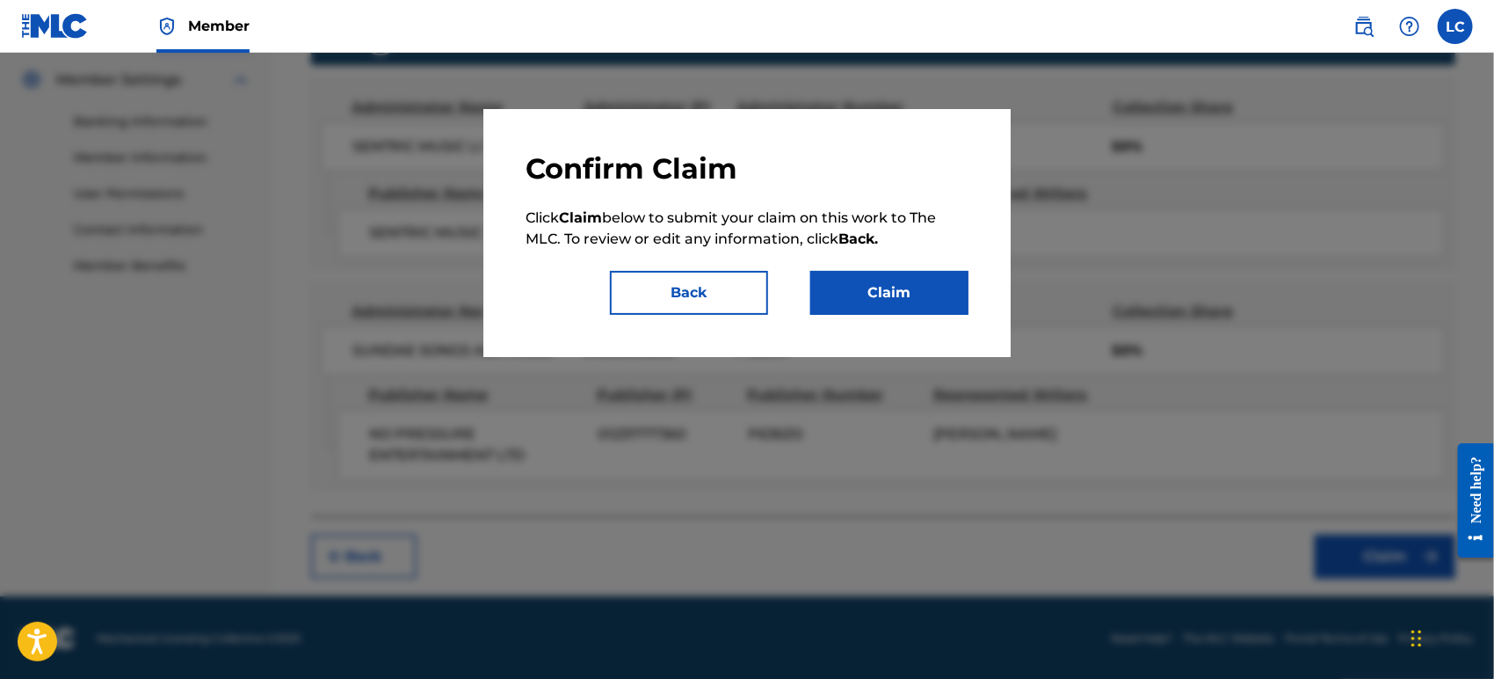
click at [921, 309] on button "Claim" at bounding box center [889, 293] width 158 height 44
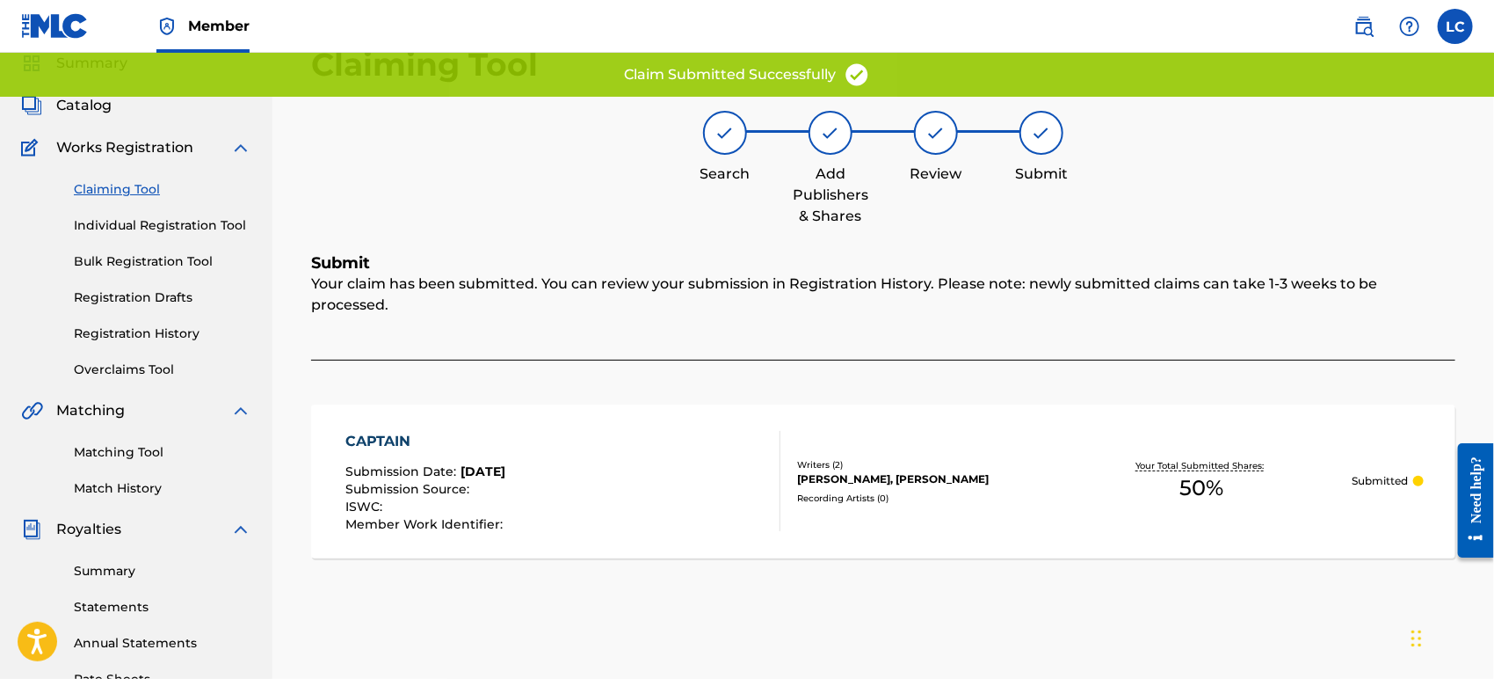
scroll to position [20, 0]
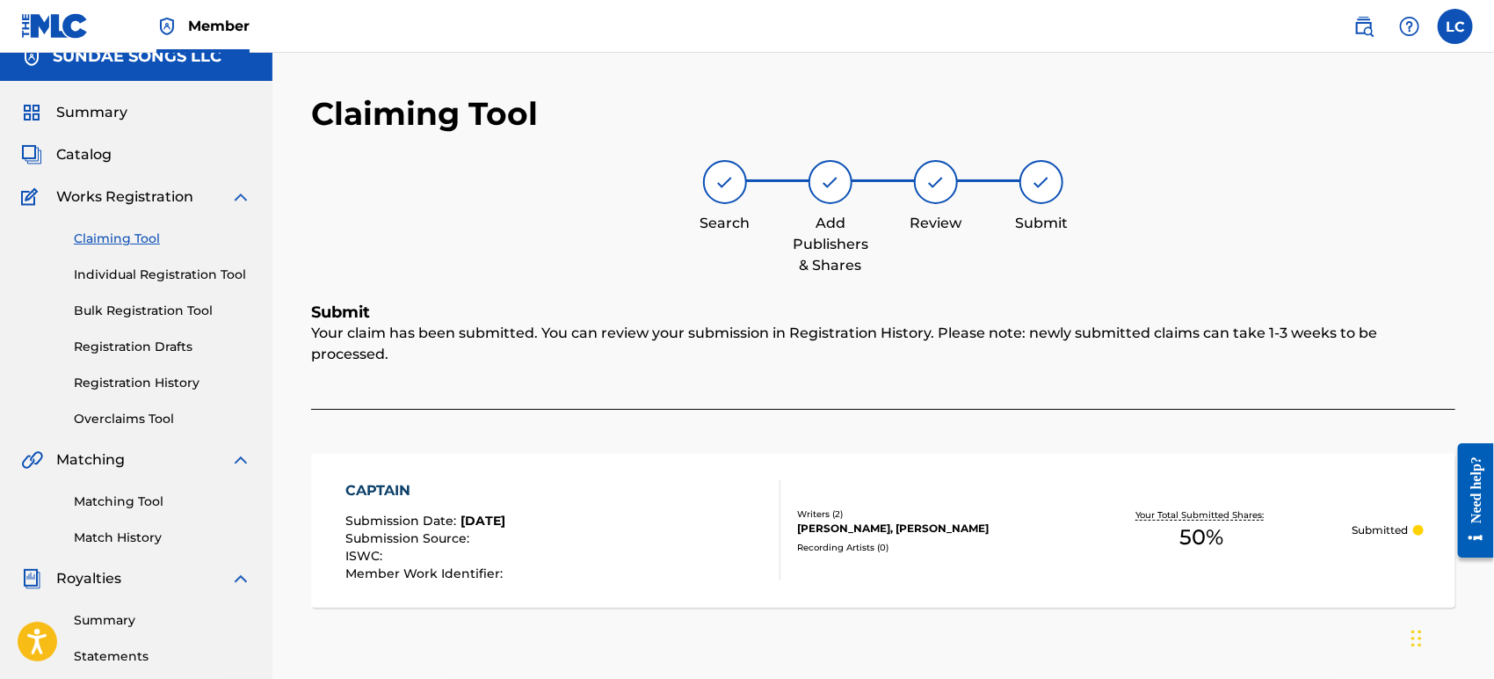
click at [202, 279] on link "Individual Registration Tool" at bounding box center [163, 274] width 178 height 18
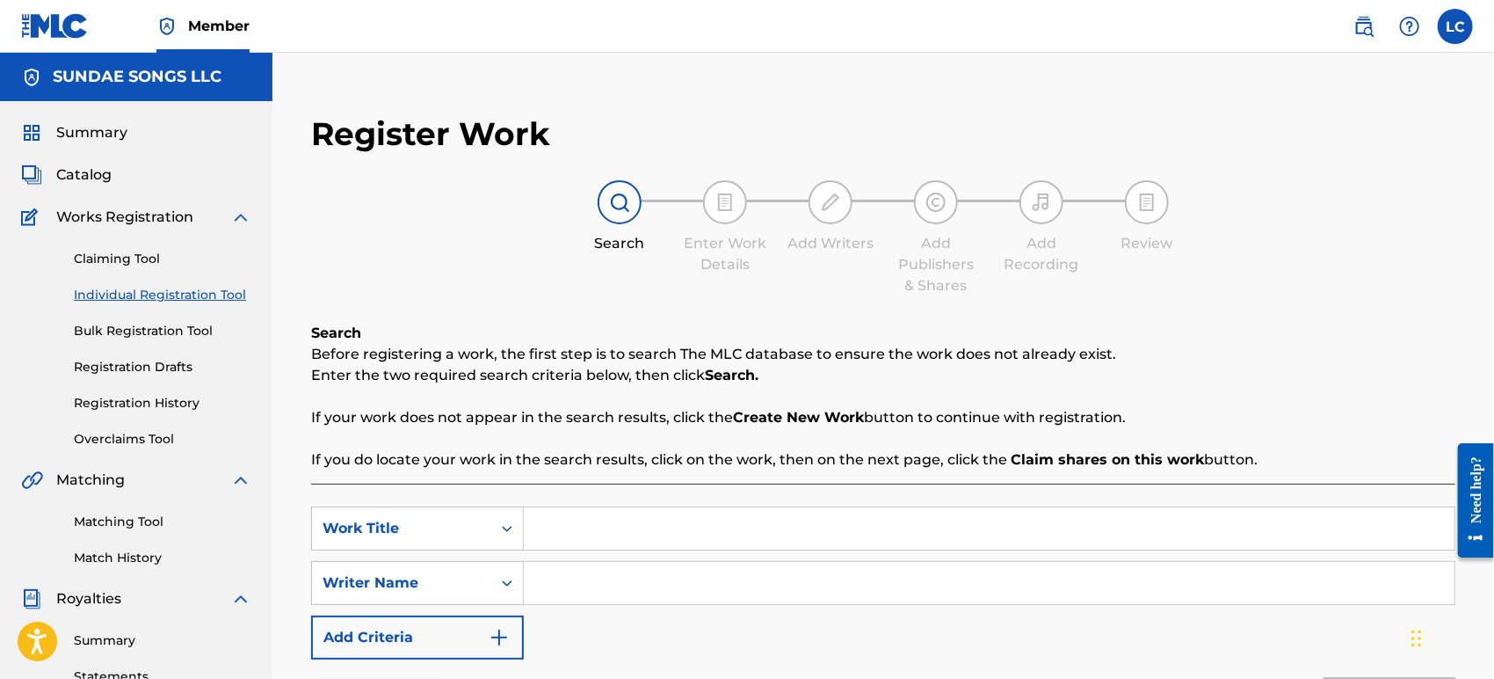
click at [1366, 5] on nav "Member LC [PERSON_NAME] Cusick [EMAIL_ADDRESS][DOMAIN_NAME] Notification Prefer…" at bounding box center [747, 26] width 1494 height 53
click at [1370, 34] on img at bounding box center [1364, 26] width 21 height 21
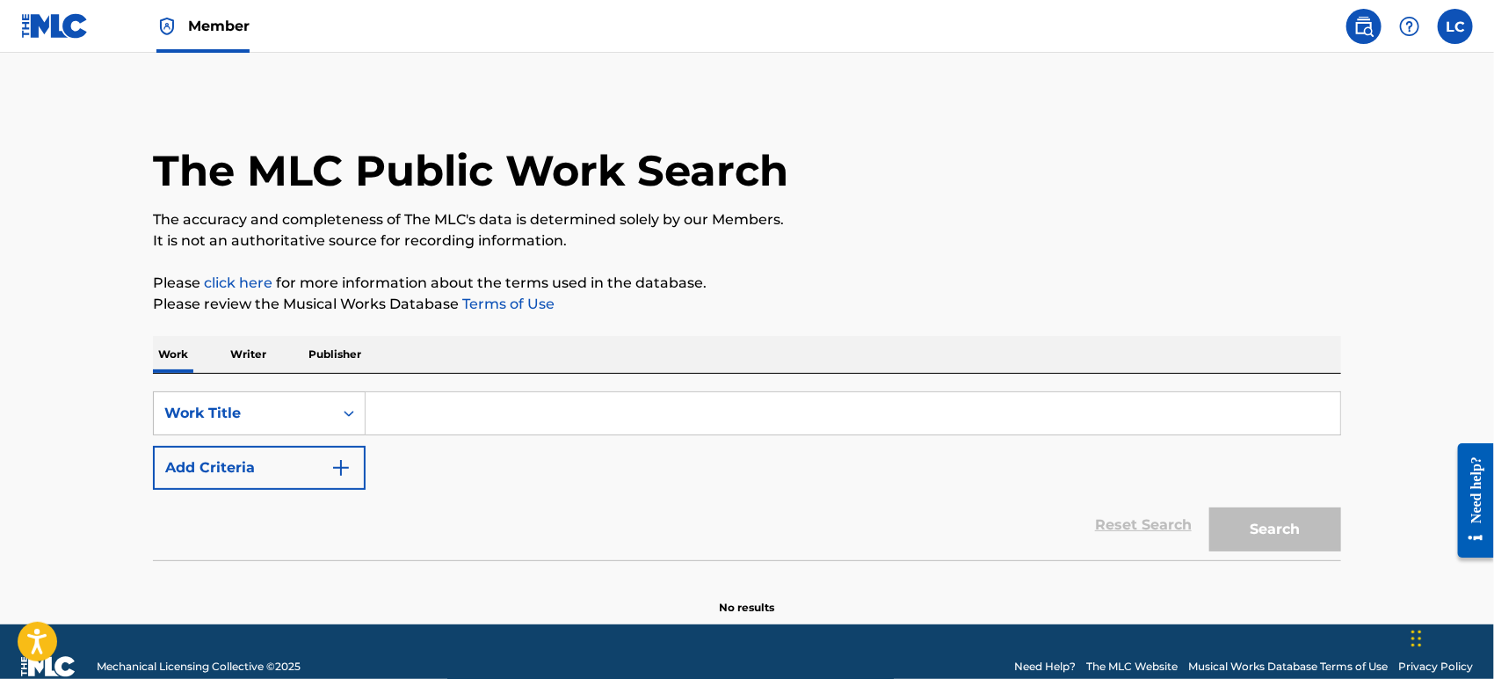
paste input "IGNORANCE IS BLISS"
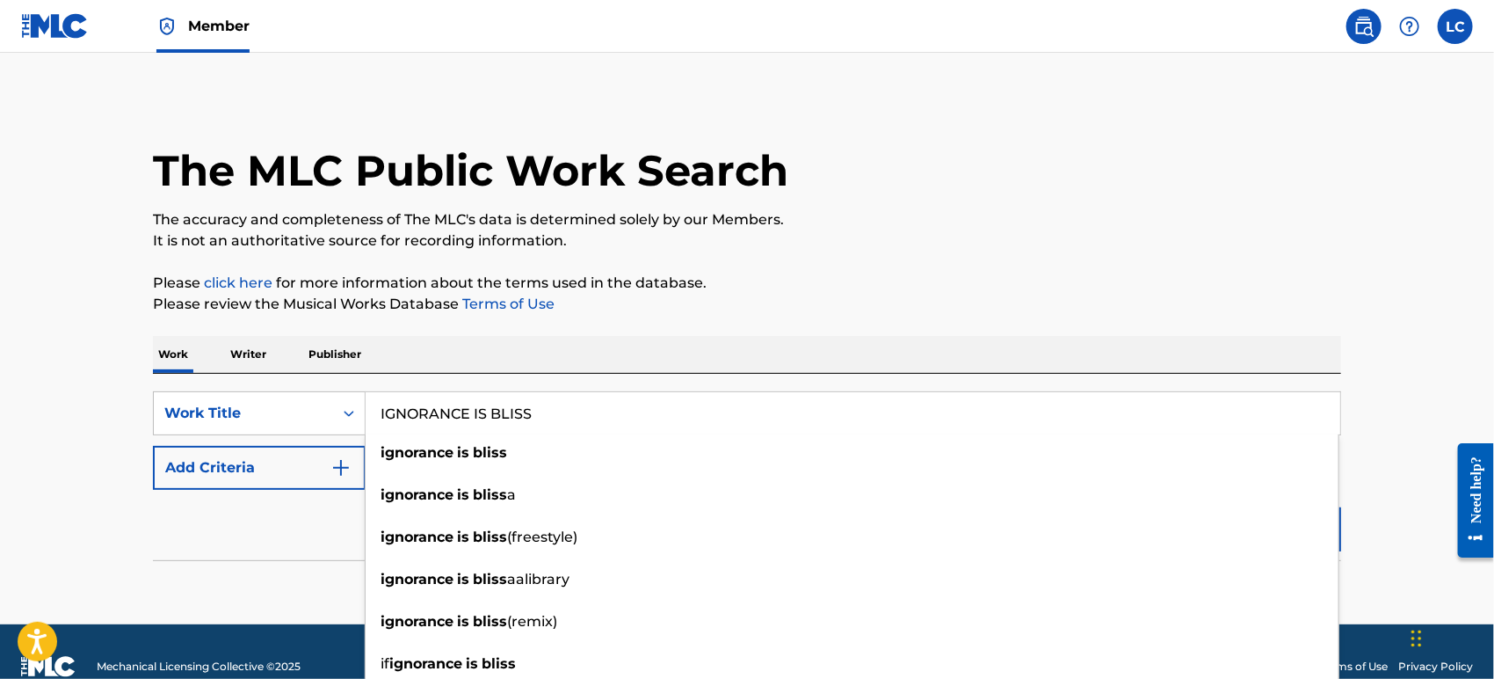
type input "IGNORANCE IS BLISS"
click at [308, 482] on button "Add Criteria" at bounding box center [259, 468] width 213 height 44
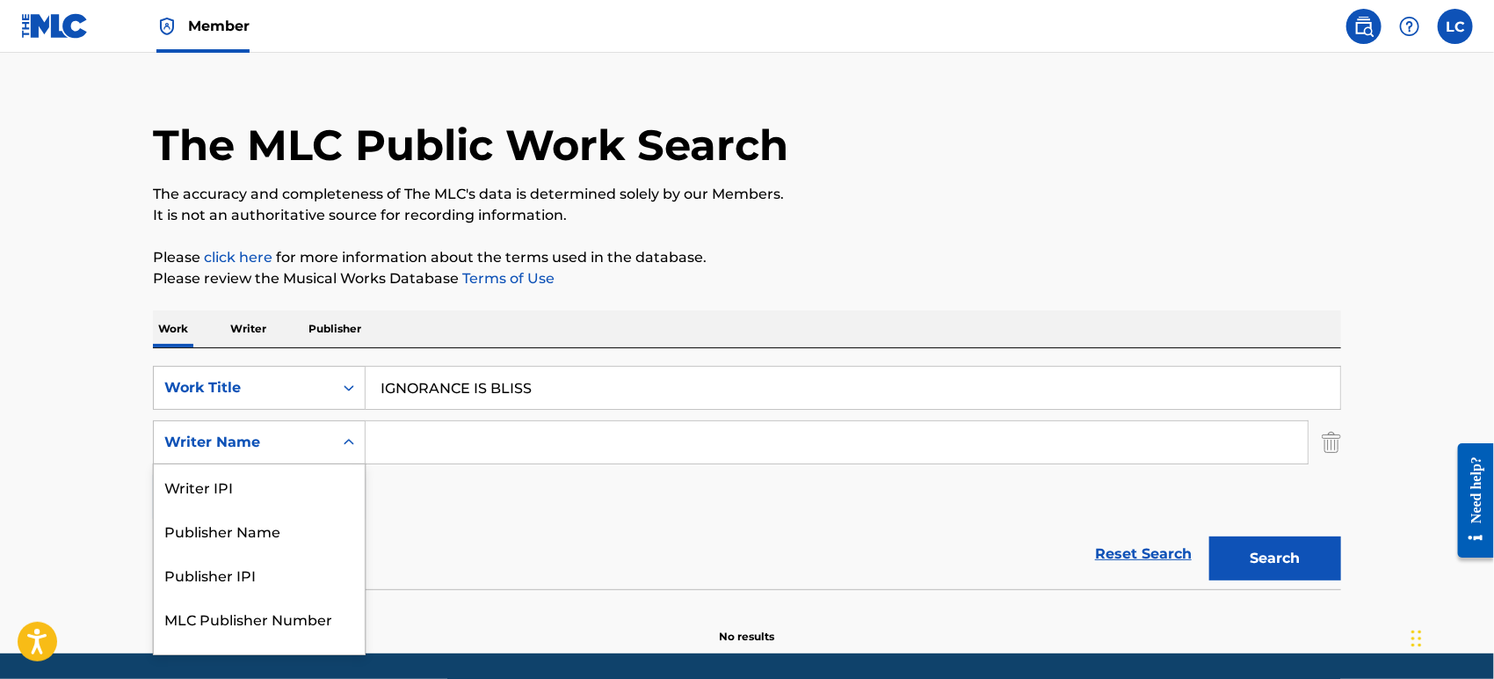
scroll to position [31, 0]
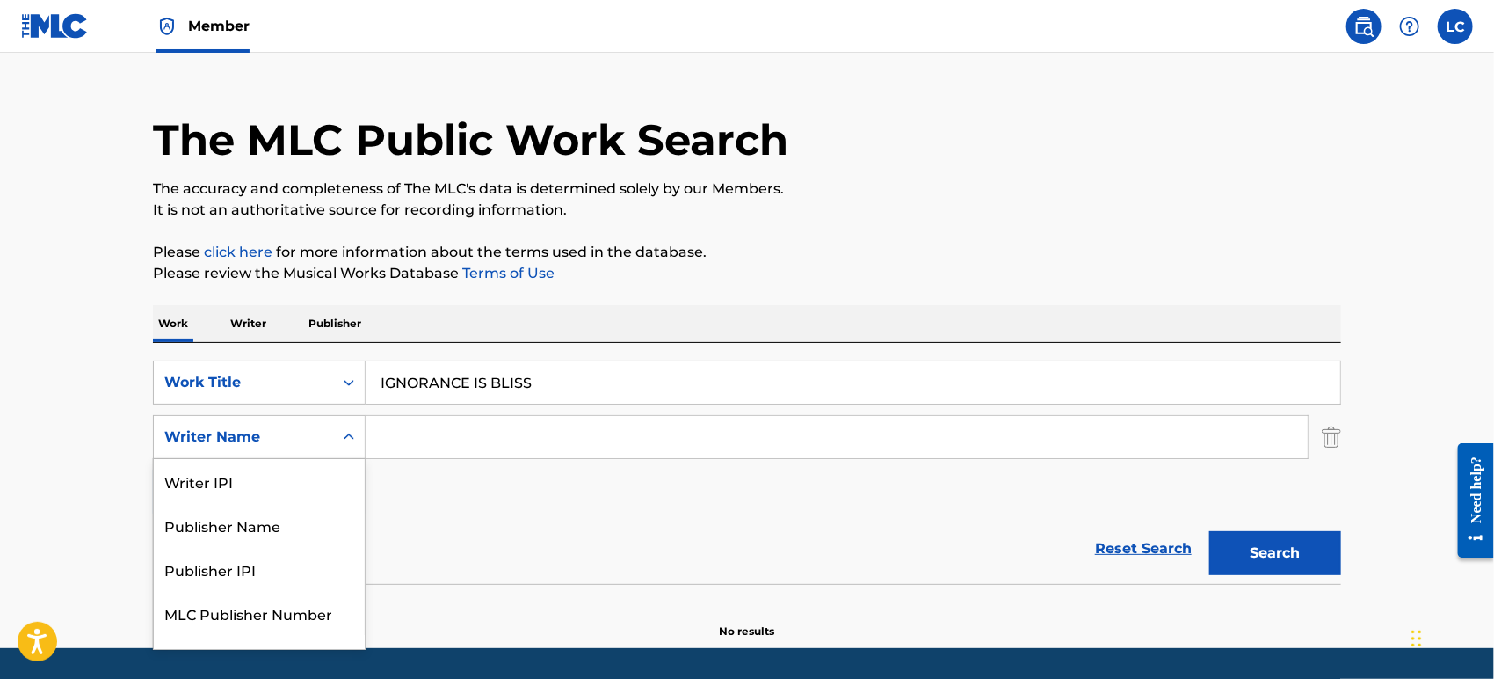
click at [320, 457] on div "5 results available. Use Up and Down to choose options, press Enter to select t…" at bounding box center [259, 437] width 213 height 44
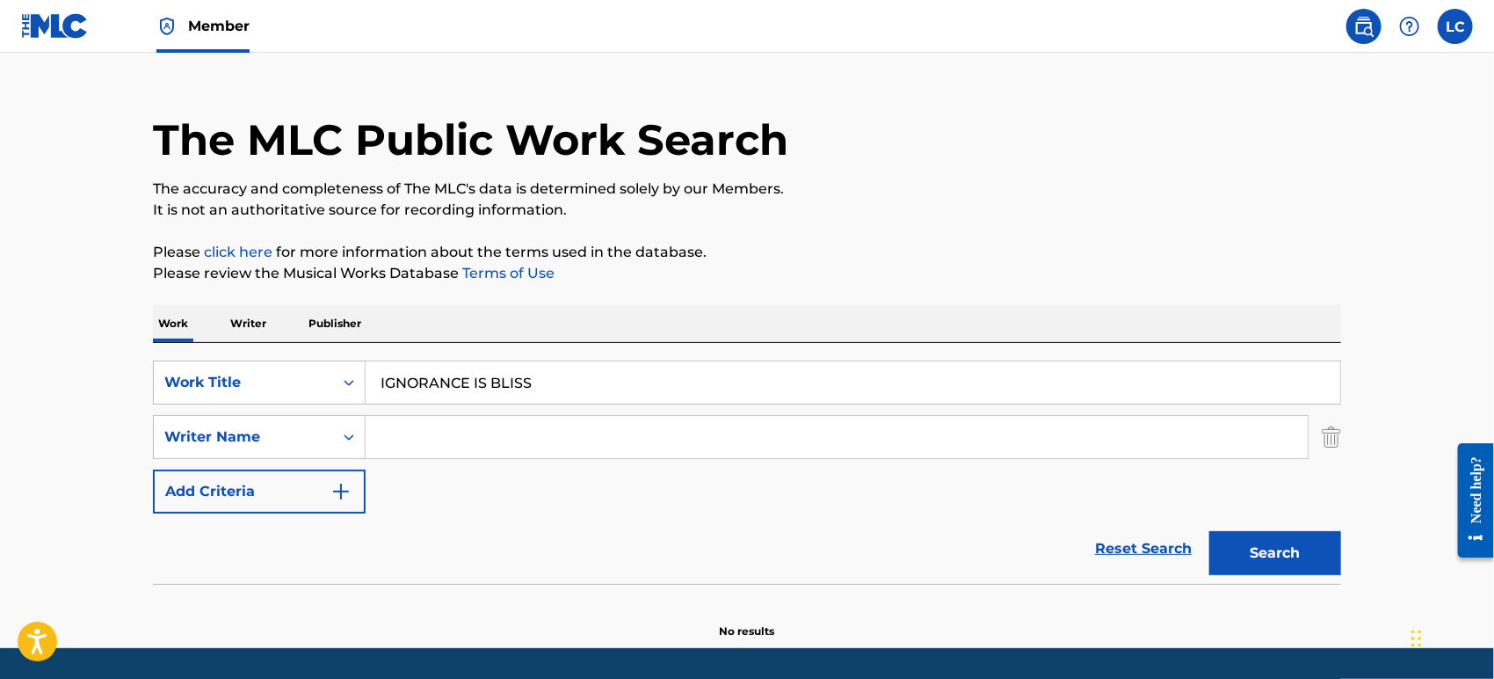
click at [450, 441] on input "Search Form" at bounding box center [837, 437] width 942 height 42
type input "[PERSON_NAME]"
click at [1210, 531] on button "Search" at bounding box center [1276, 553] width 132 height 44
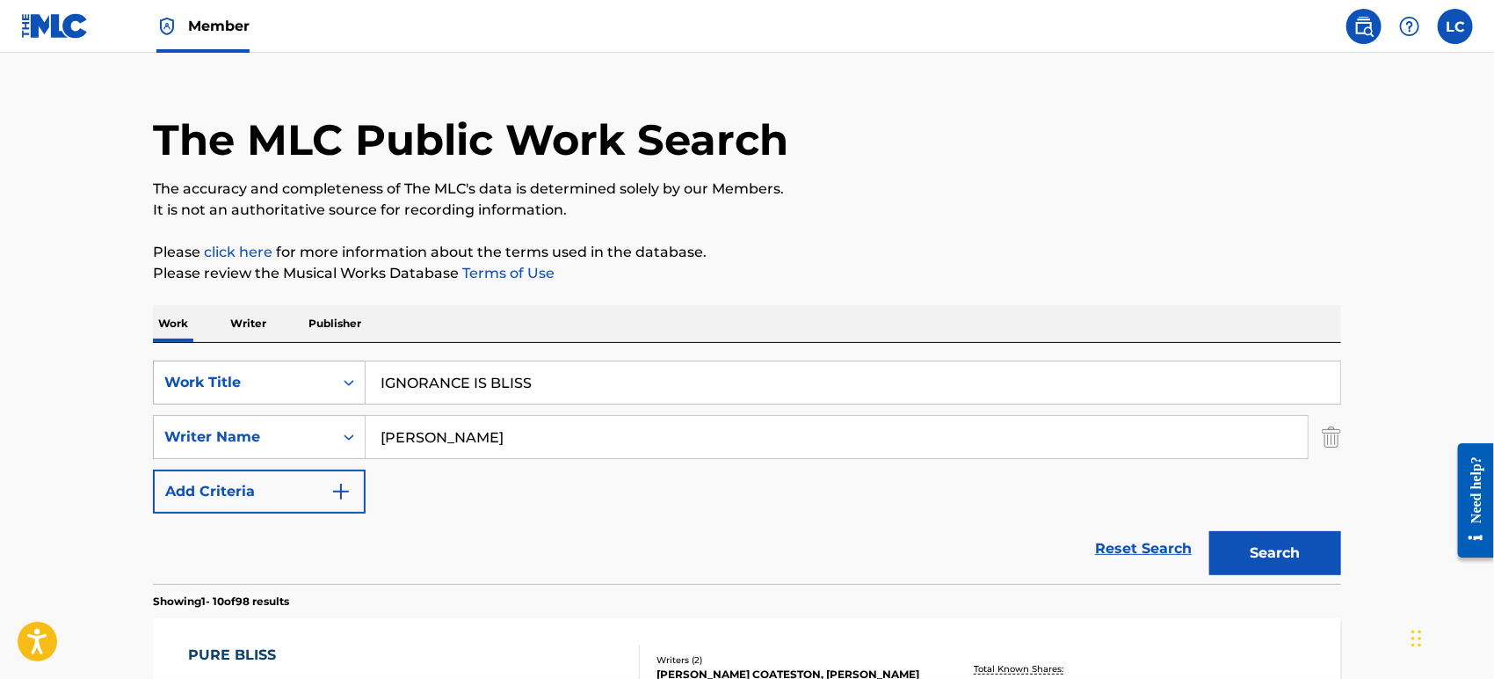
click at [291, 386] on div "Work Title" at bounding box center [243, 382] width 158 height 21
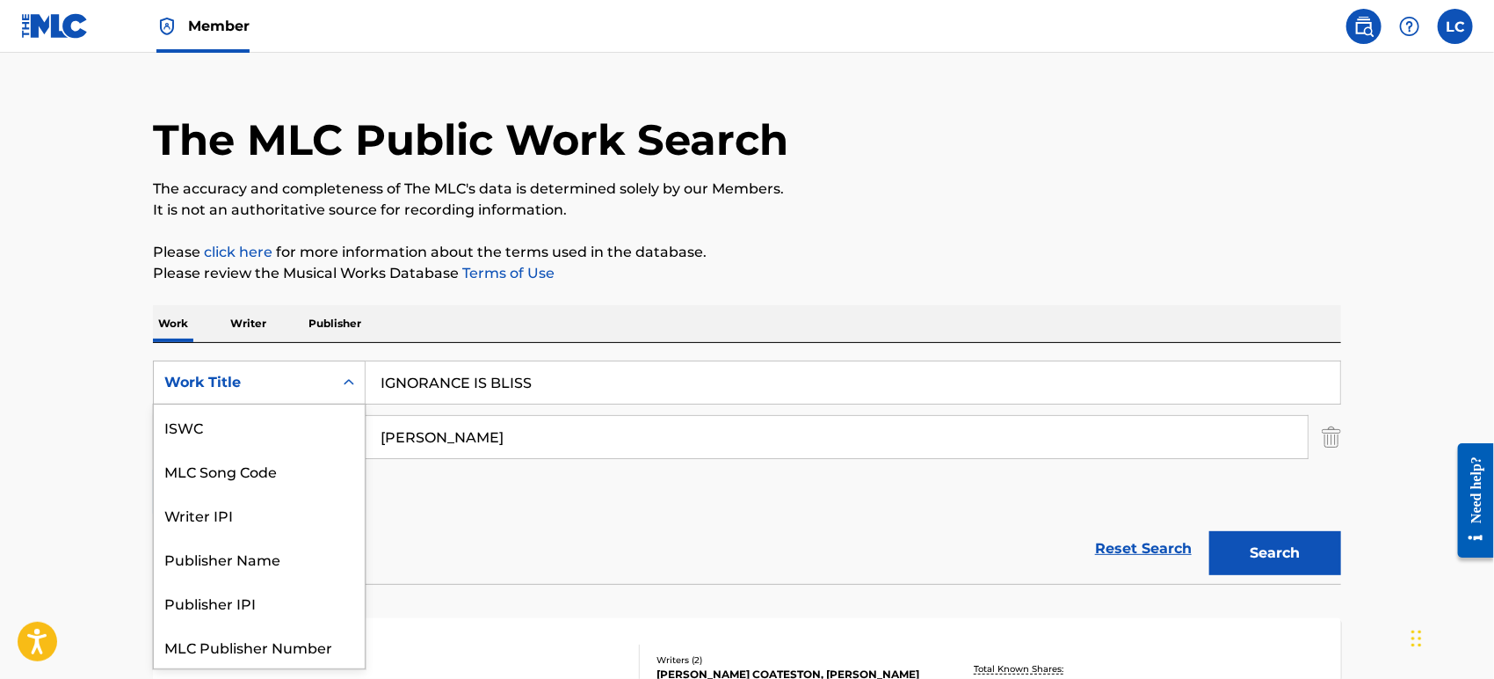
scroll to position [43, 0]
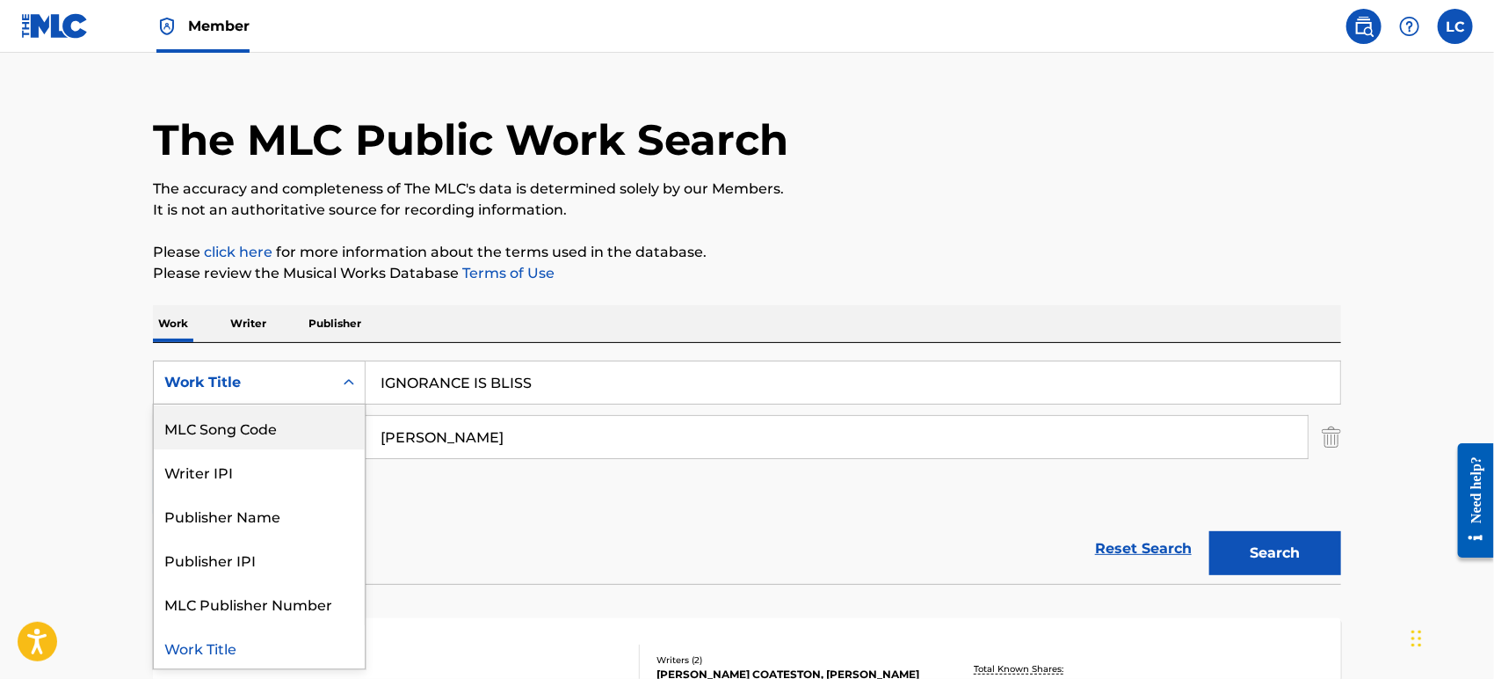
drag, startPoint x: 308, startPoint y: 422, endPoint x: 381, endPoint y: 404, distance: 75.9
click at [343, 416] on div "MLC Song Code" at bounding box center [259, 427] width 211 height 44
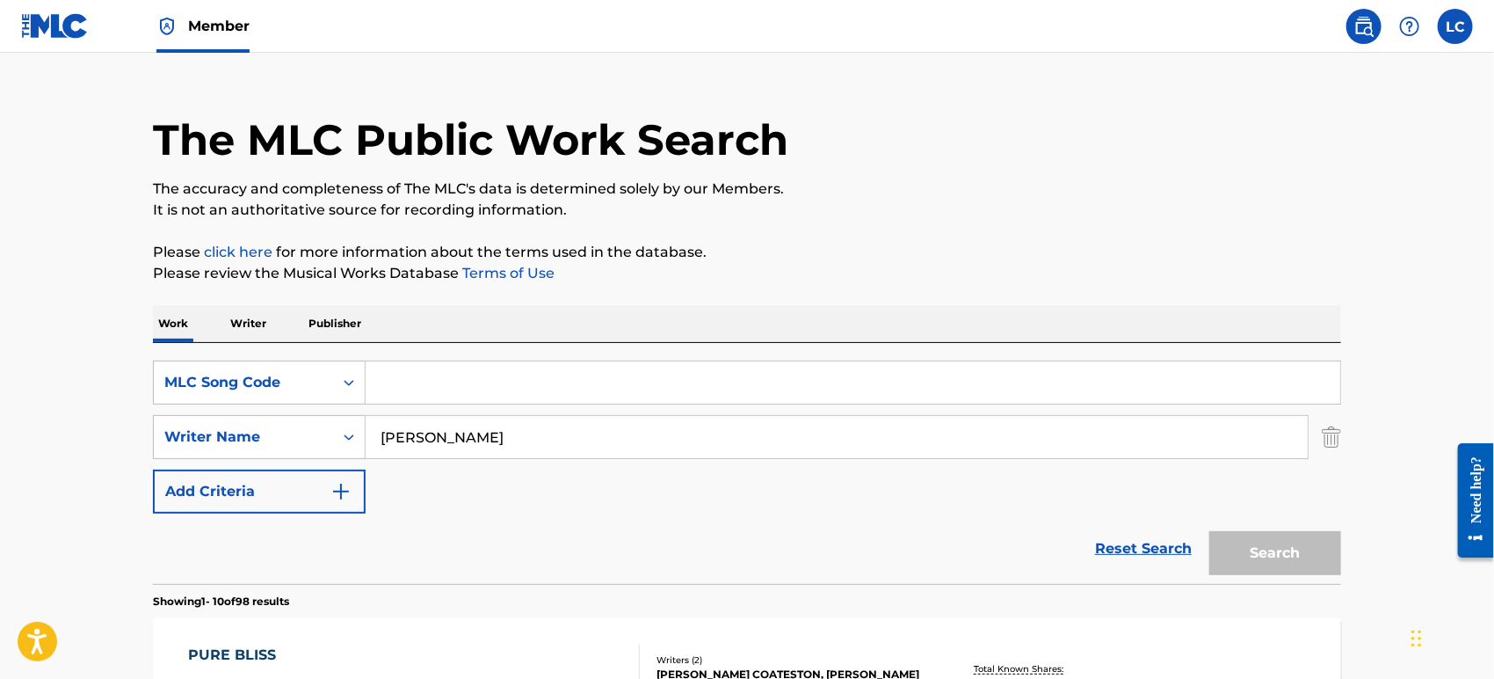
click at [496, 364] on input "Search Form" at bounding box center [853, 382] width 975 height 42
click at [454, 435] on input "[PERSON_NAME]" at bounding box center [837, 437] width 942 height 42
drag, startPoint x: 1312, startPoint y: 447, endPoint x: 1336, endPoint y: 438, distance: 25.6
click at [1329, 442] on div "SearchWithCriteriae5a7e724-a921-462c-88a0-5672d1eadb56 Writer Name [PERSON_NAME]" at bounding box center [747, 437] width 1188 height 44
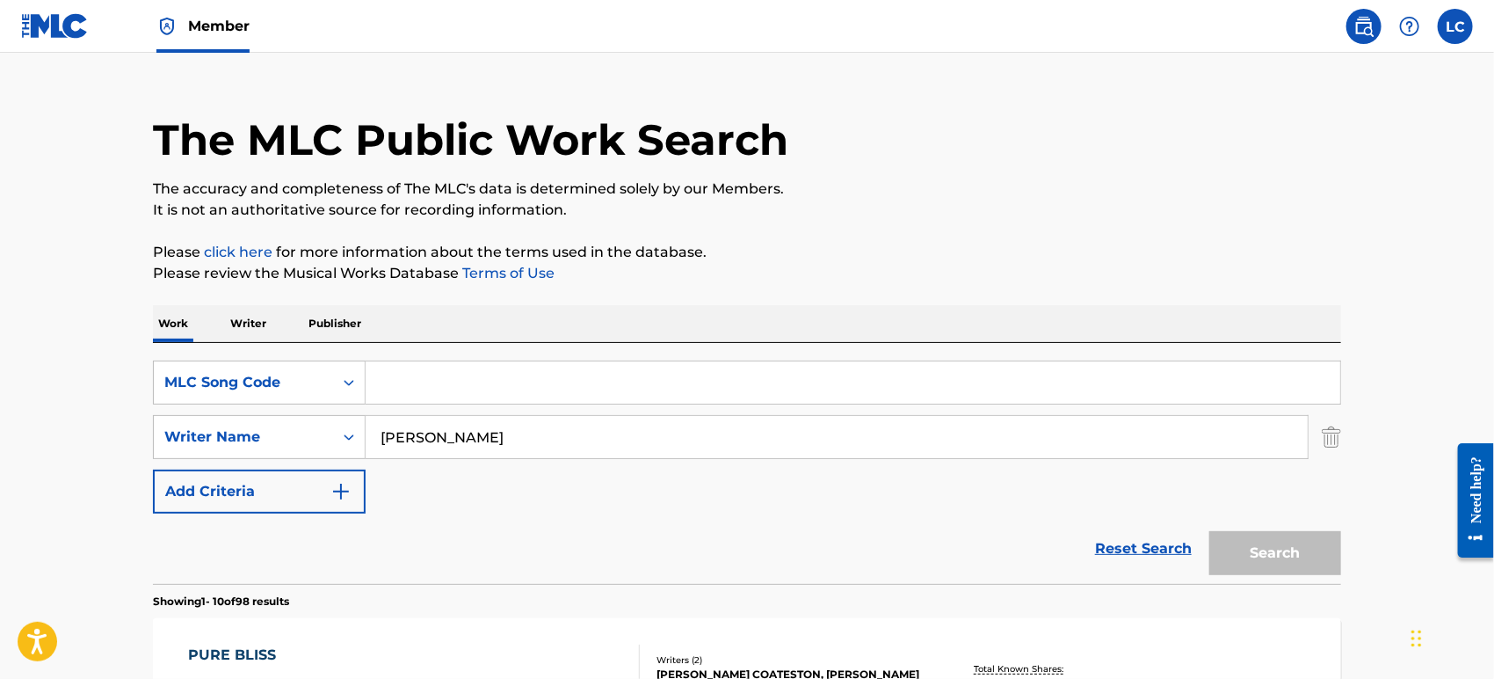
click at [1338, 438] on img "Search Form" at bounding box center [1331, 437] width 19 height 44
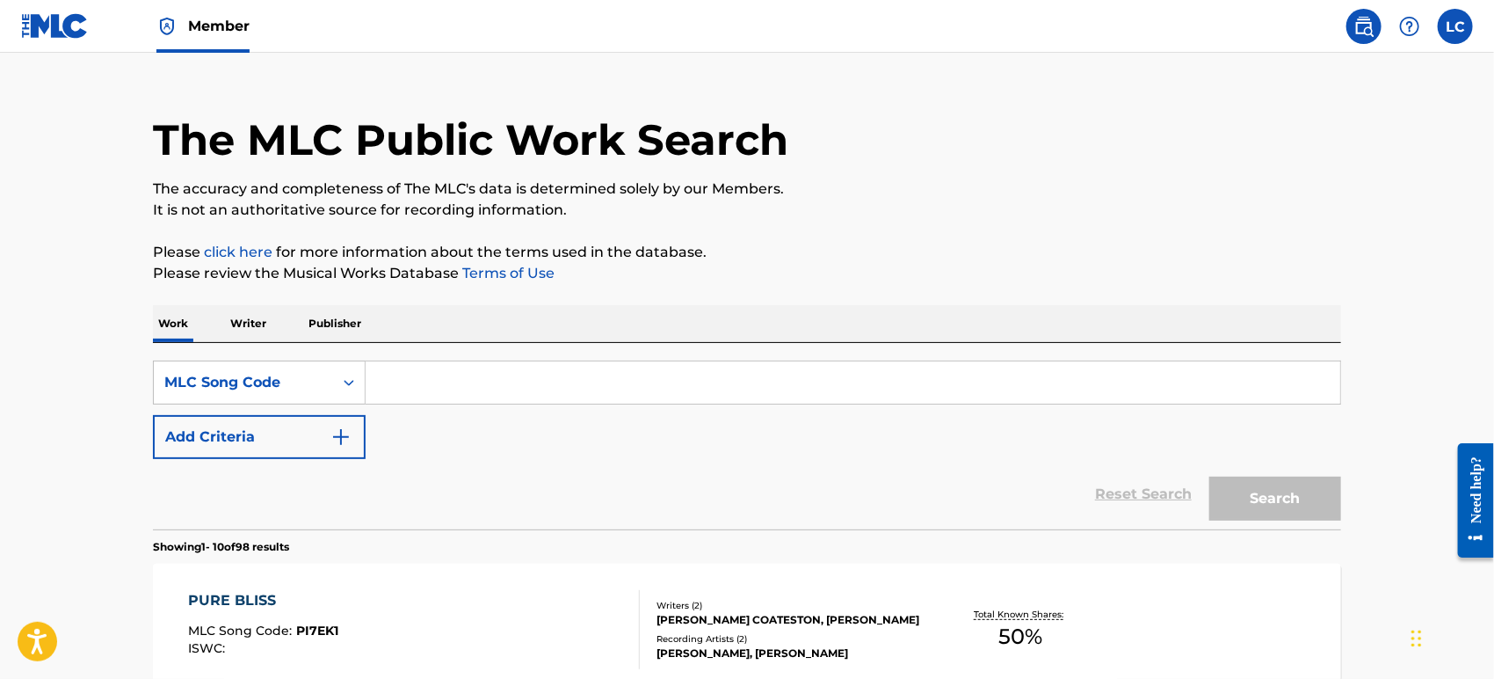
drag, startPoint x: 683, startPoint y: 355, endPoint x: 524, endPoint y: 363, distance: 159.3
click at [524, 363] on input "Search Form" at bounding box center [853, 382] width 975 height 42
paste input "CJ3U6Q"
type input "CJ3U6Q"
click at [1295, 498] on button "Search" at bounding box center [1276, 498] width 132 height 44
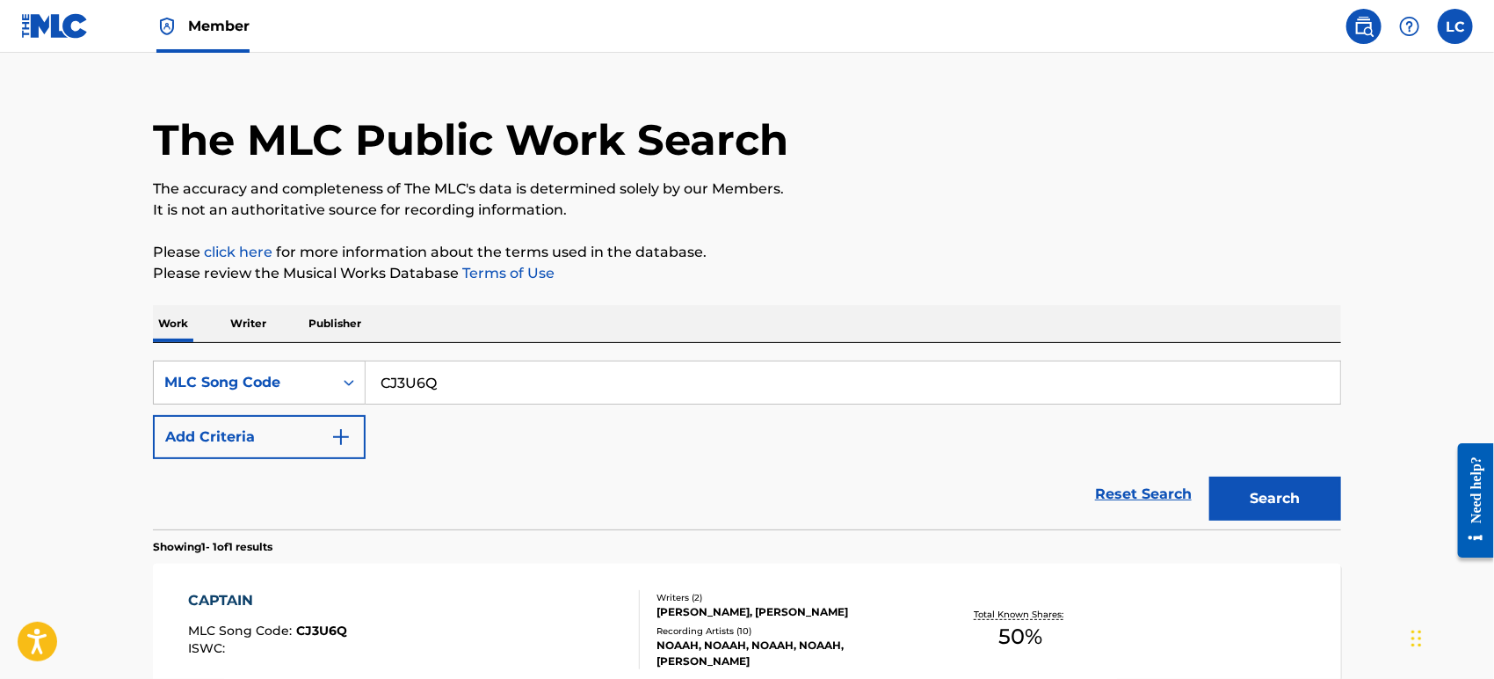
click at [707, 585] on div "CAPTAIN MLC Song Code : CJ3U6Q ISWC : Writers ( 2 ) [PERSON_NAME], [PERSON_NAME…" at bounding box center [747, 629] width 1188 height 132
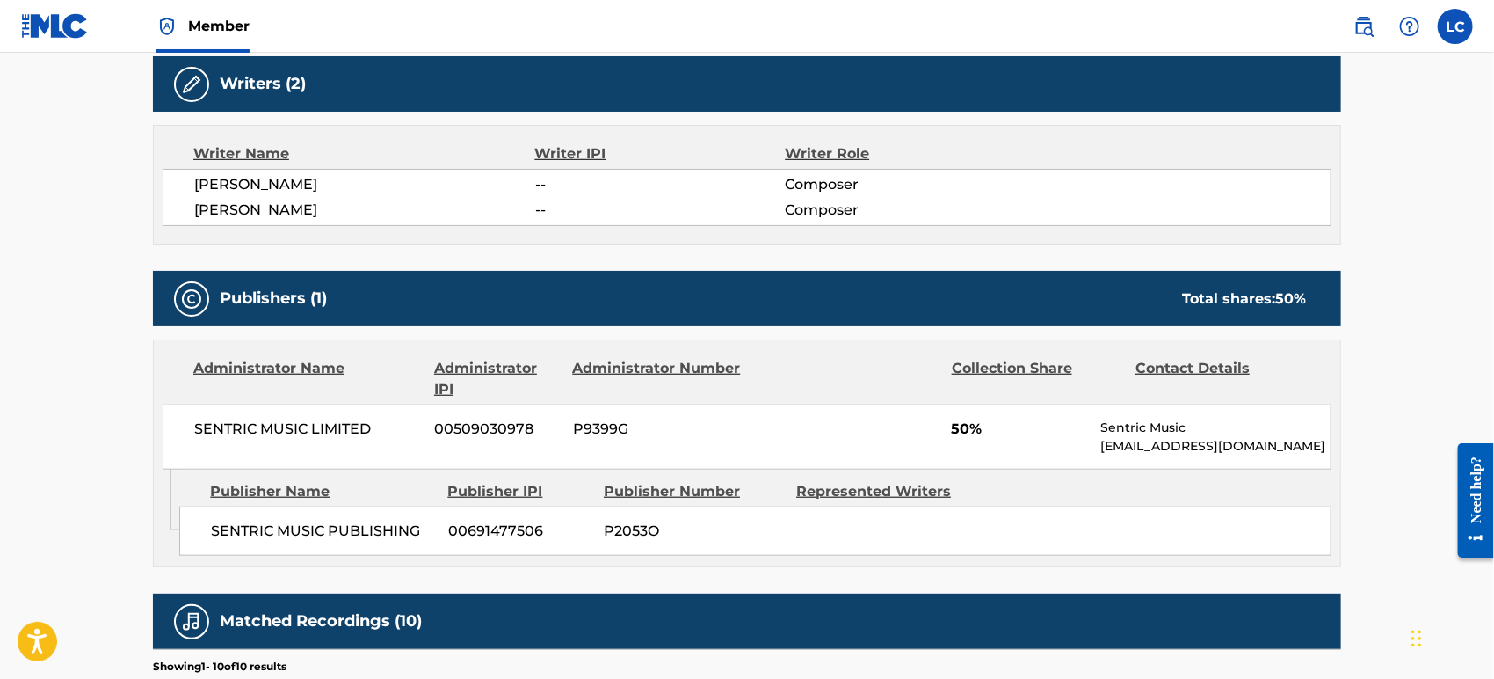
scroll to position [585, 0]
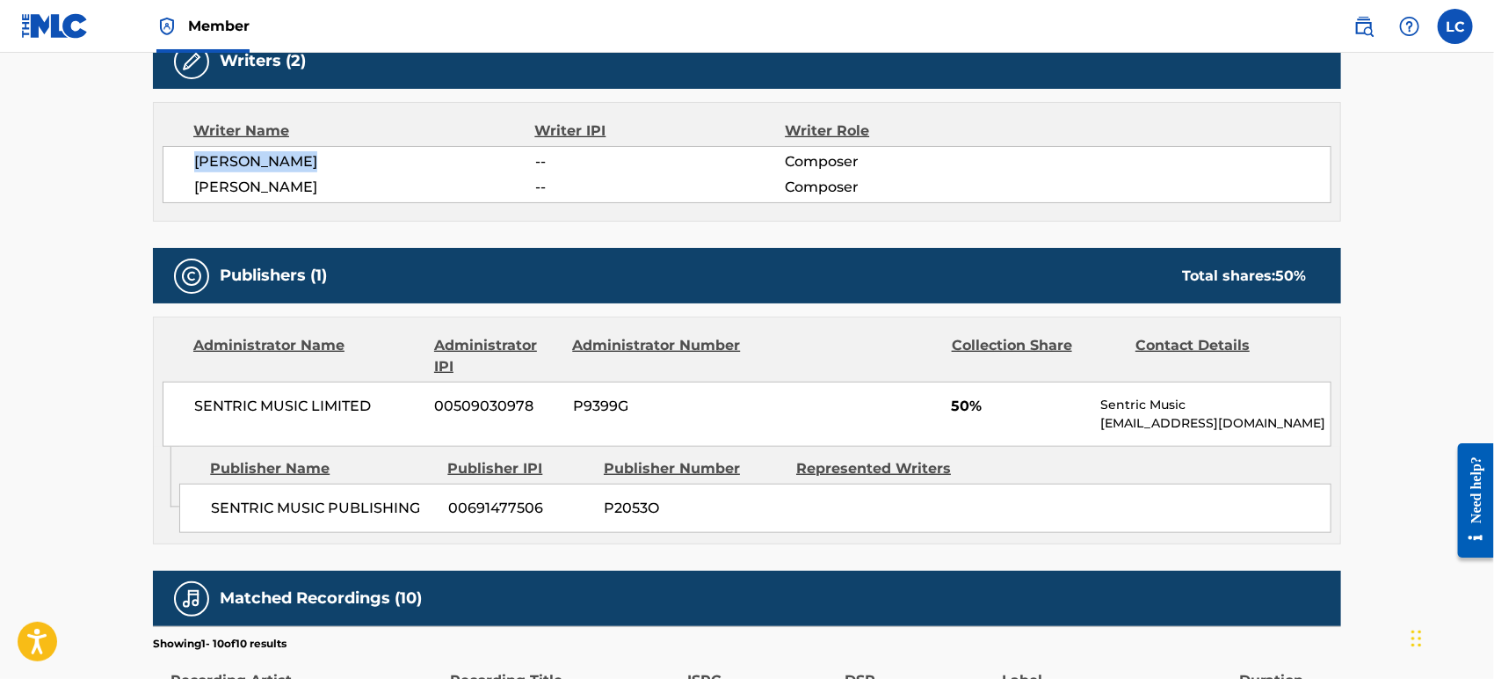
drag, startPoint x: 340, startPoint y: 160, endPoint x: 178, endPoint y: 155, distance: 162.7
click at [178, 155] on div "[PERSON_NAME] -- Composer [PERSON_NAME] -- Composer" at bounding box center [747, 174] width 1169 height 57
copy span "[PERSON_NAME]"
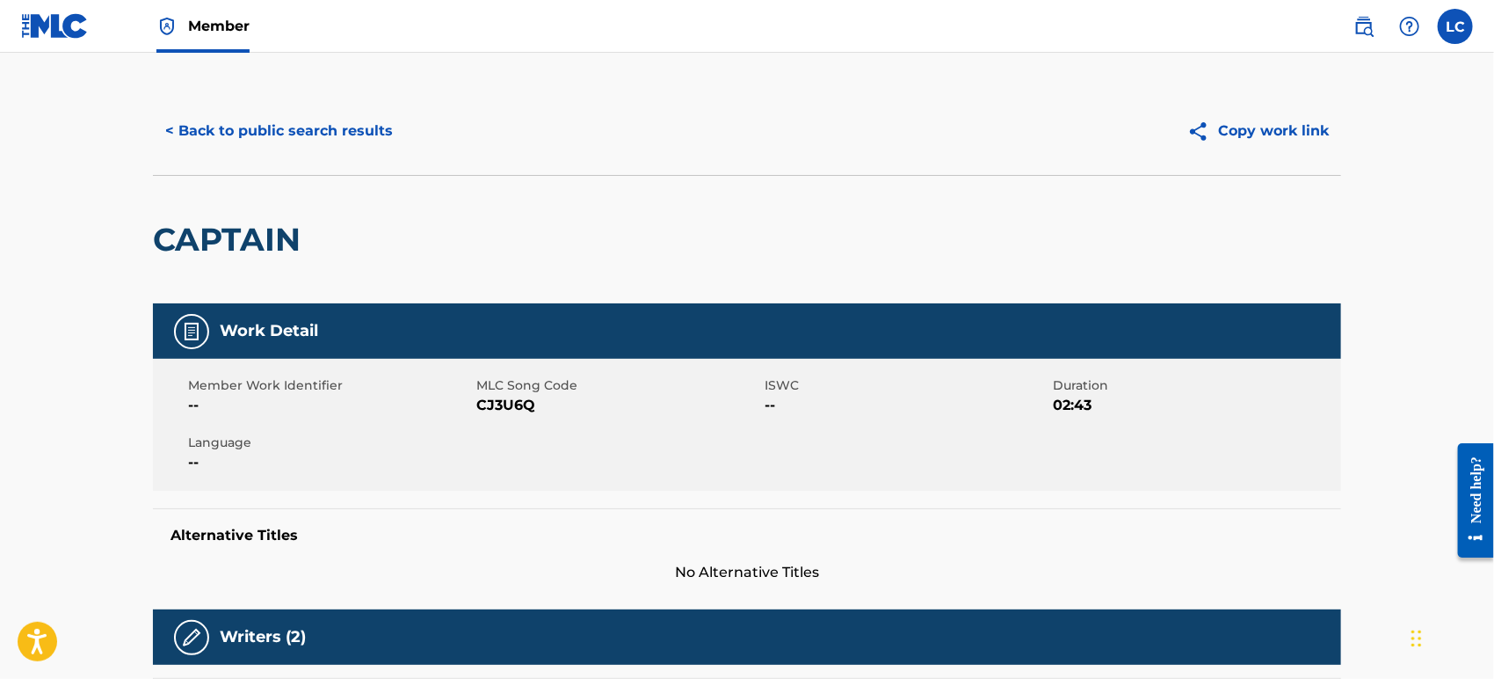
scroll to position [0, 0]
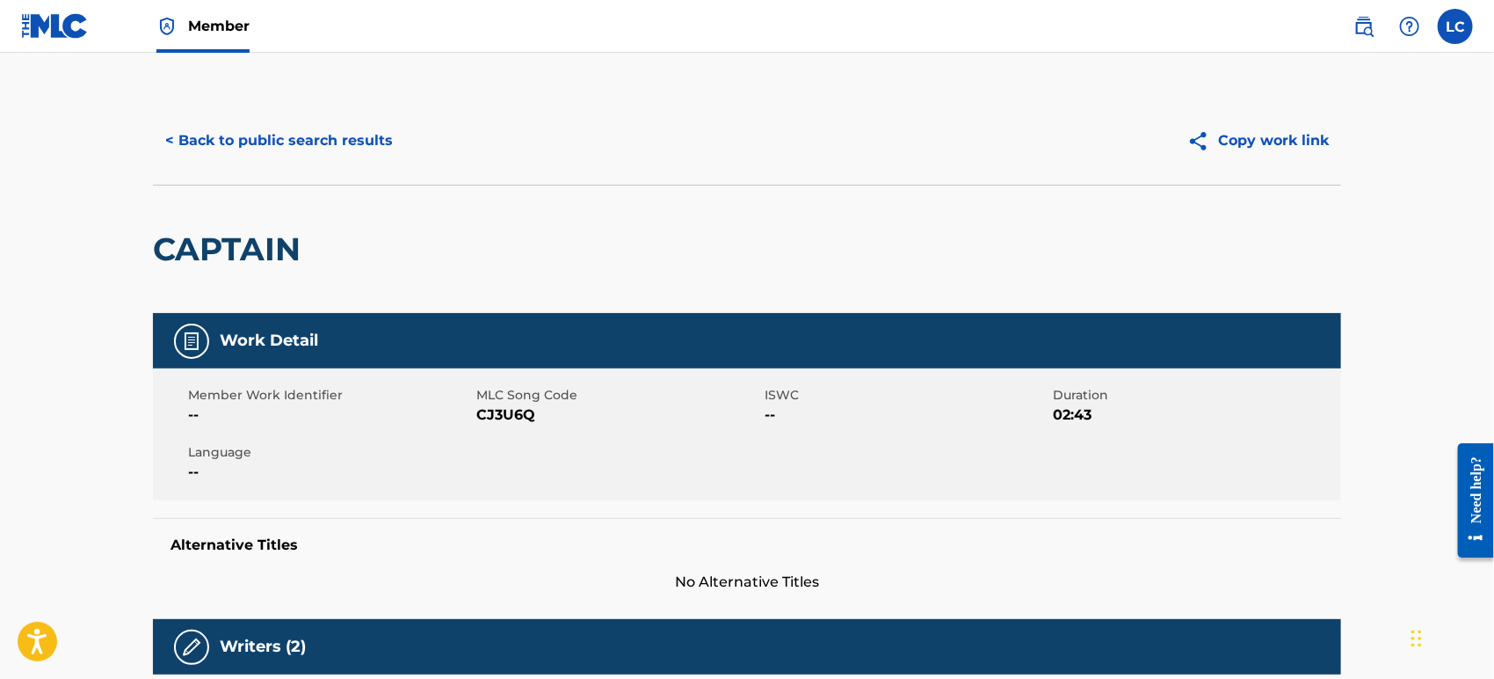
click at [217, 142] on button "< Back to public search results" at bounding box center [279, 141] width 252 height 44
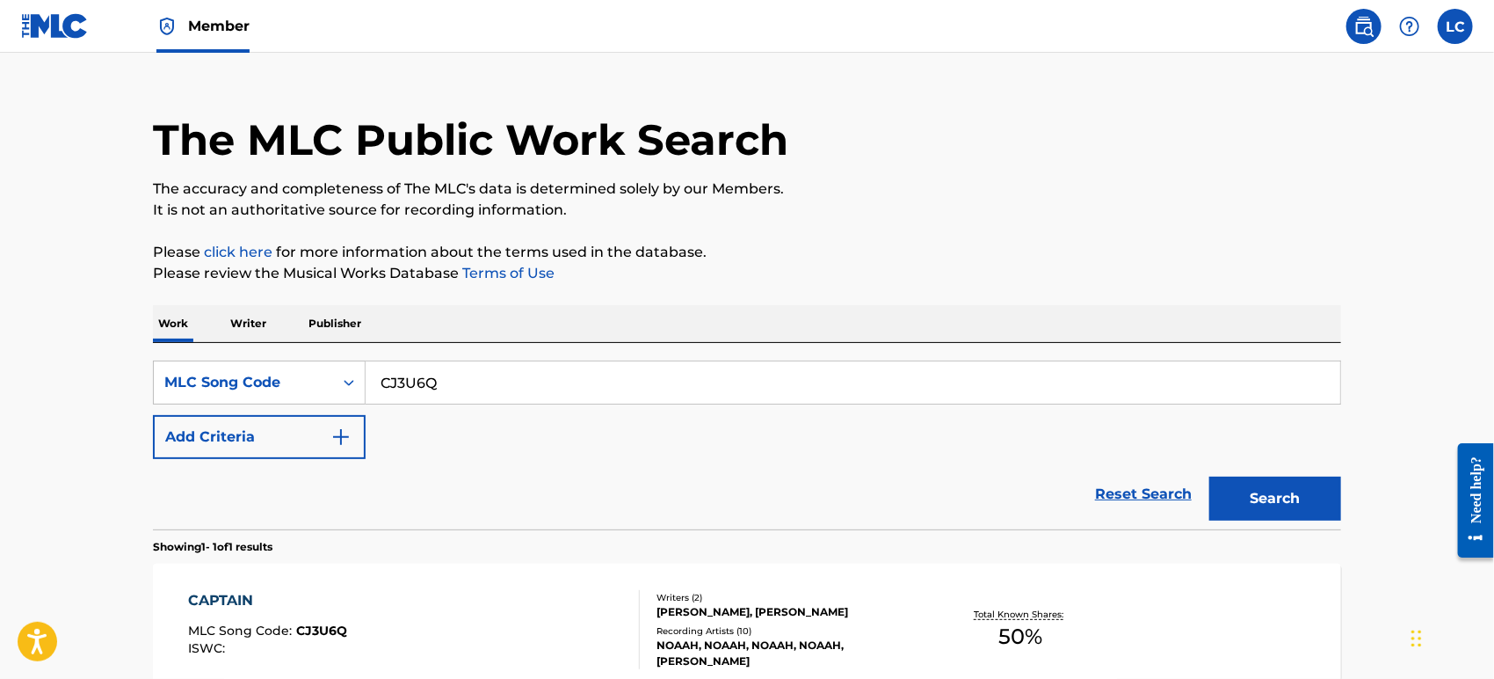
click at [70, 8] on link at bounding box center [55, 26] width 68 height 52
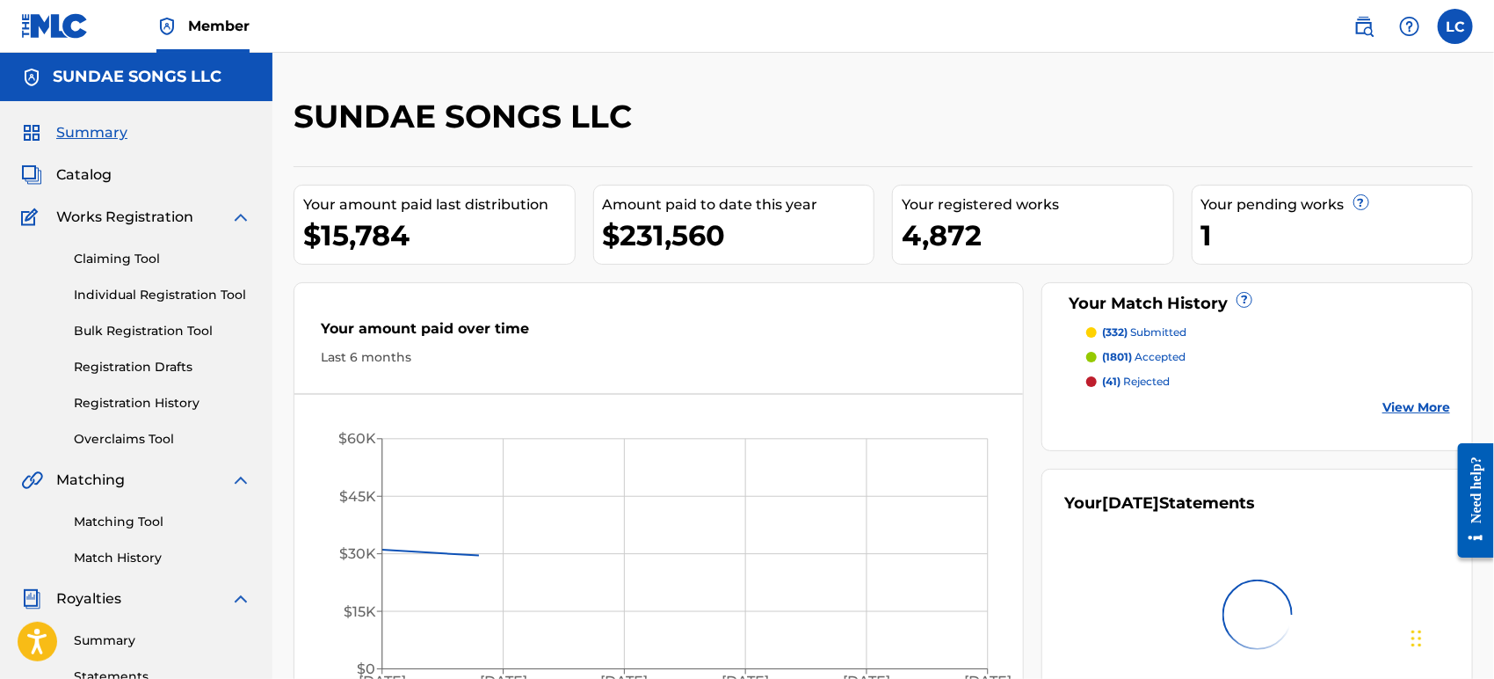
click at [190, 287] on link "Individual Registration Tool" at bounding box center [163, 295] width 178 height 18
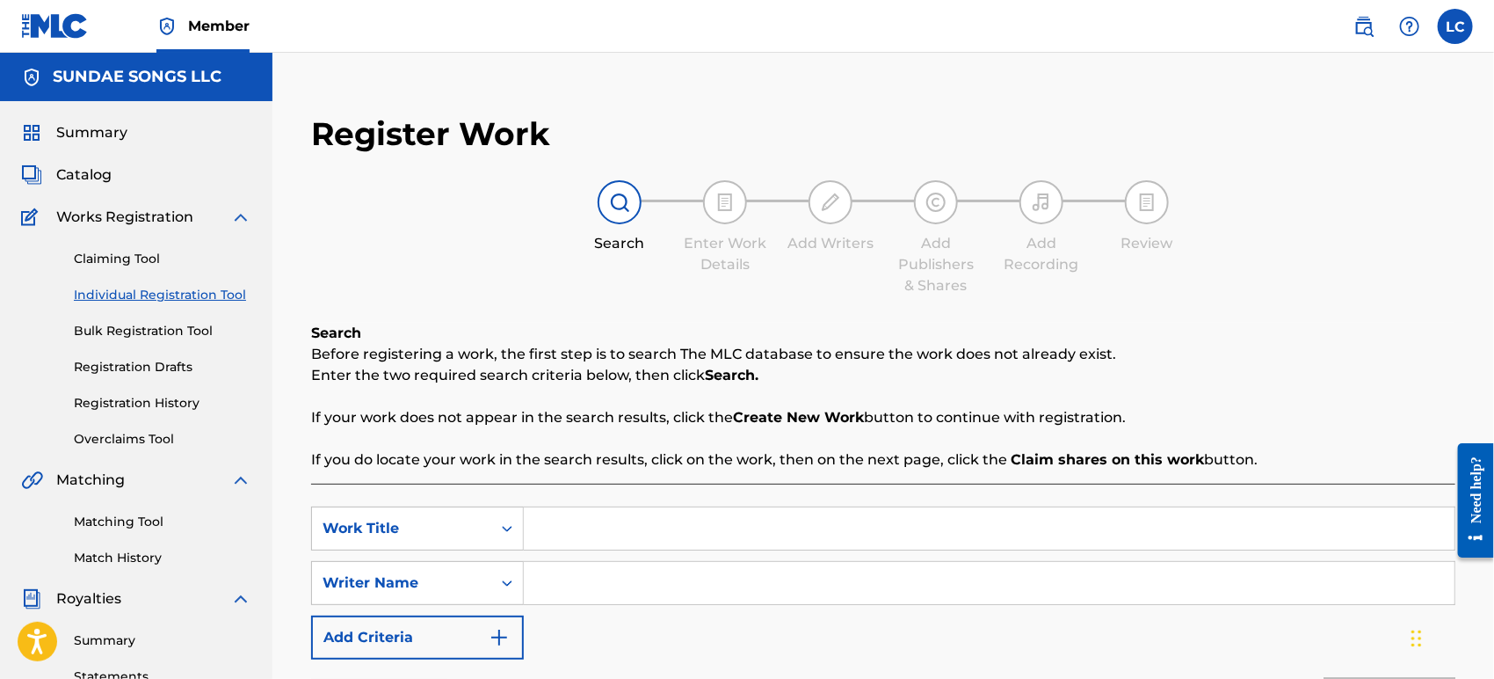
click at [561, 520] on input "Search Form" at bounding box center [989, 528] width 931 height 42
click at [572, 525] on input "Search Form" at bounding box center [989, 528] width 931 height 42
paste input "IGNORANCE IS BLISS"
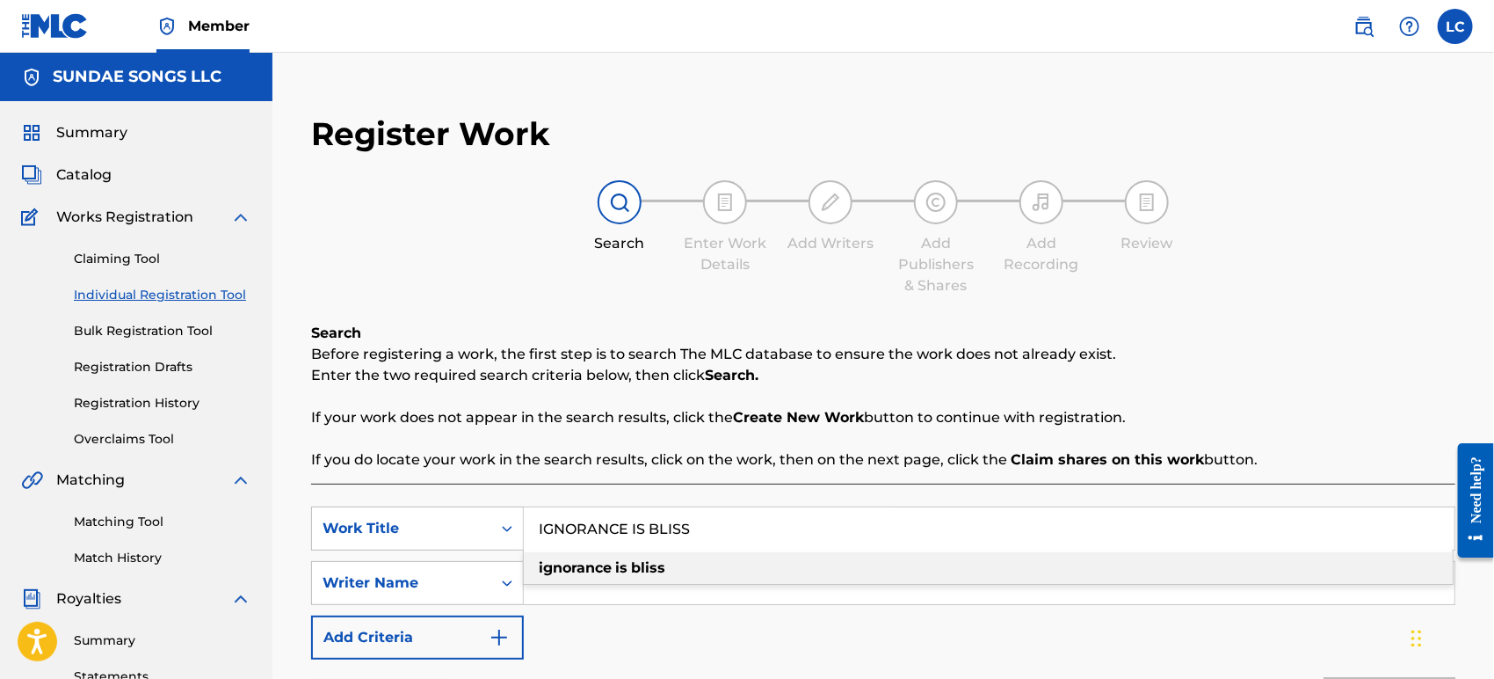
click at [655, 578] on div "ignorance is bliss" at bounding box center [988, 568] width 929 height 32
type input "ignorance is bliss"
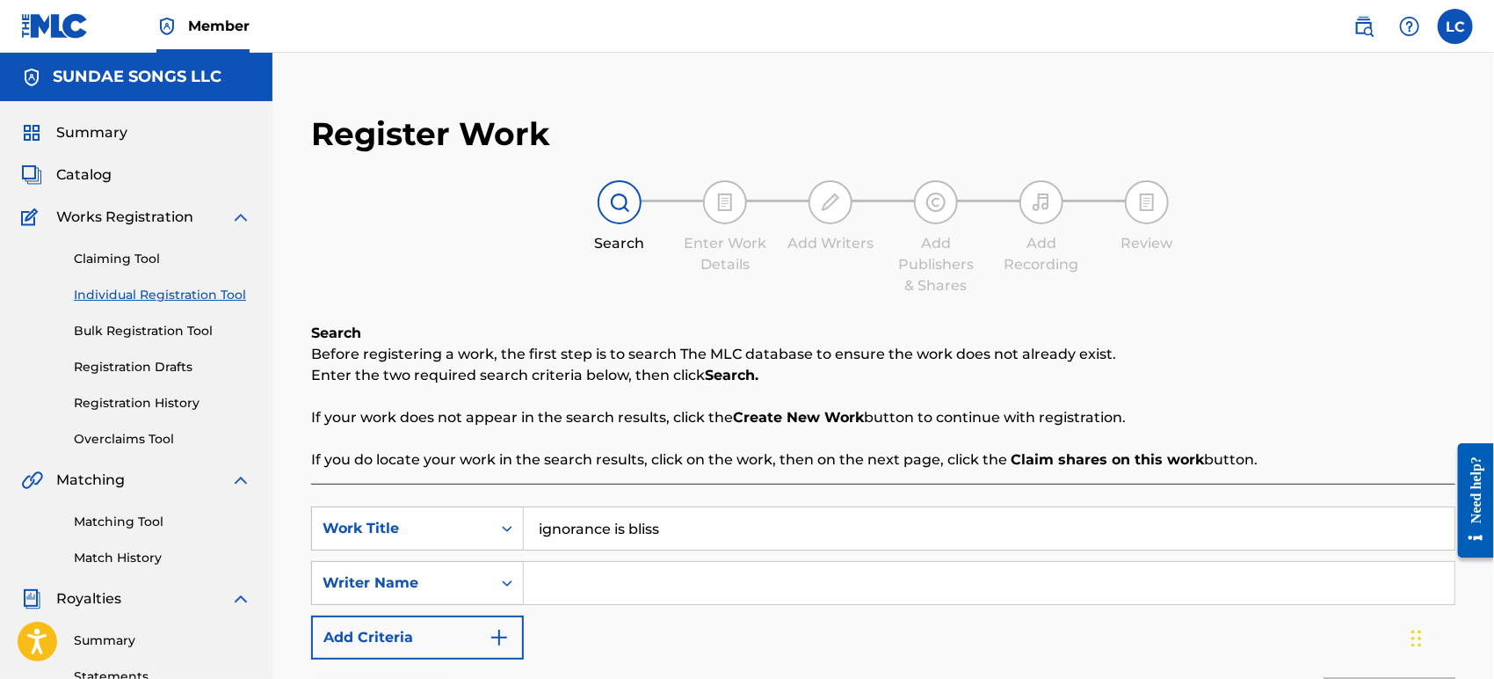
click at [655, 576] on input "Search Form" at bounding box center [989, 583] width 931 height 42
type input "[PERSON_NAME]"
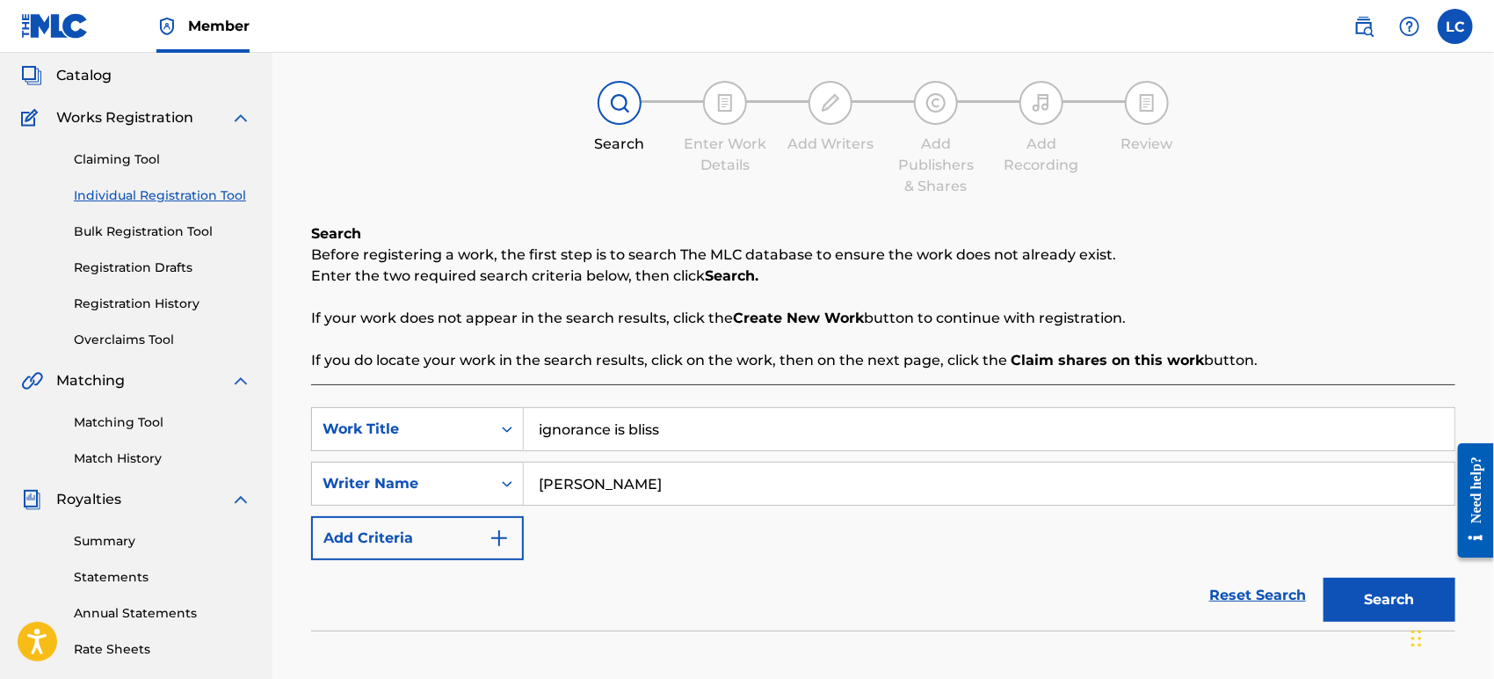
scroll to position [415, 0]
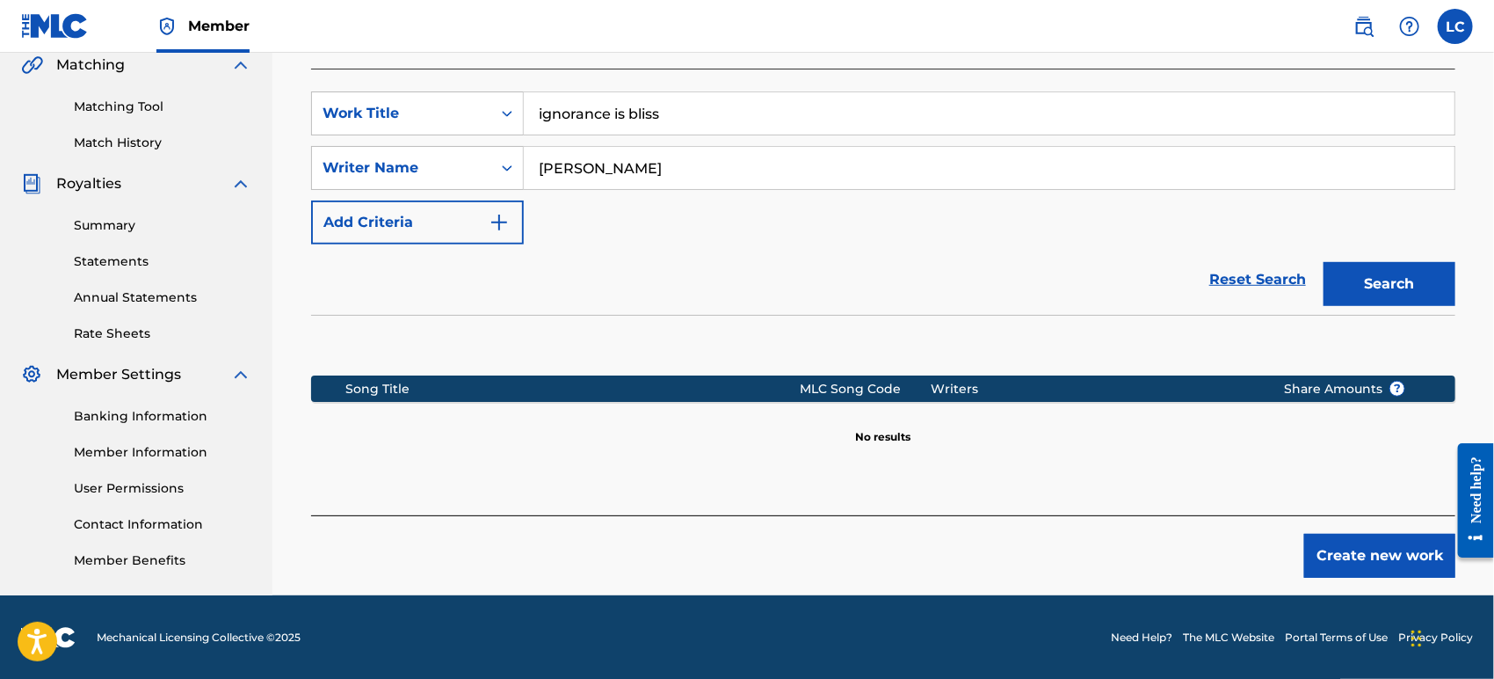
click at [1418, 561] on button "Create new work" at bounding box center [1379, 556] width 151 height 44
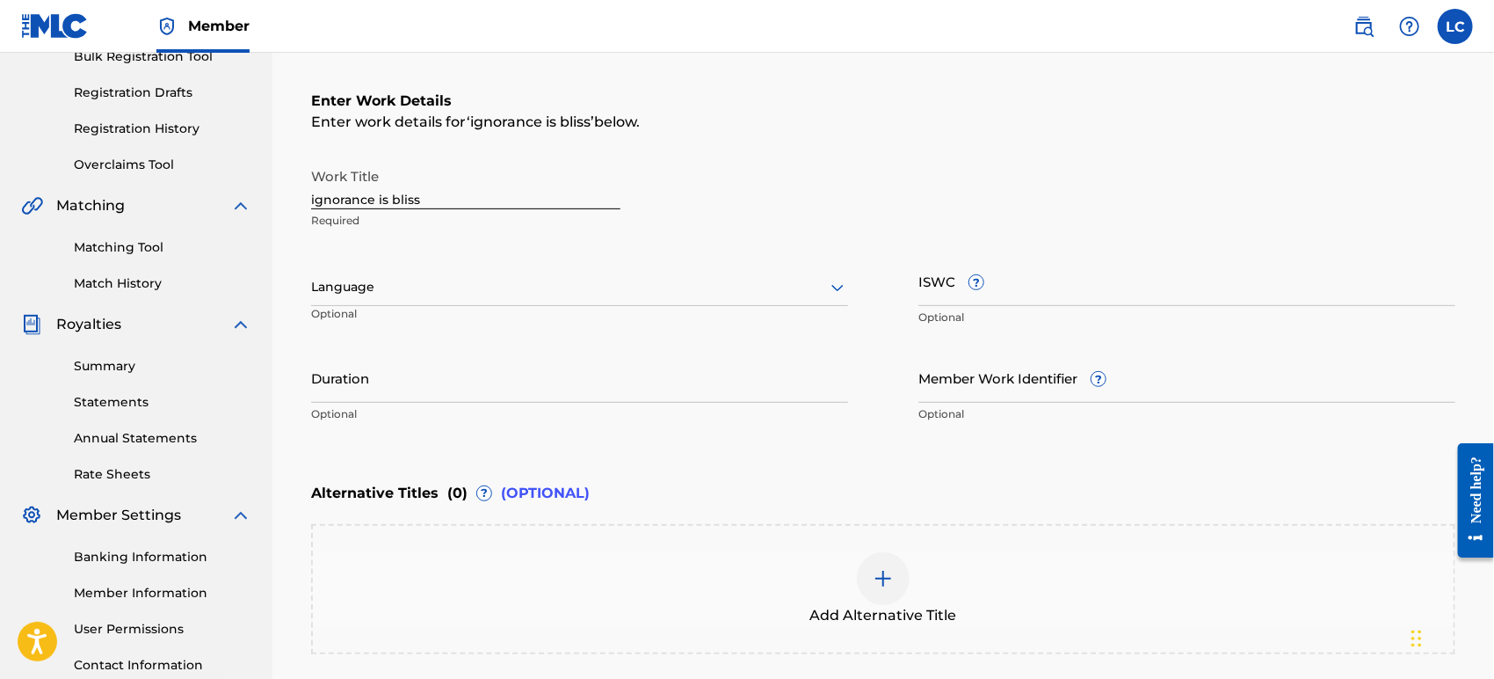
scroll to position [260, 0]
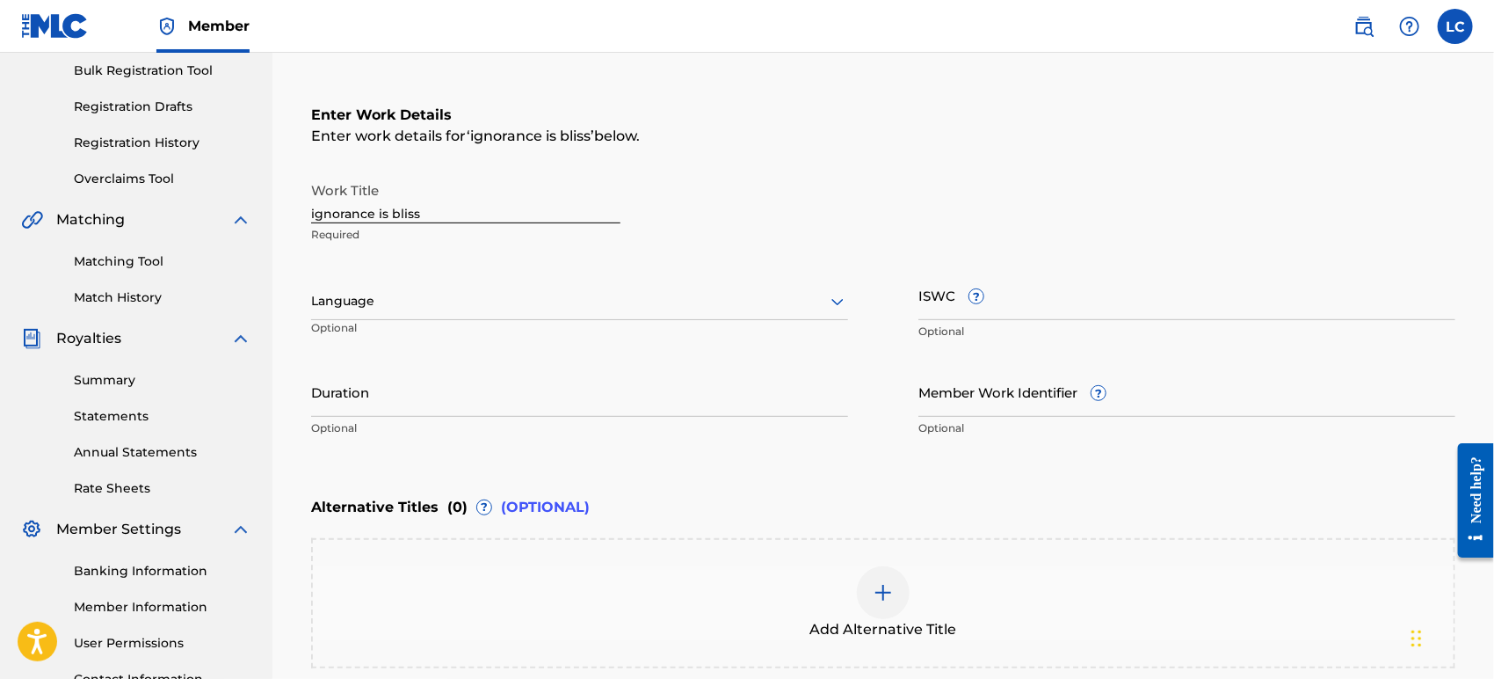
click at [435, 213] on input "ignorance is bliss" at bounding box center [465, 198] width 309 height 50
paste input "IGNORANCE IS BLISS"
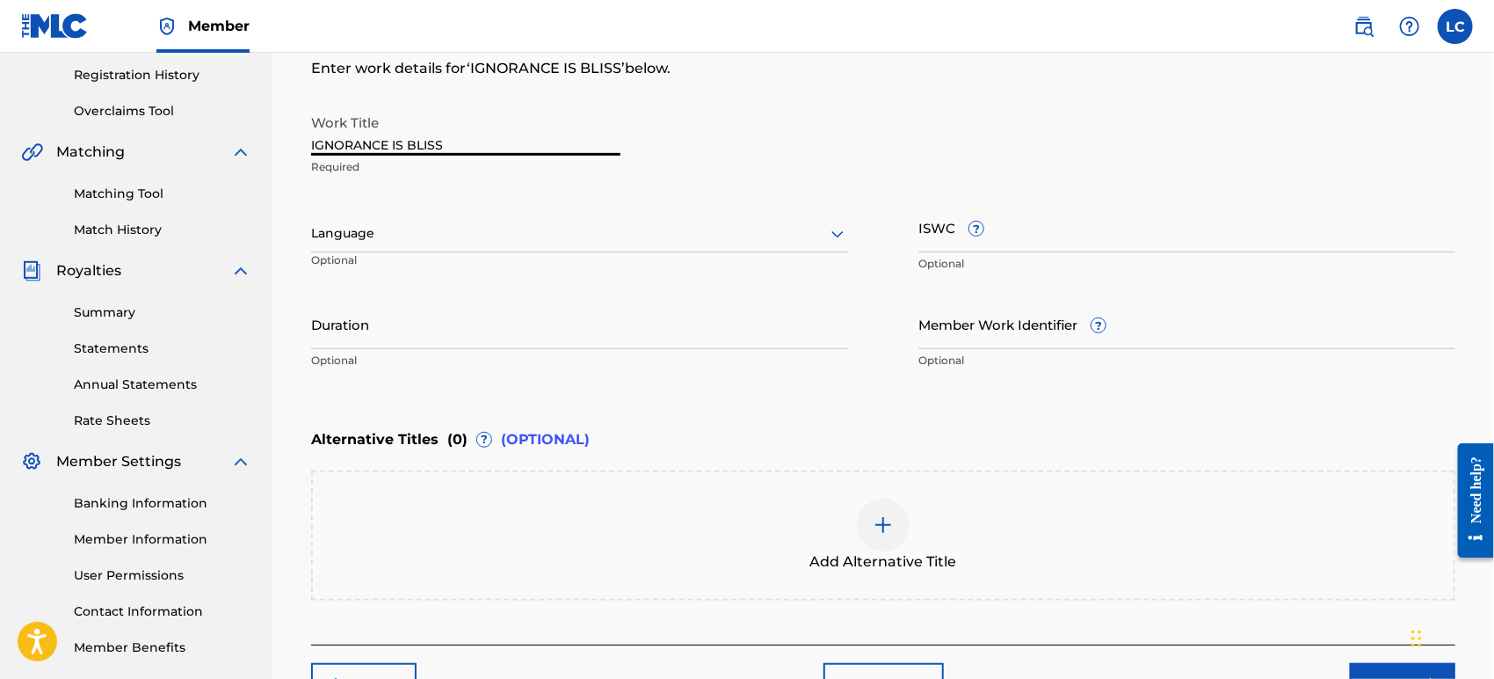
scroll to position [456, 0]
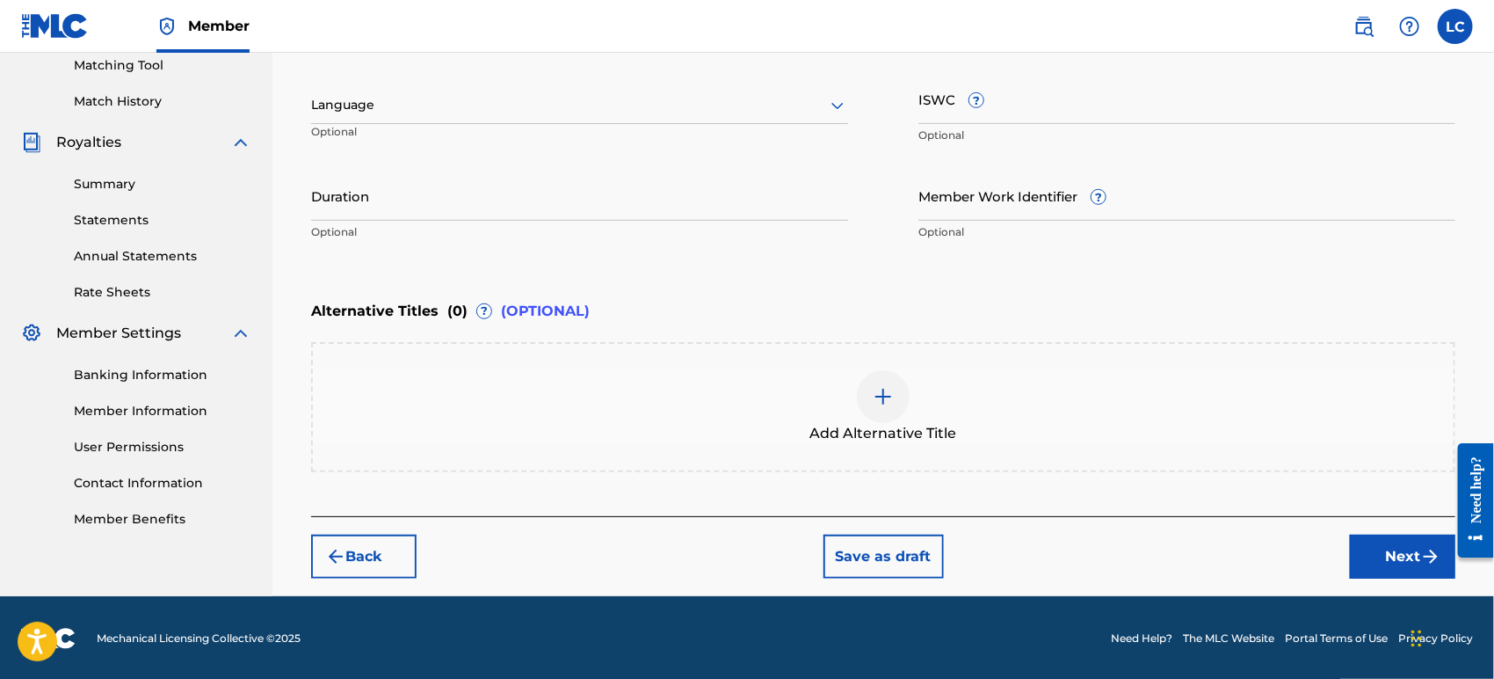
type input "IGNORANCE IS BLISS"
click at [1402, 566] on button "Next" at bounding box center [1402, 556] width 105 height 44
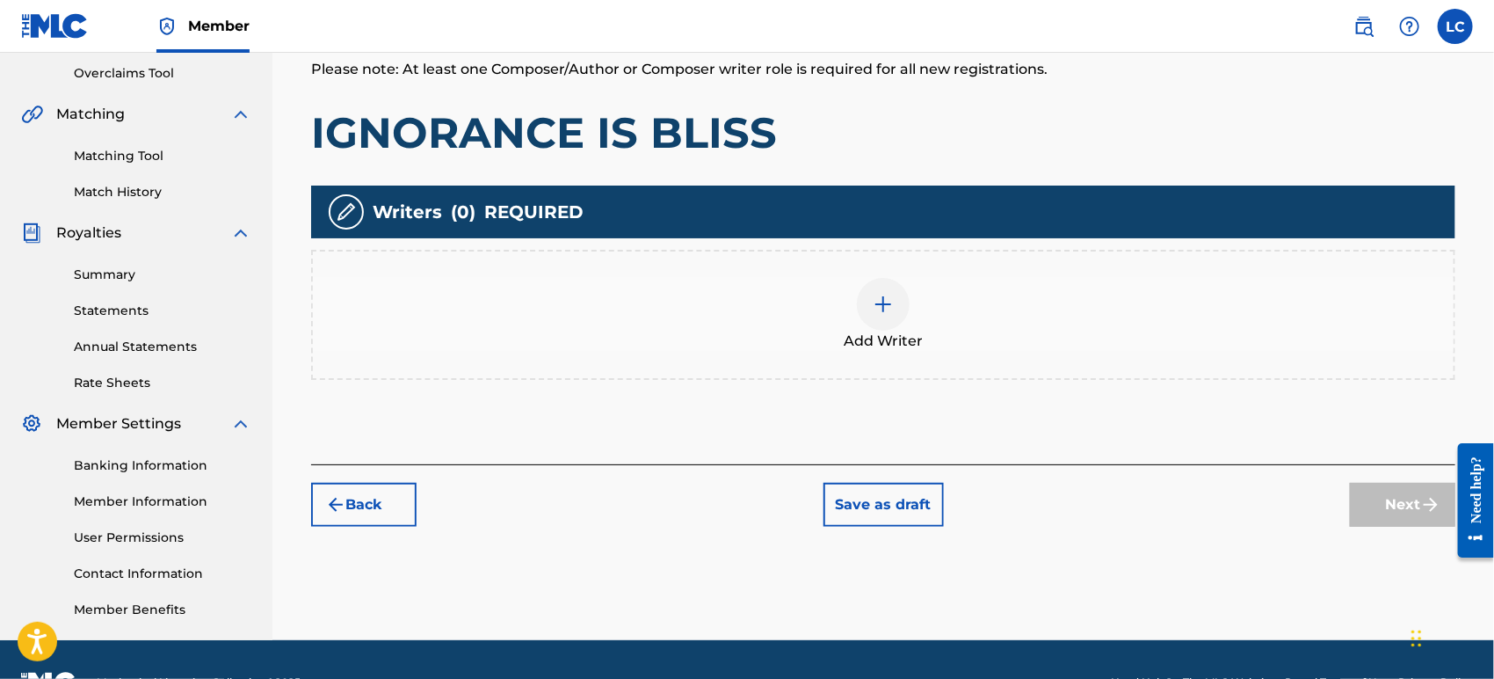
scroll to position [372, 0]
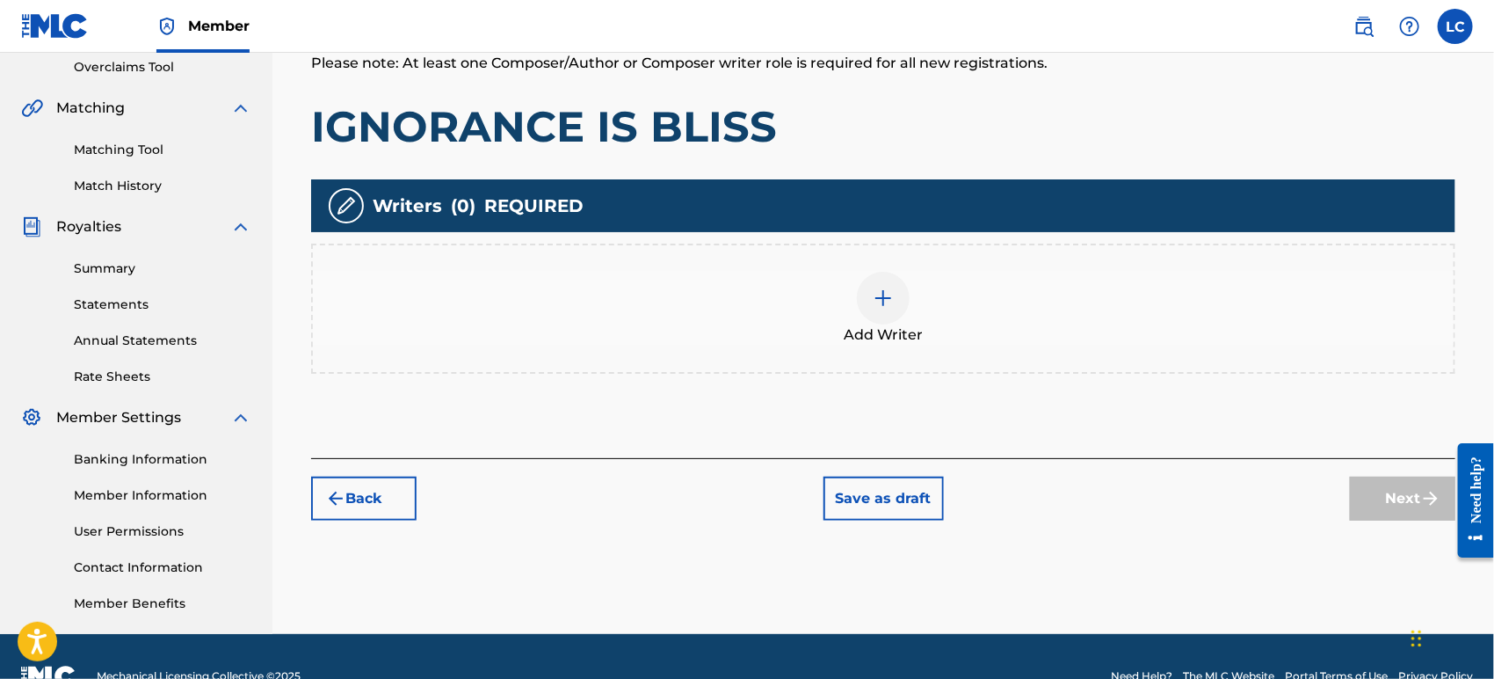
click at [929, 336] on div "Add Writer" at bounding box center [883, 309] width 1141 height 74
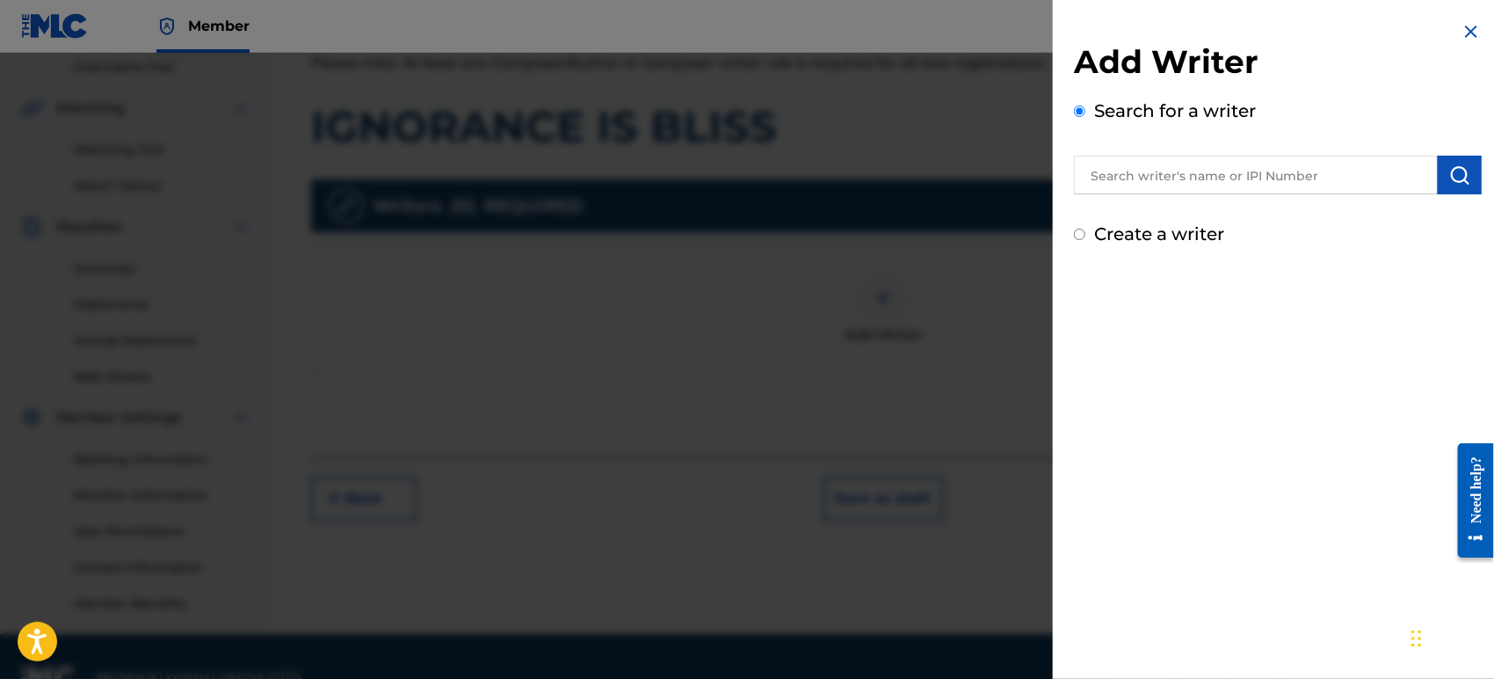
click at [1199, 179] on input "text" at bounding box center [1256, 175] width 364 height 39
type input "n"
type input "master [PERSON_NAME]"
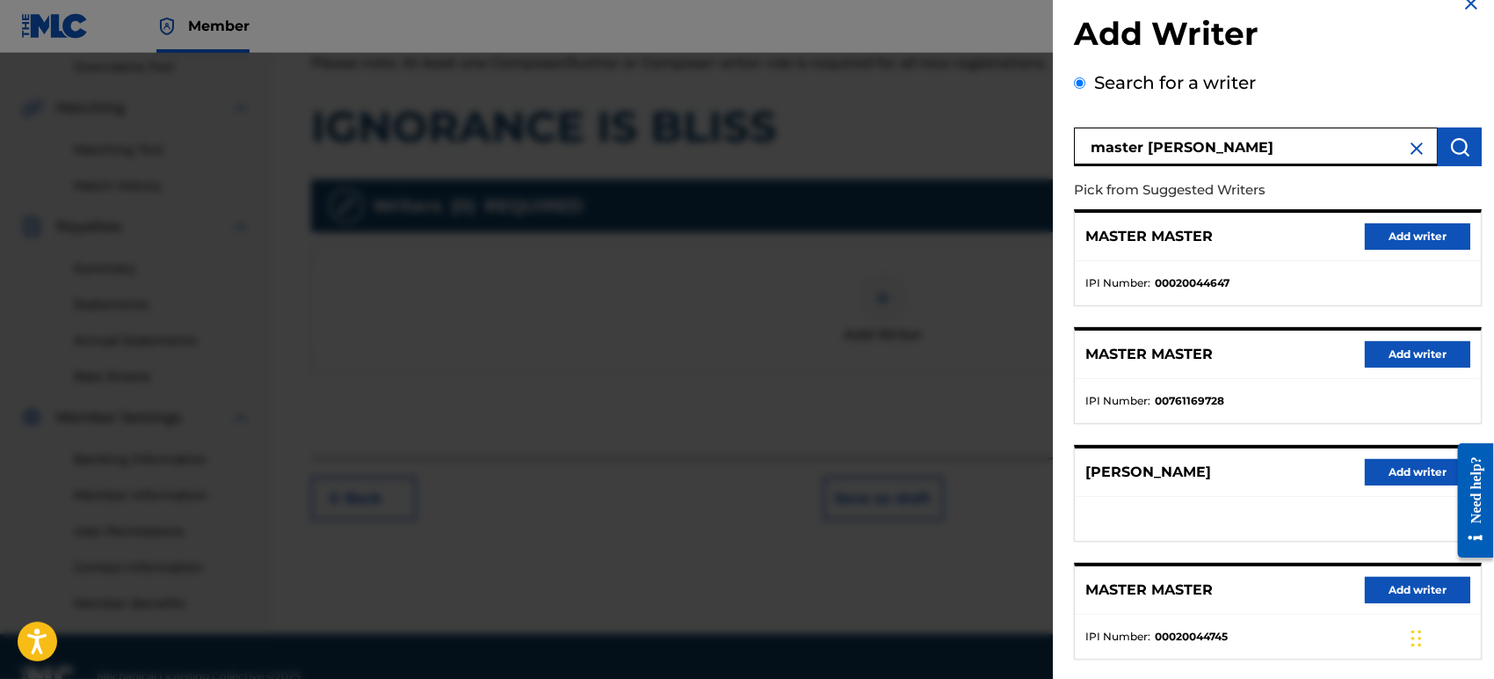
scroll to position [195, 0]
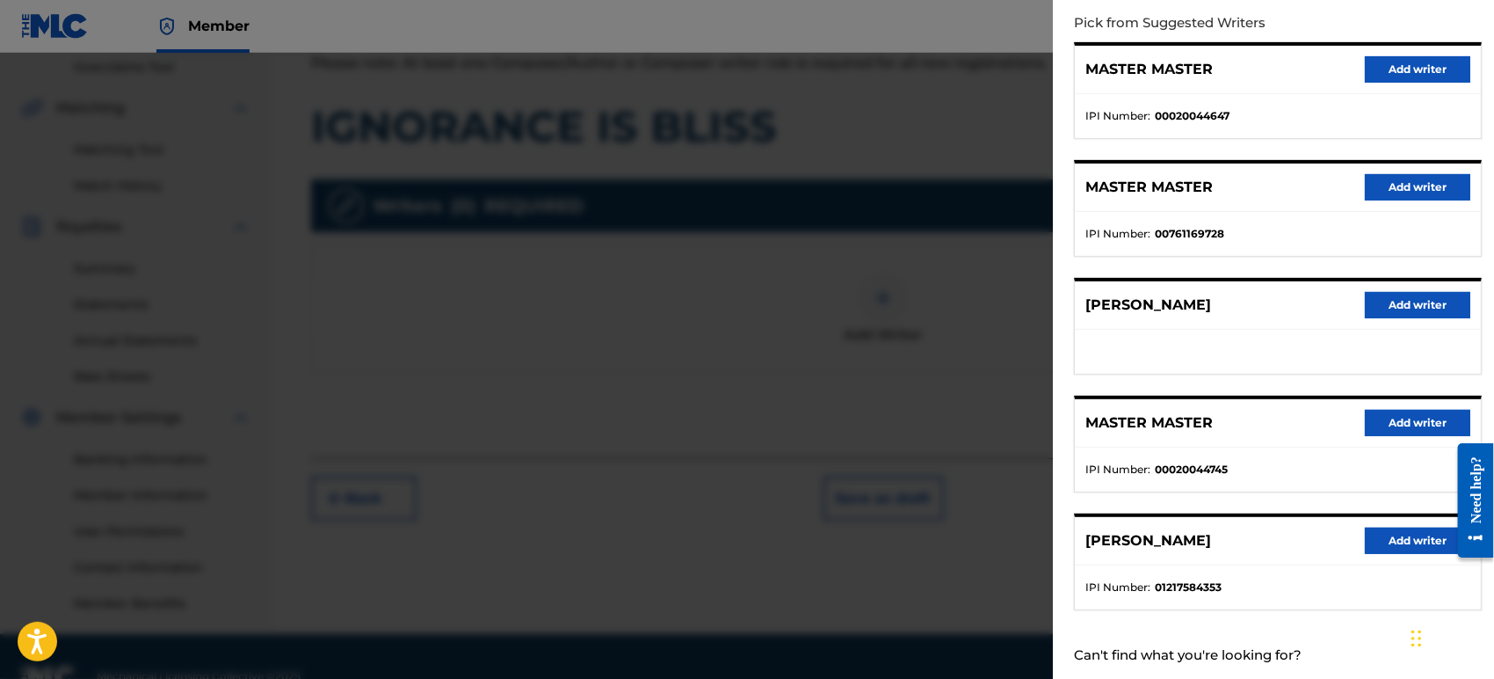
click at [1369, 533] on button "Add writer" at bounding box center [1417, 540] width 105 height 26
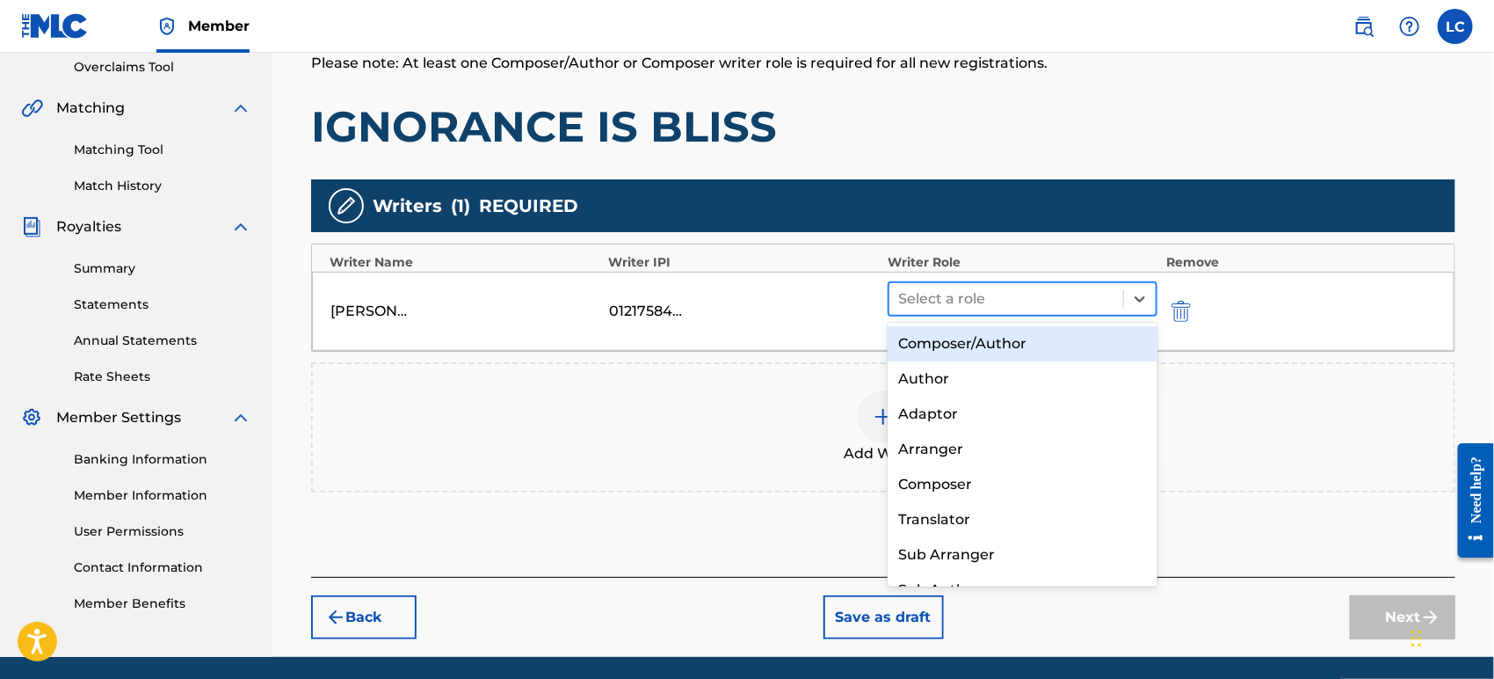
click at [1057, 301] on div at bounding box center [1006, 299] width 216 height 25
click at [1086, 358] on div "Composer/Author" at bounding box center [1023, 343] width 270 height 35
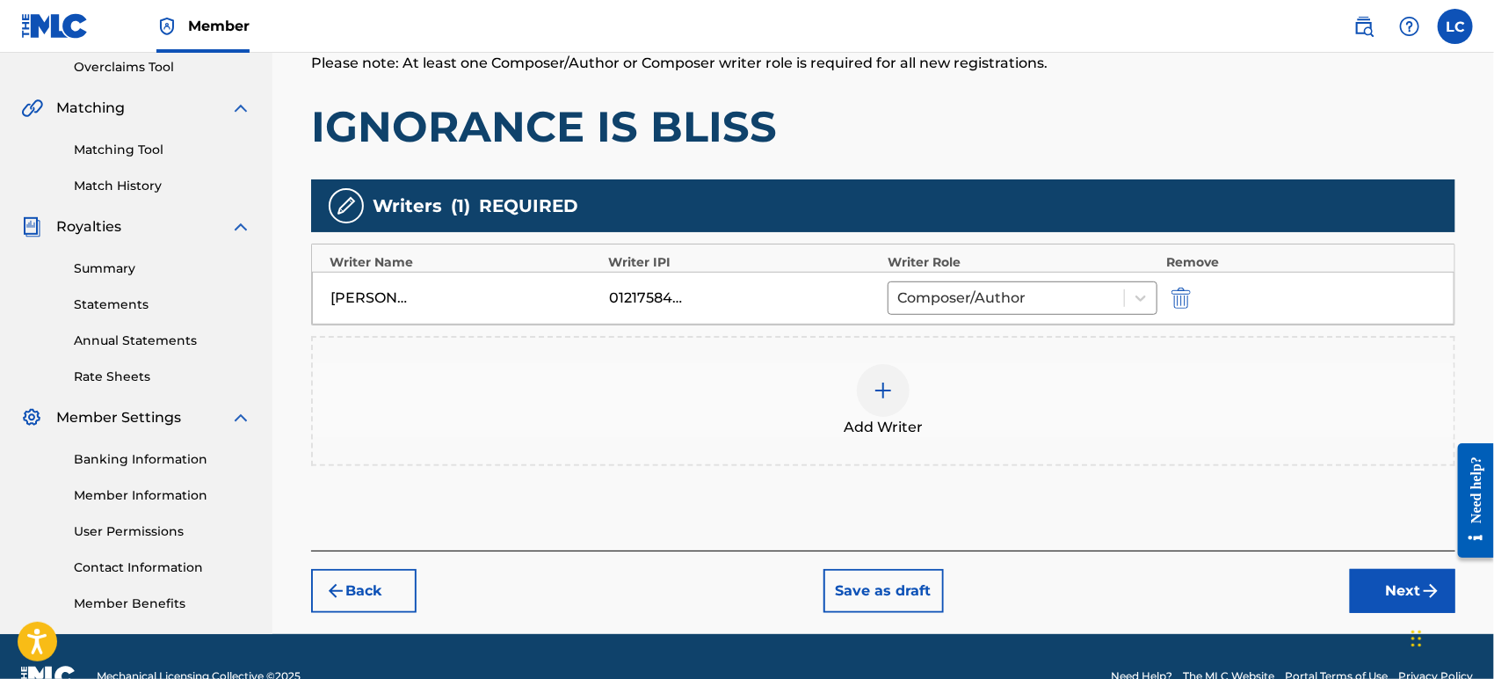
click at [1389, 604] on button "Next" at bounding box center [1402, 591] width 105 height 44
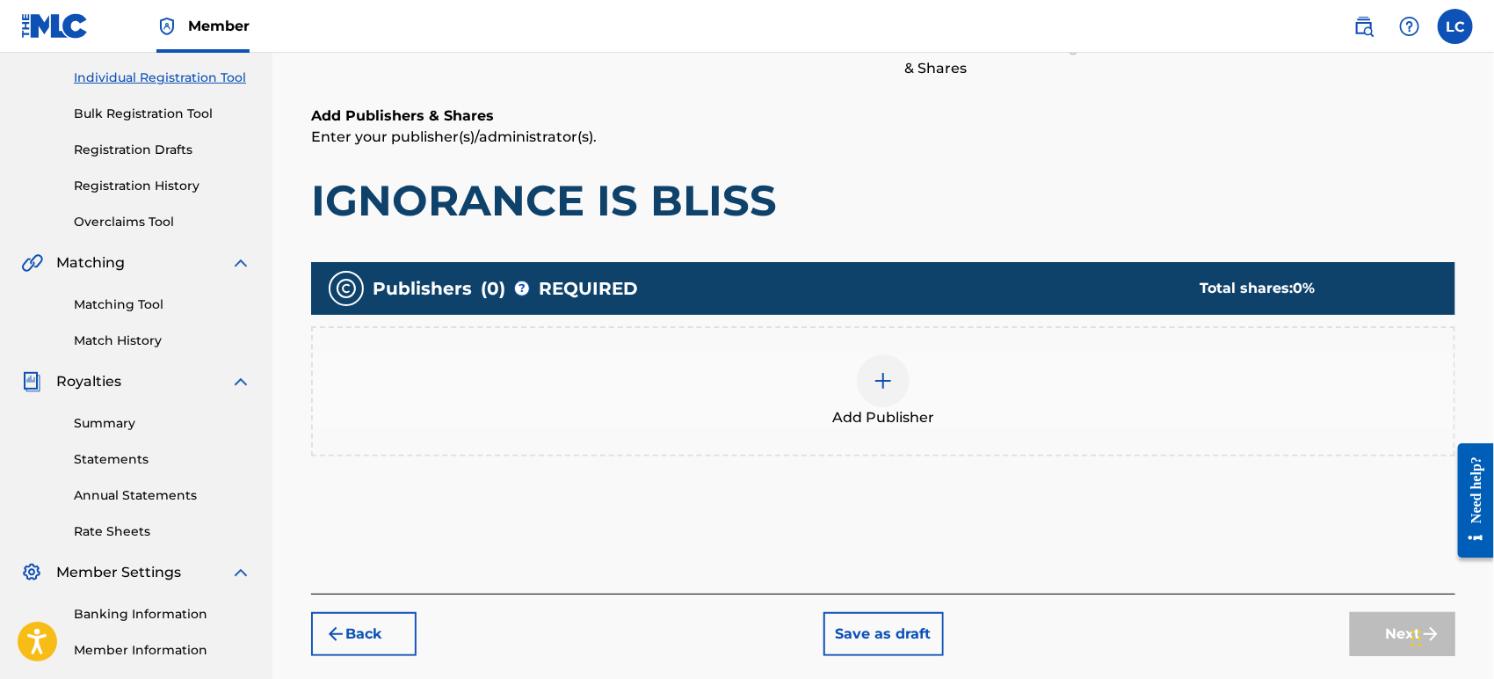
scroll to position [78, 0]
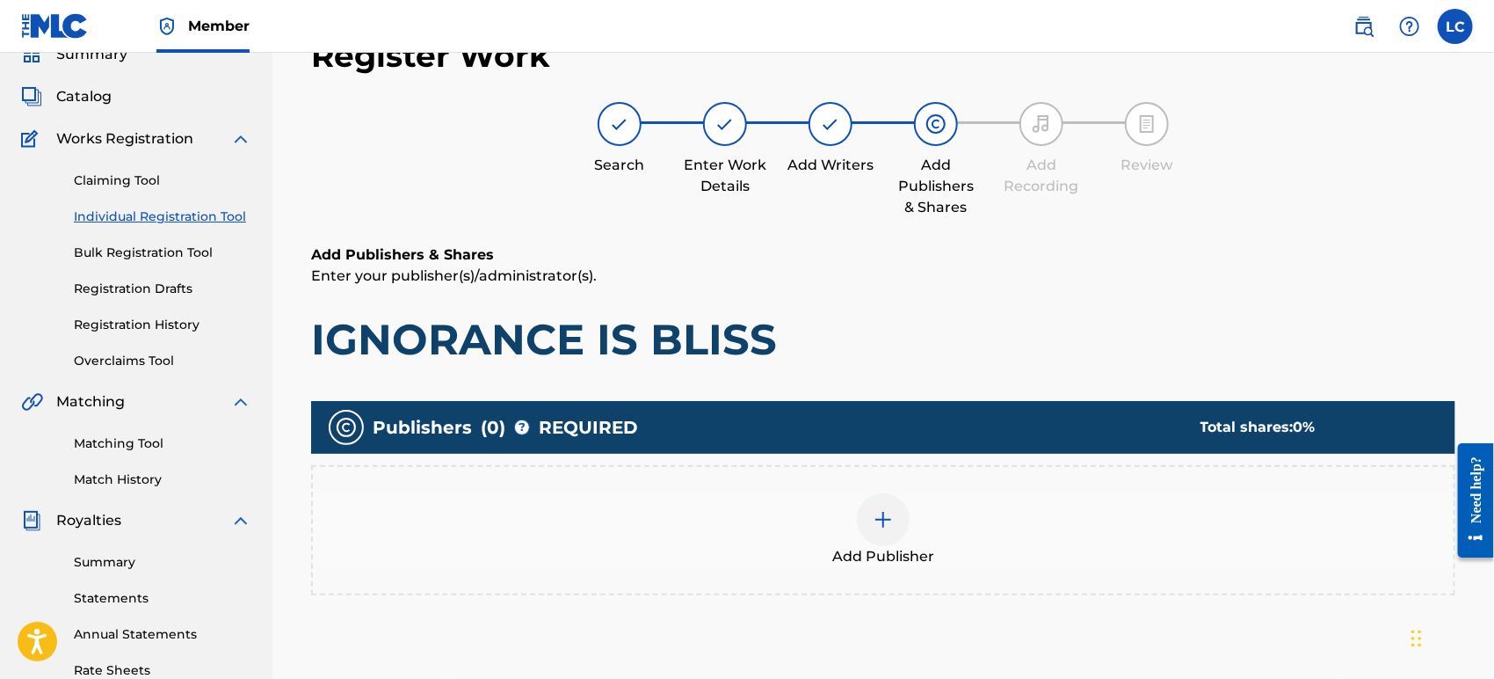
click at [994, 524] on div "Add Publisher" at bounding box center [883, 530] width 1141 height 74
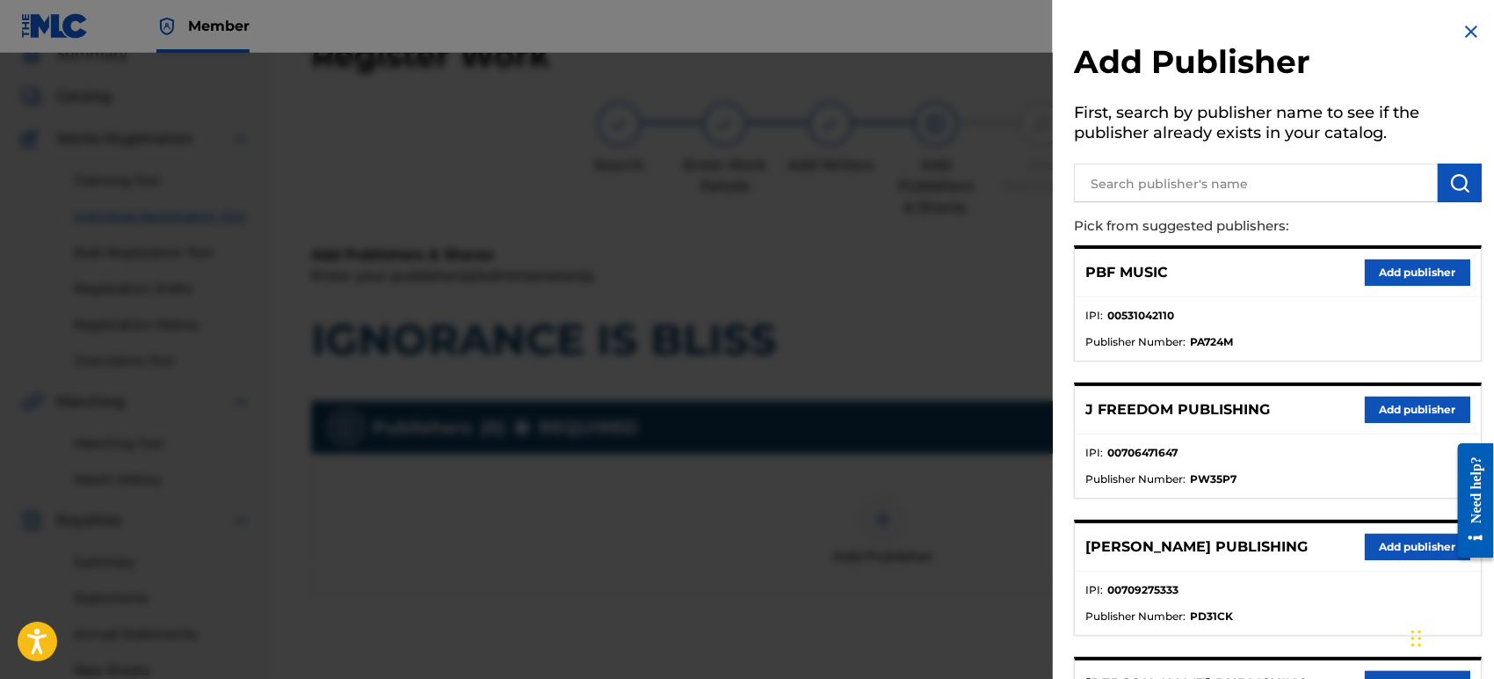
click at [1222, 181] on input "text" at bounding box center [1256, 182] width 364 height 39
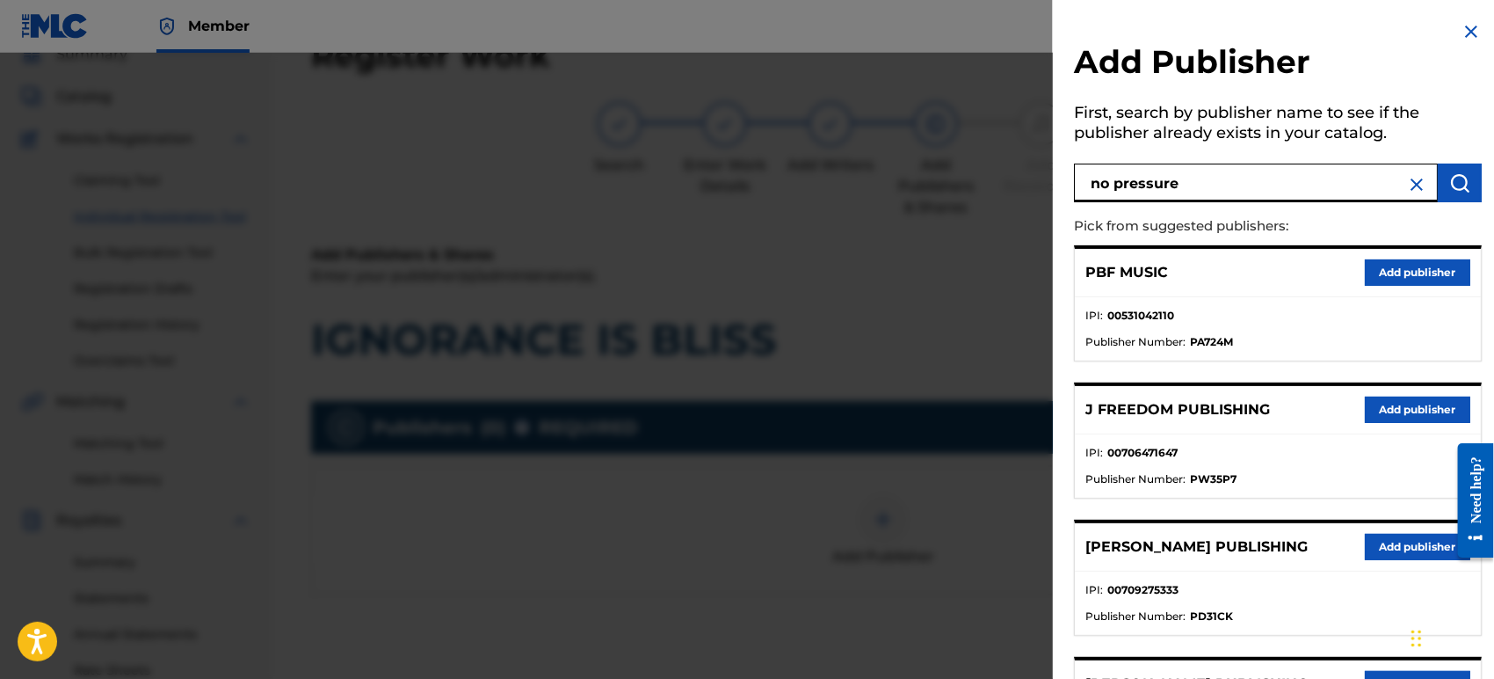
type input "no pressure"
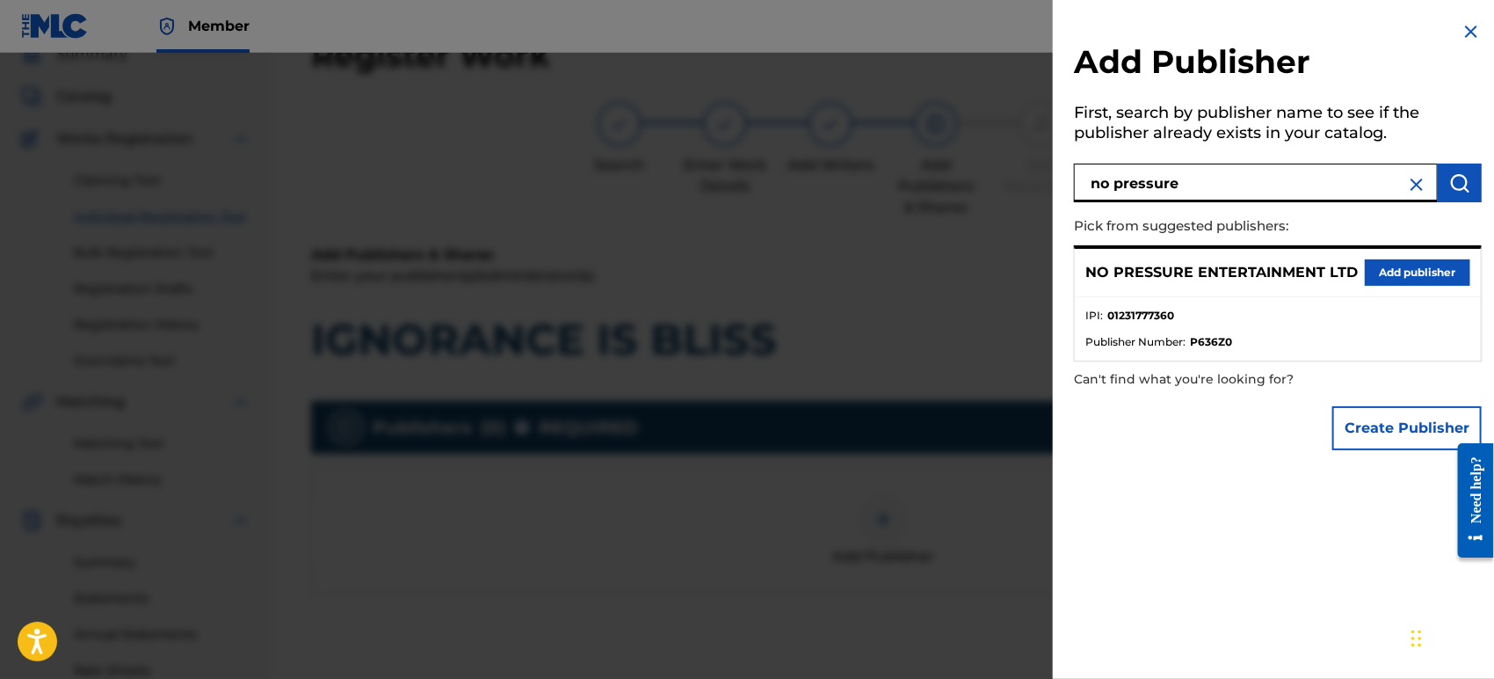
click at [1377, 269] on button "Add publisher" at bounding box center [1417, 272] width 105 height 26
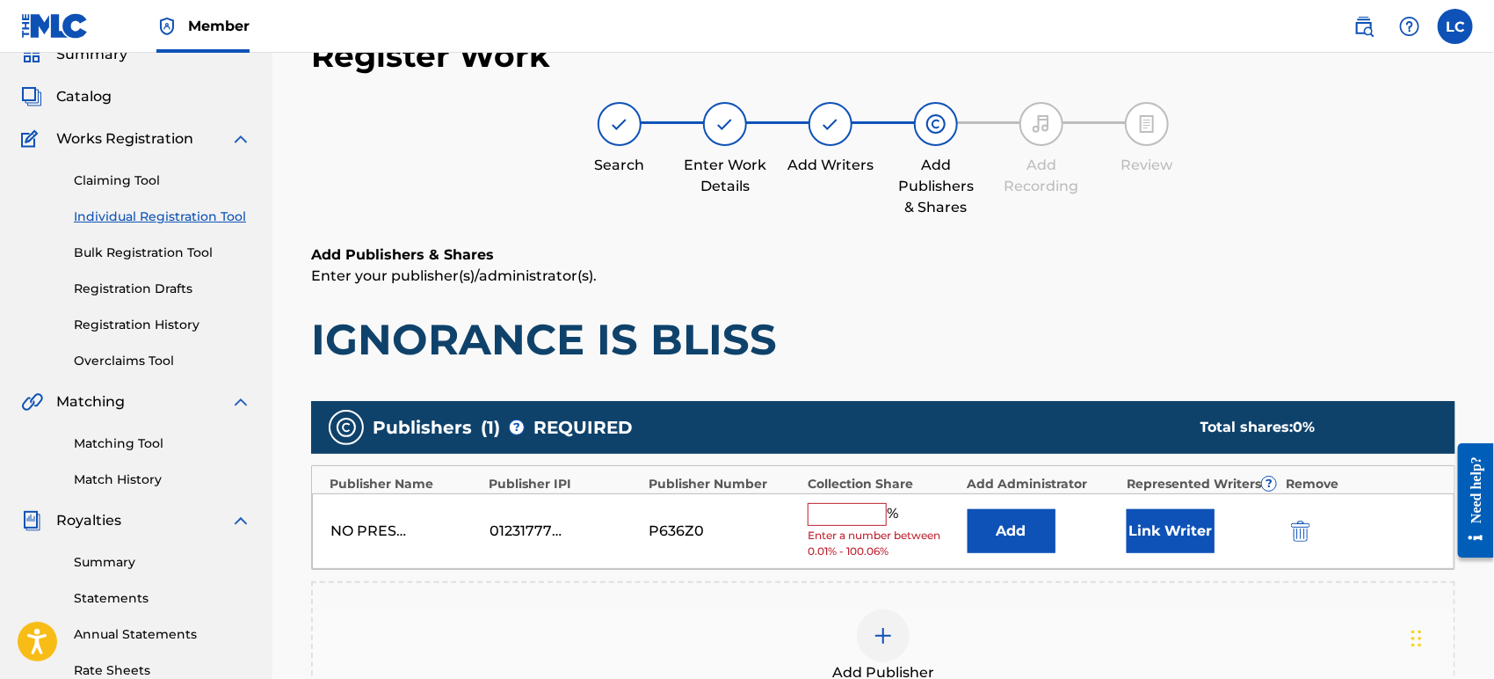
click at [1048, 540] on button "Add" at bounding box center [1012, 531] width 88 height 44
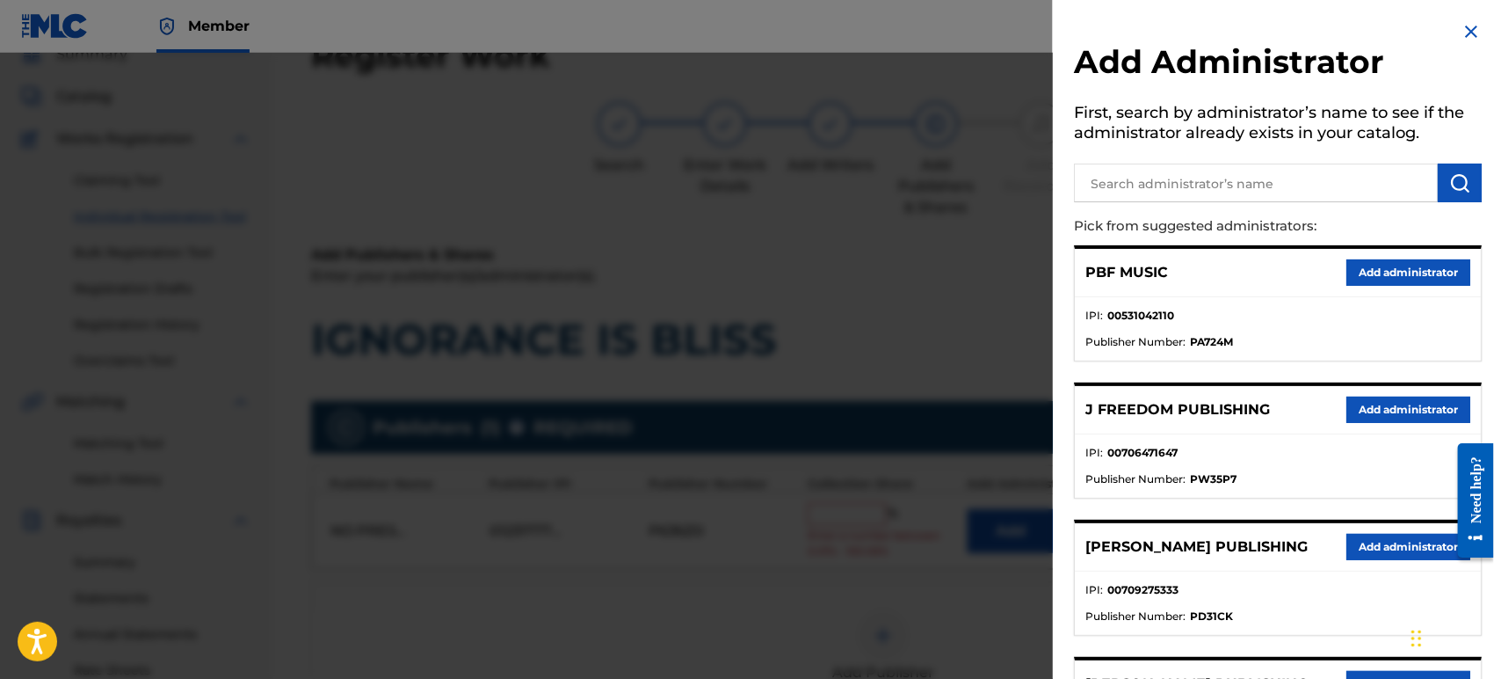
click at [1337, 186] on input "text" at bounding box center [1256, 182] width 364 height 39
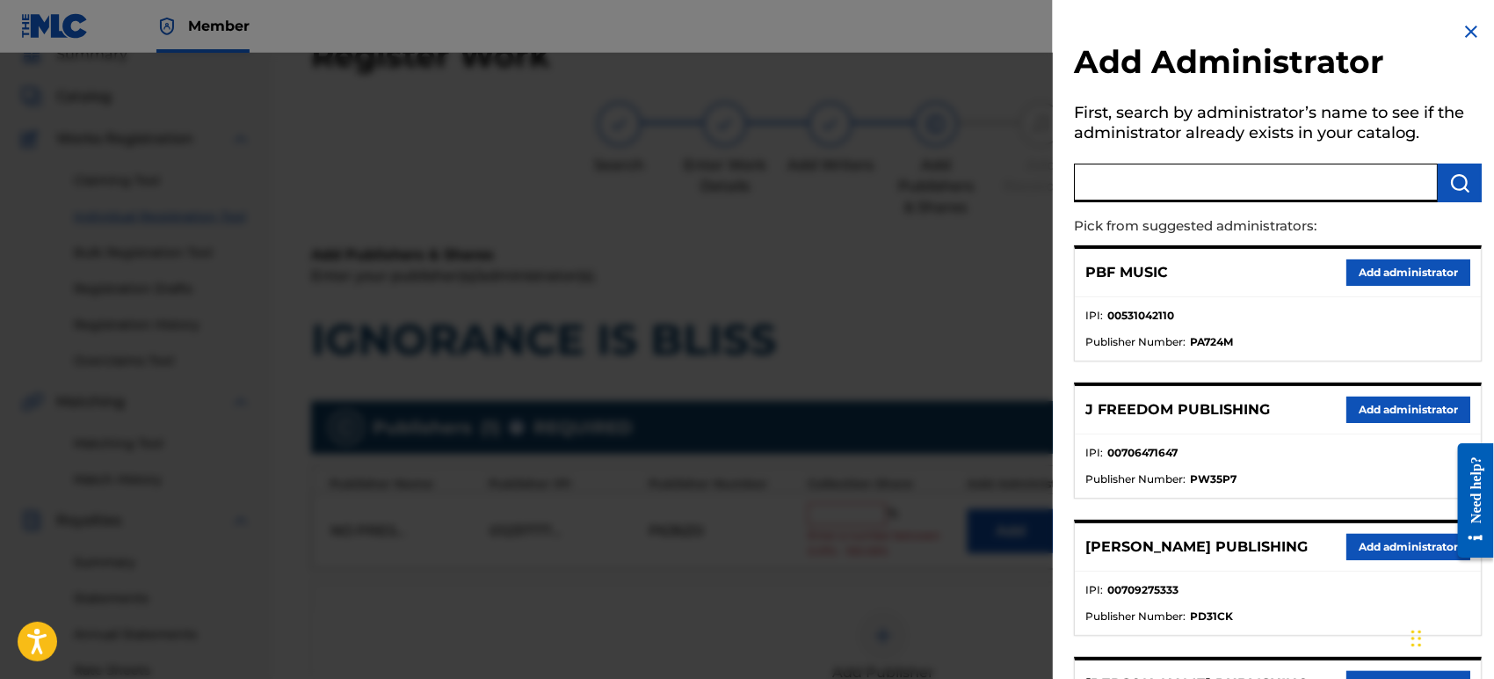
type input "q"
type input "ala"
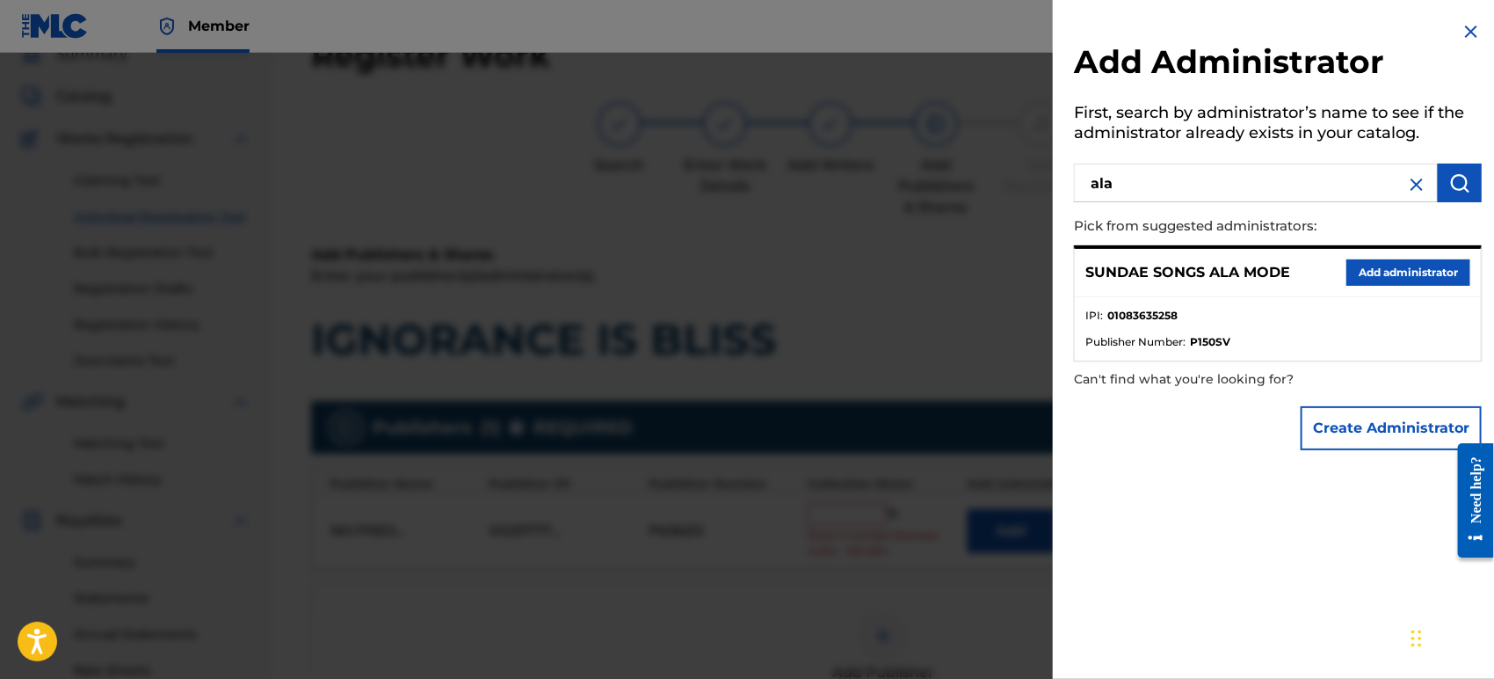
click at [1362, 275] on button "Add administrator" at bounding box center [1409, 272] width 124 height 26
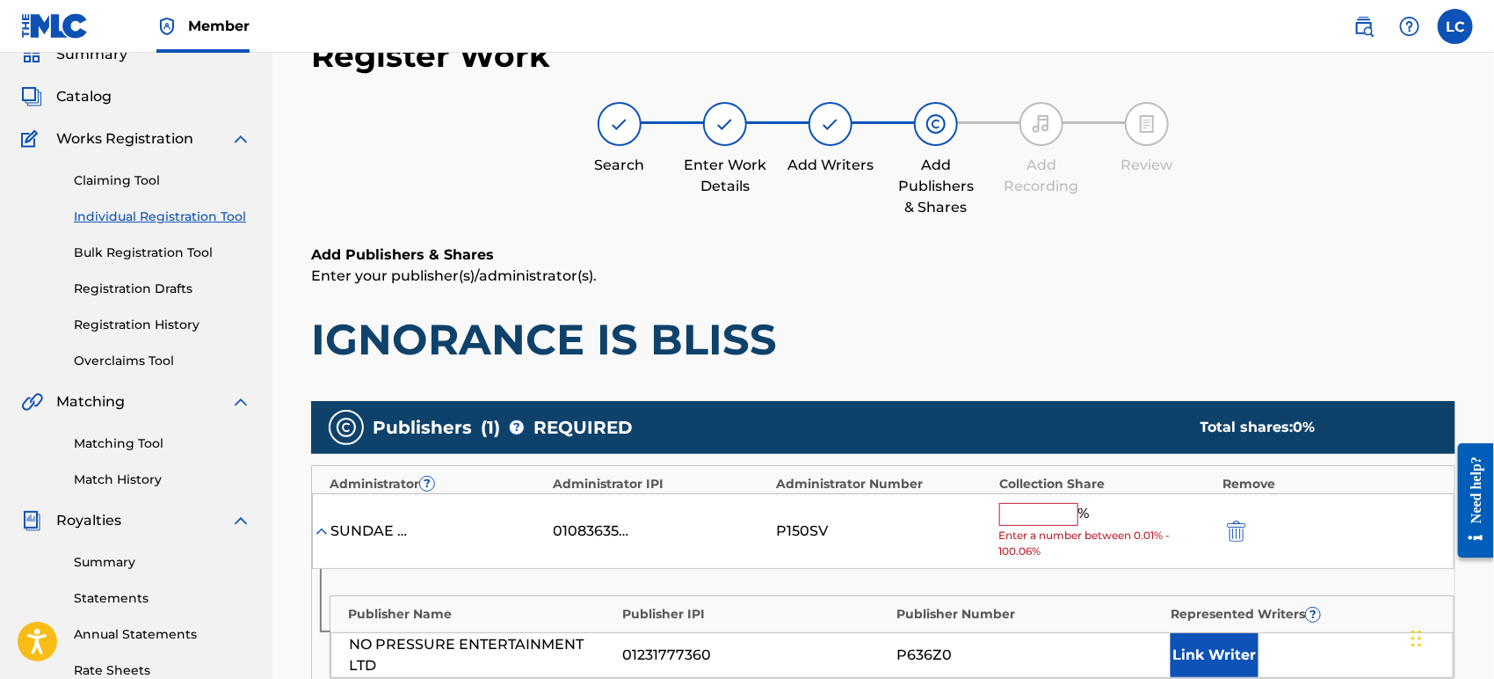
click at [1066, 508] on input "text" at bounding box center [1038, 514] width 79 height 23
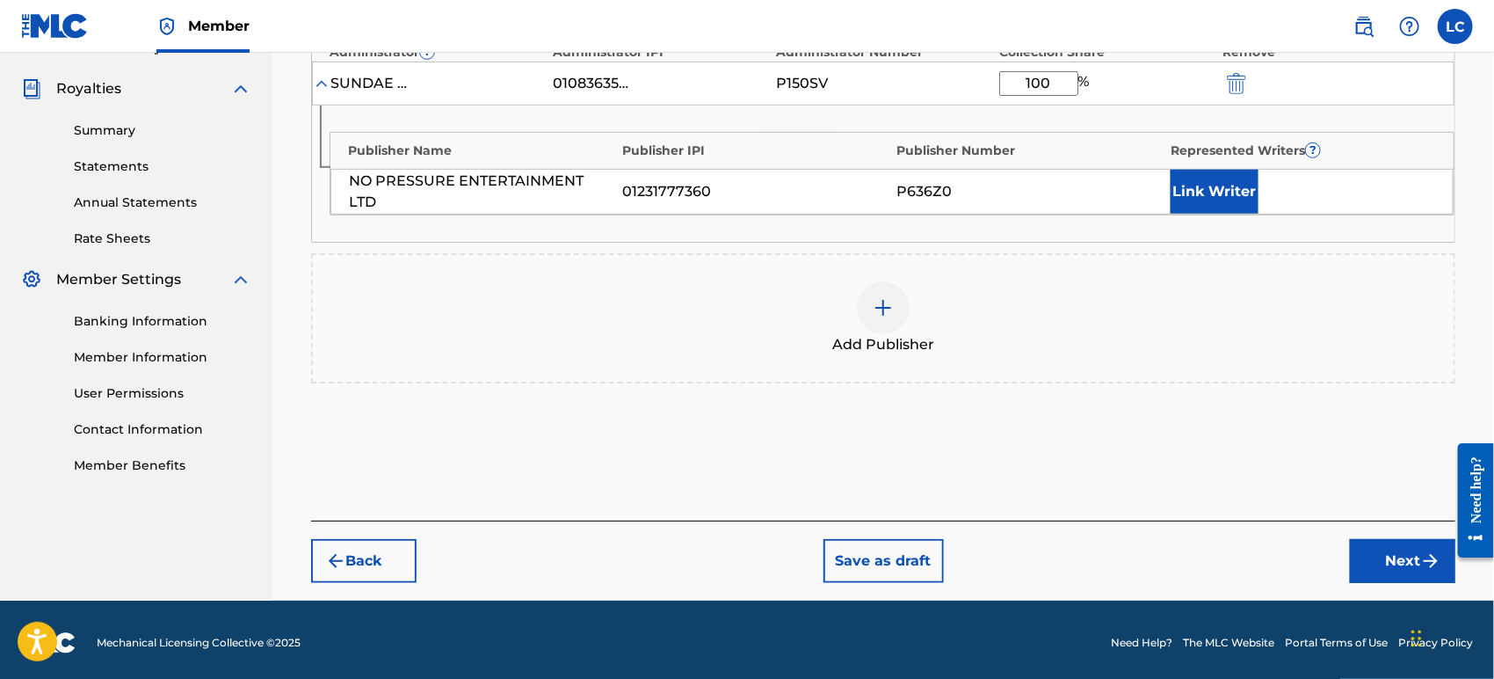
scroll to position [513, 0]
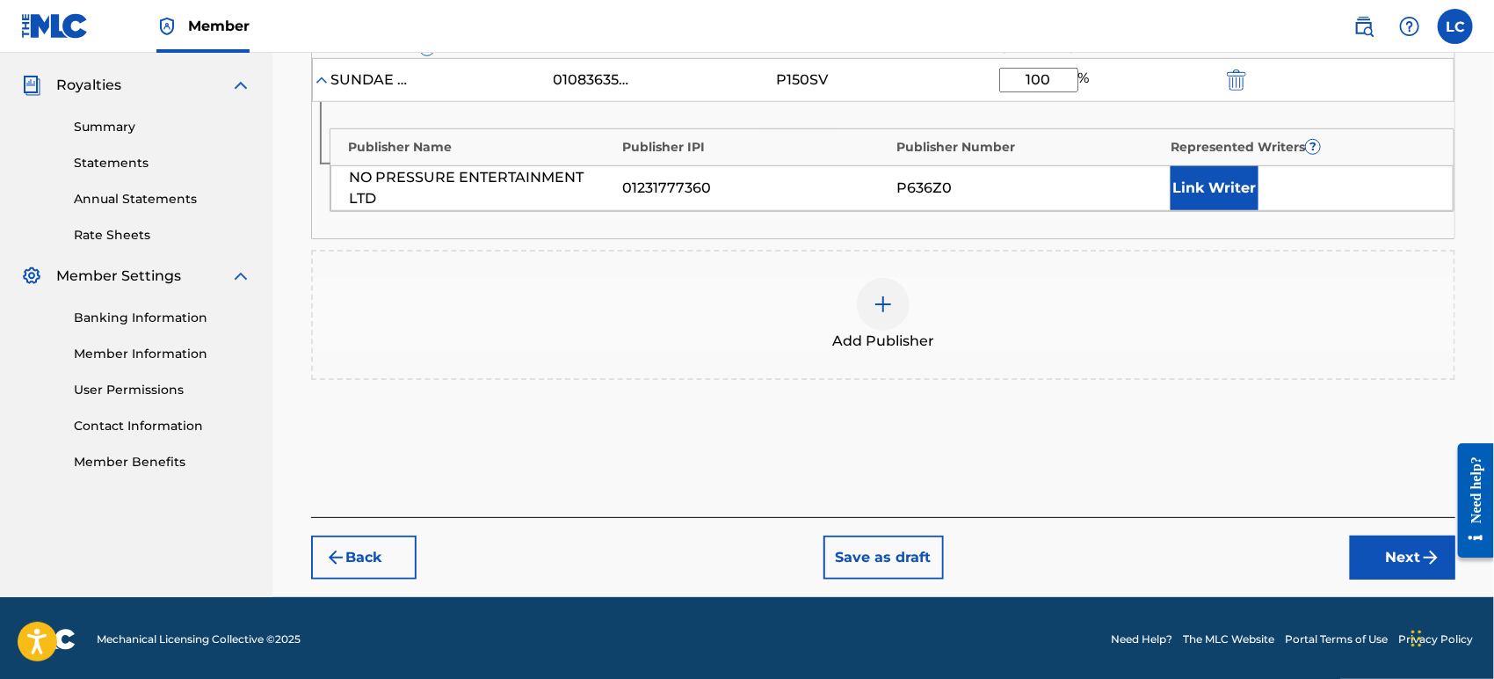
type input "100"
click at [1224, 170] on button "Link Writer" at bounding box center [1215, 188] width 88 height 44
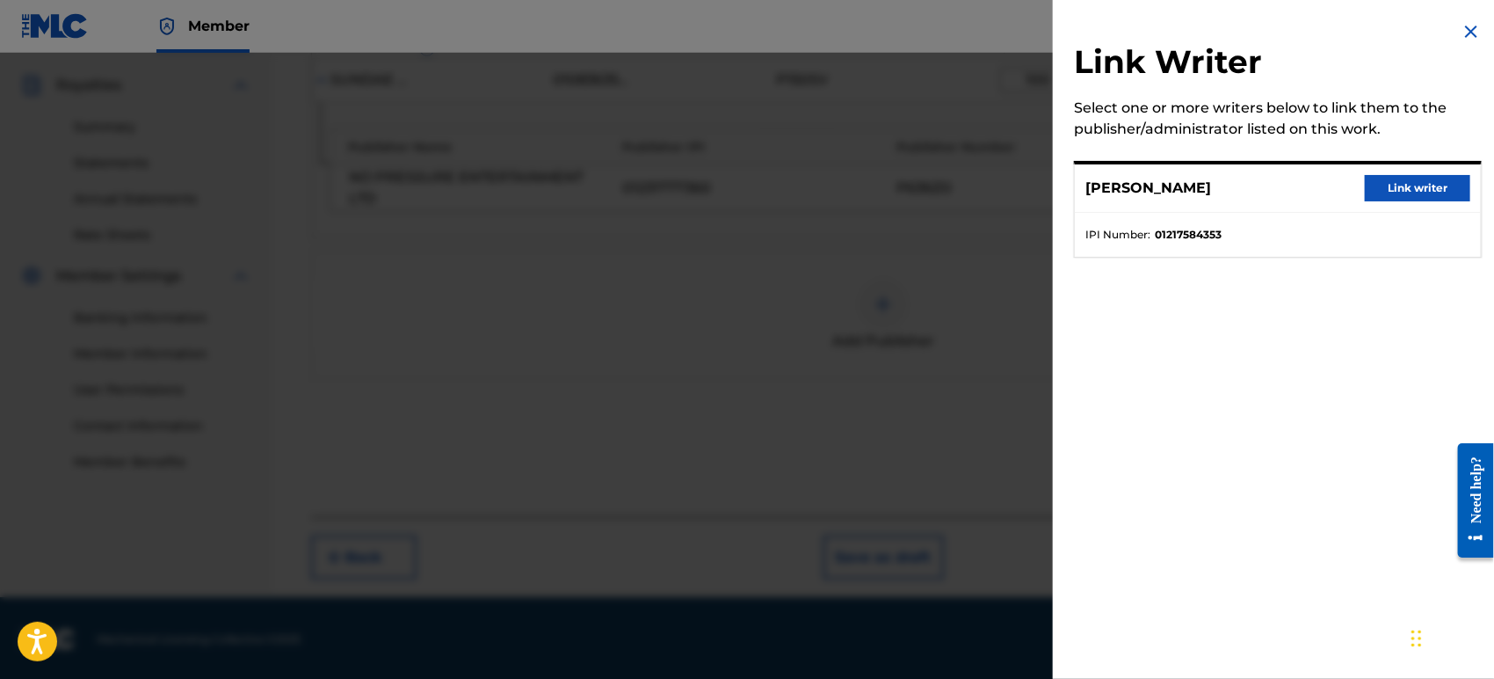
drag, startPoint x: 1356, startPoint y: 188, endPoint x: 1370, endPoint y: 184, distance: 14.7
click at [1357, 188] on div "[PERSON_NAME] Link writer" at bounding box center [1278, 188] width 406 height 48
click at [1377, 182] on button "Link writer" at bounding box center [1417, 188] width 105 height 26
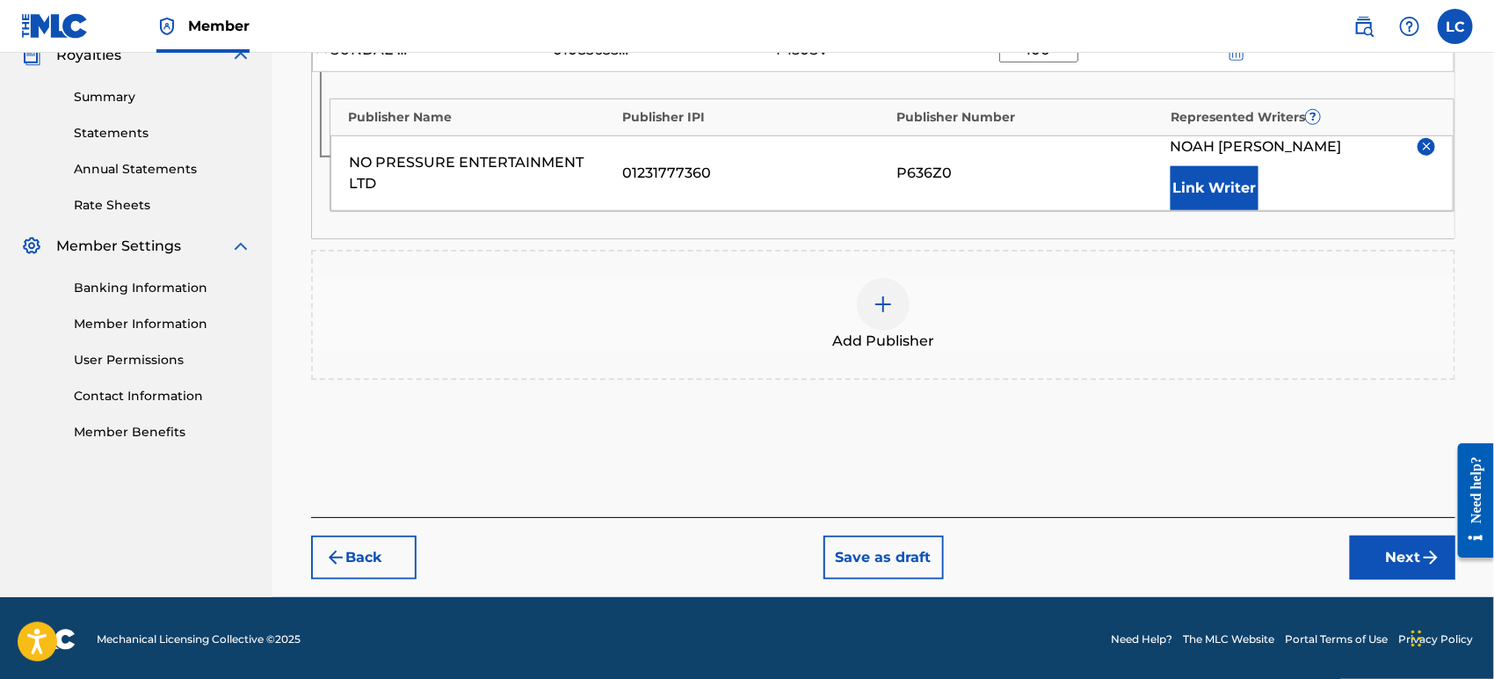
click at [1405, 560] on button "Next" at bounding box center [1402, 557] width 105 height 44
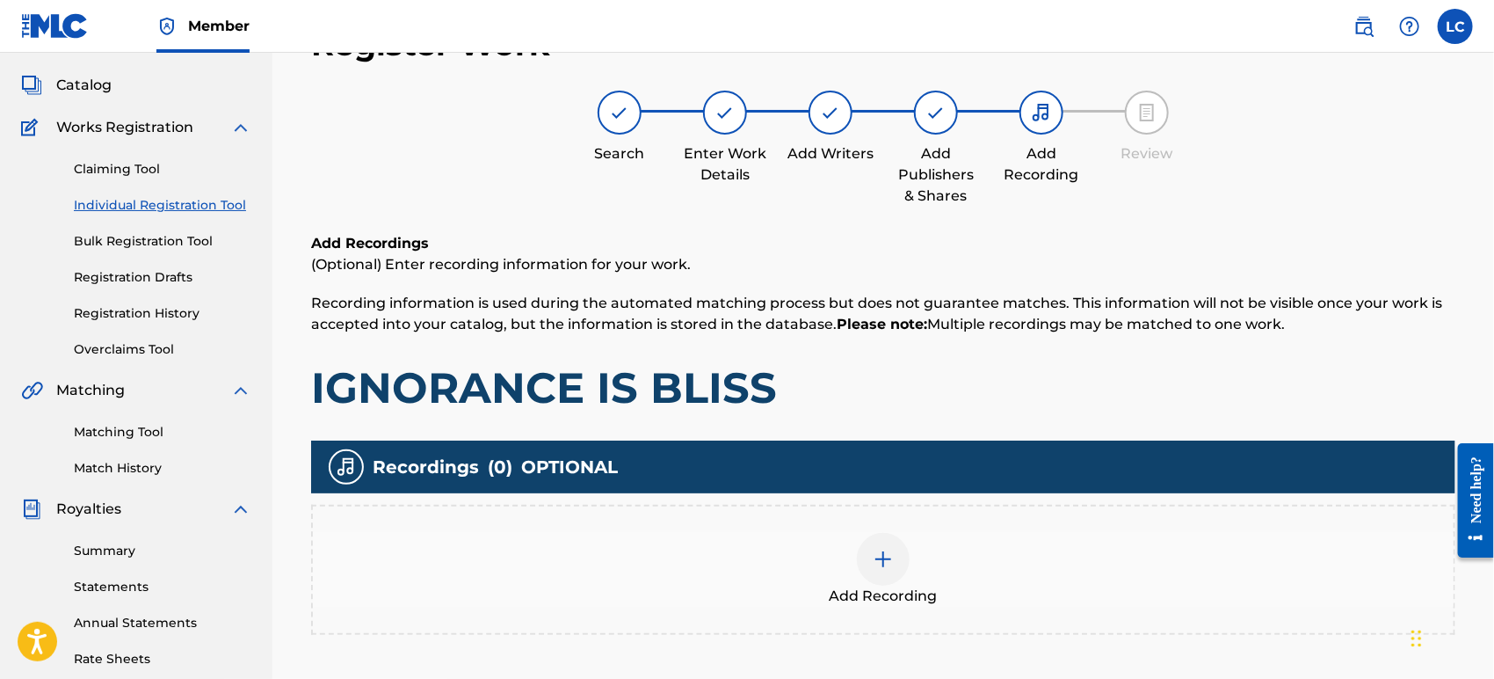
scroll to position [78, 0]
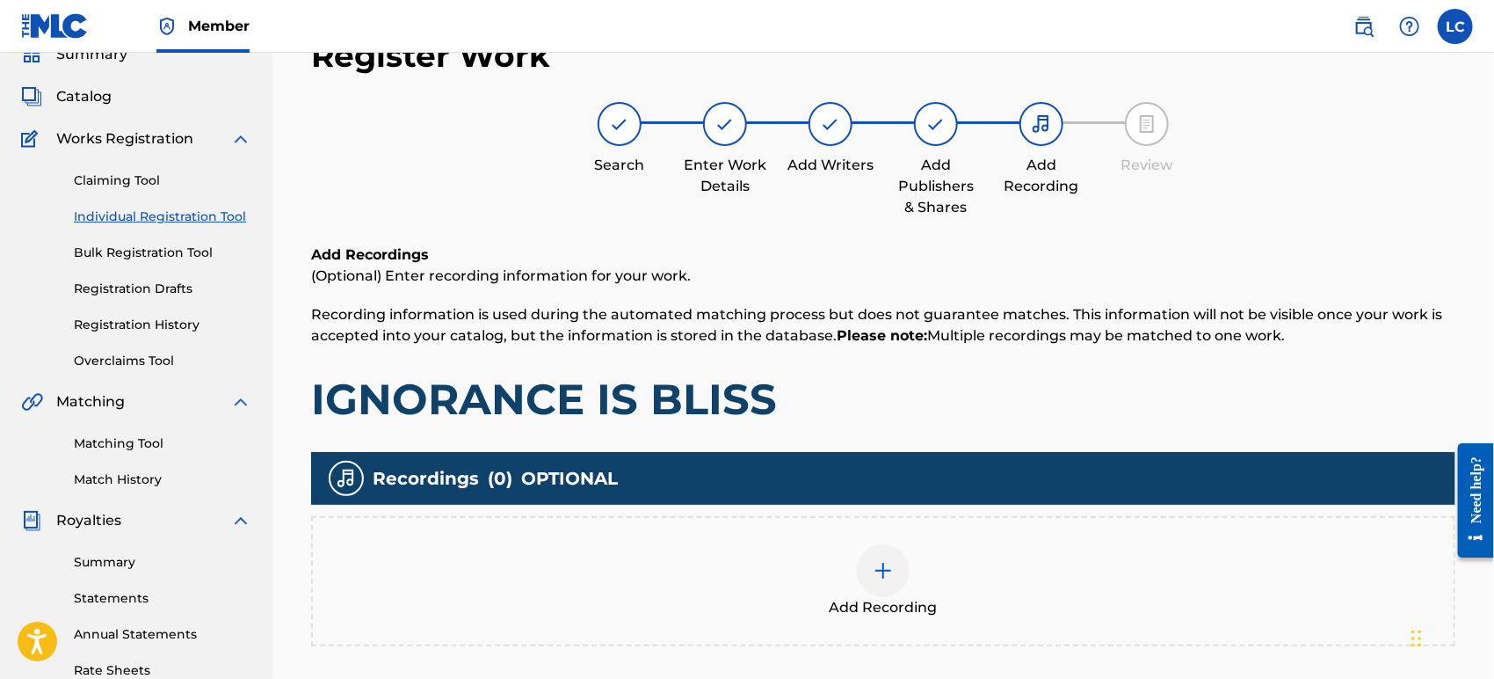
click at [850, 571] on div "Add Recording" at bounding box center [883, 581] width 1141 height 74
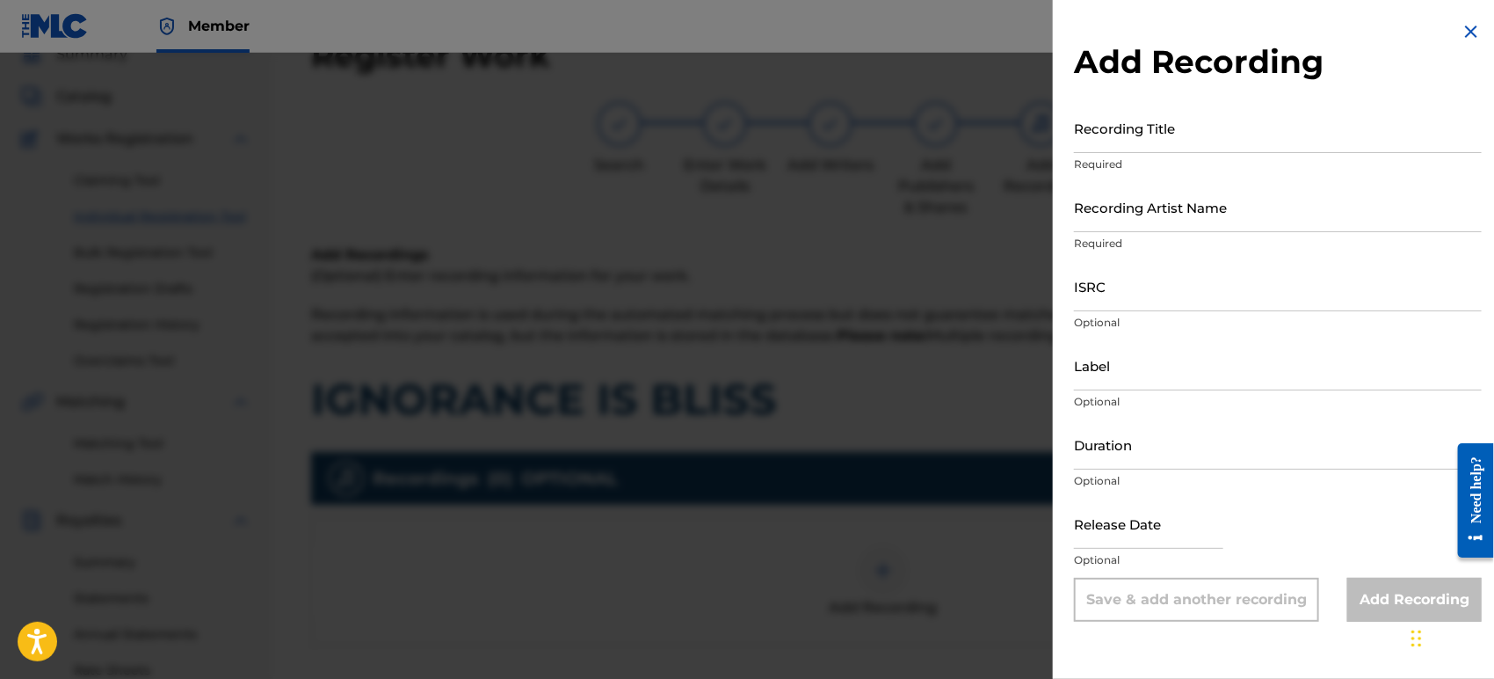
click at [1195, 149] on input "Recording Title" at bounding box center [1278, 128] width 408 height 50
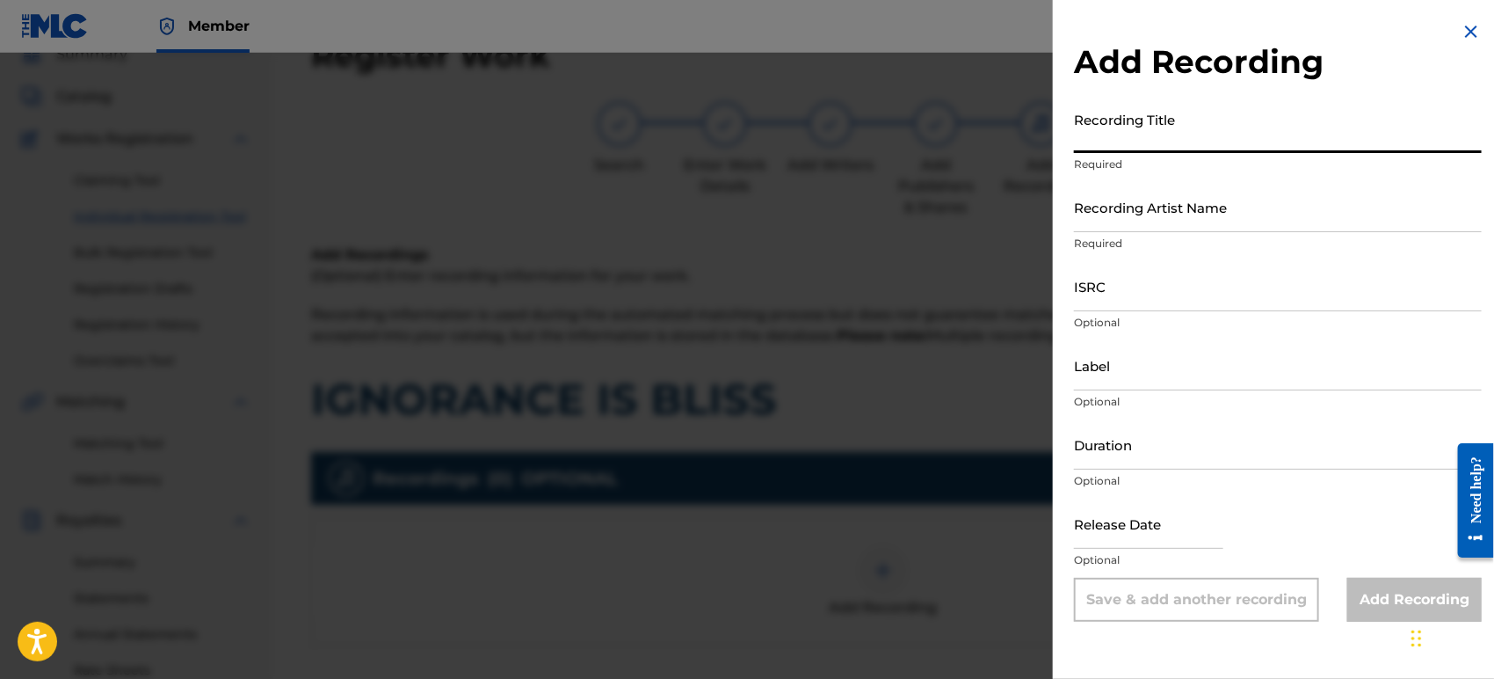
paste input "IGNORANCE IS BLISS"
type input "IGNORANCE IS BLISS"
click at [1176, 193] on input "Recording Artist Name" at bounding box center [1278, 207] width 408 height 50
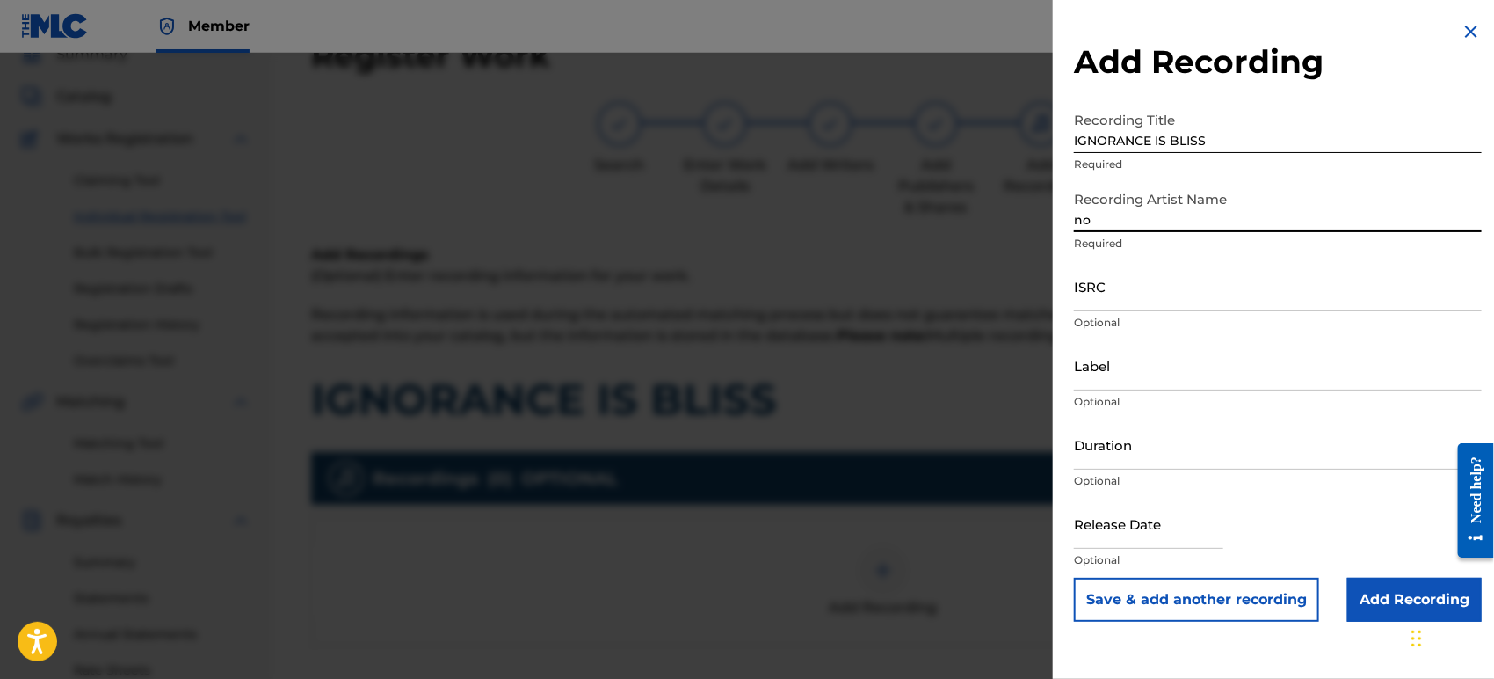
type input "n"
type input "NOAAH"
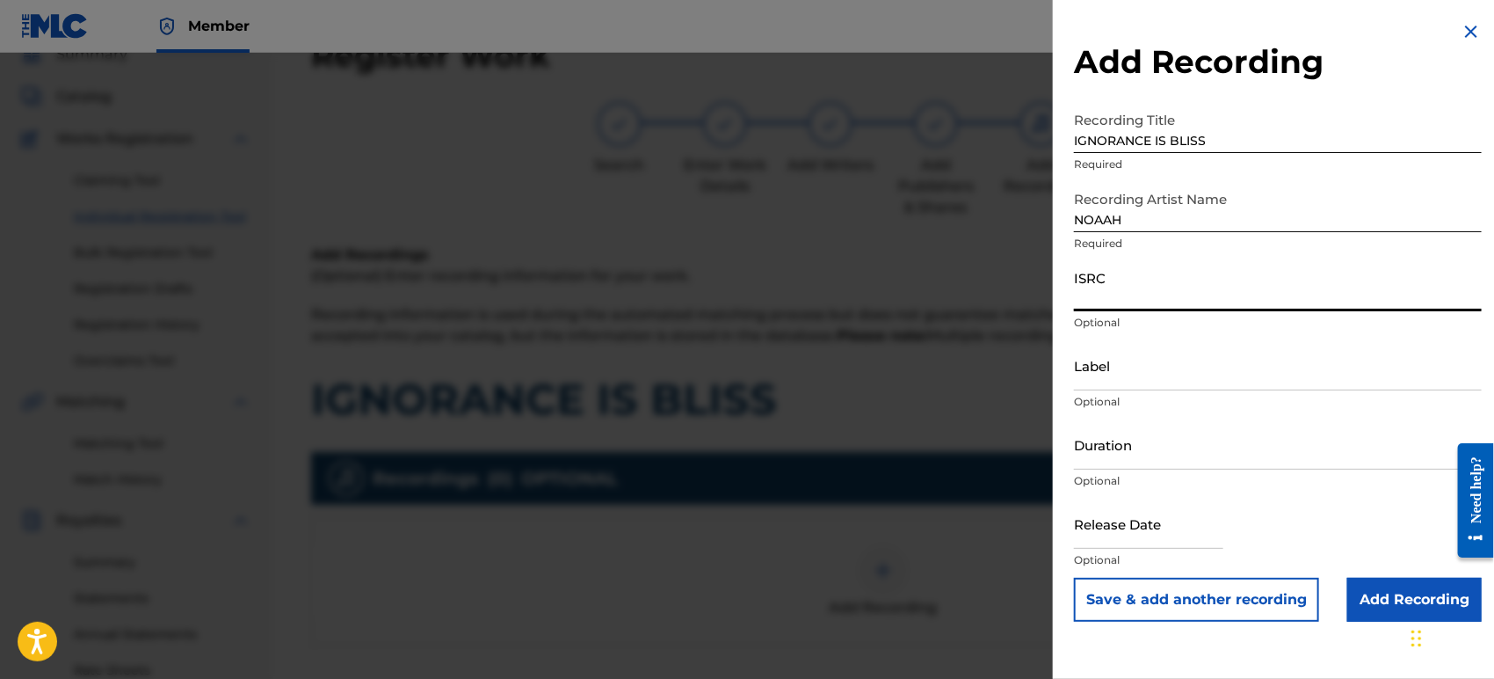
click at [1170, 311] on div "ISRC Optional" at bounding box center [1278, 300] width 408 height 79
click at [1160, 293] on input "ISRC" at bounding box center [1278, 286] width 408 height 50
paste input "GXEPM2025012"
type input "GXEPM2025012"
click at [1395, 609] on input "Add Recording" at bounding box center [1415, 600] width 134 height 44
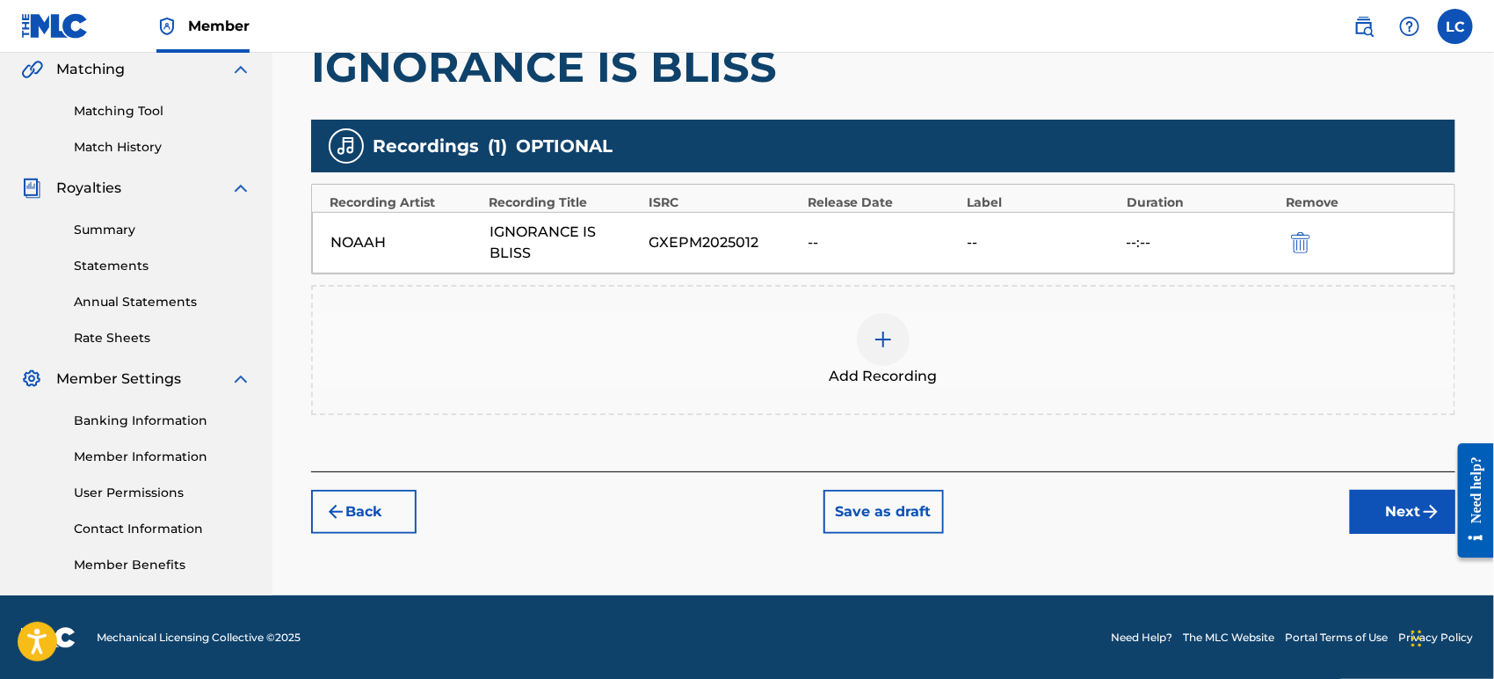
click at [1399, 508] on button "Next" at bounding box center [1402, 512] width 105 height 44
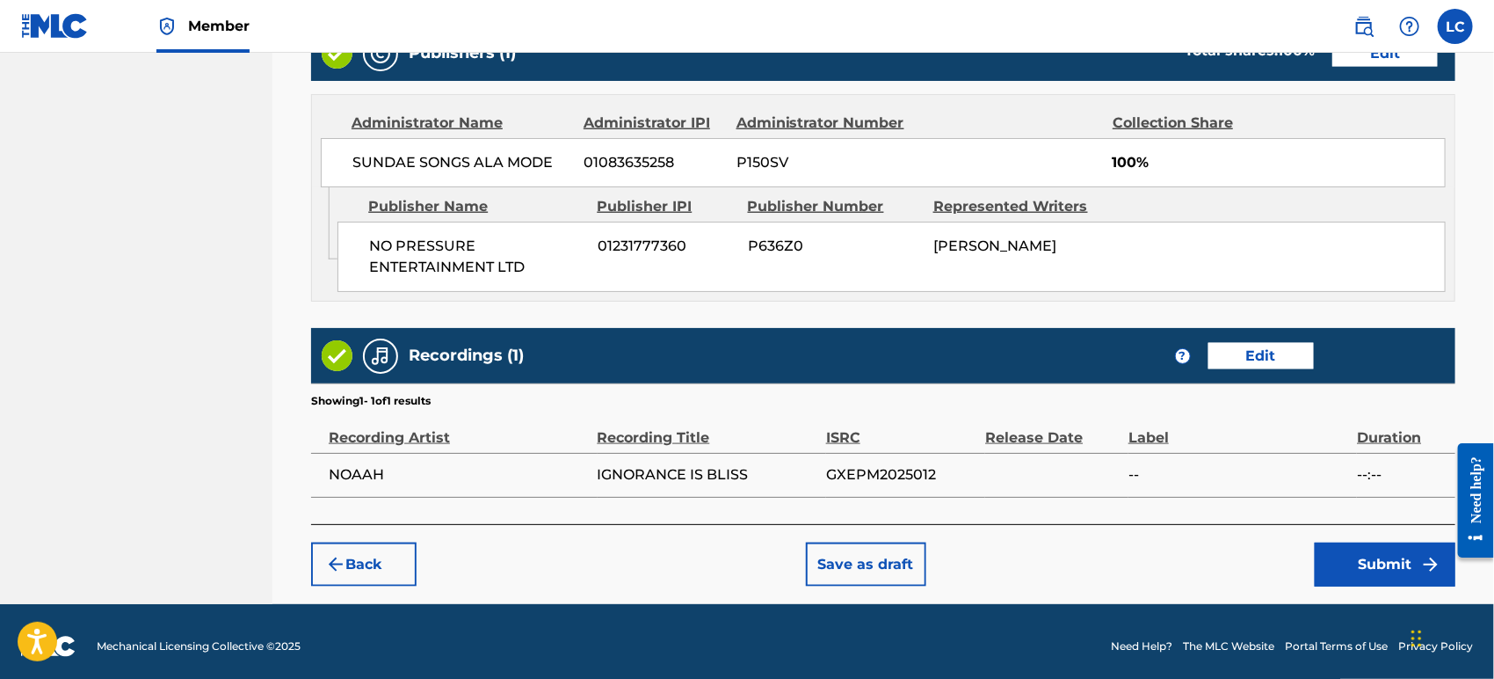
scroll to position [936, 0]
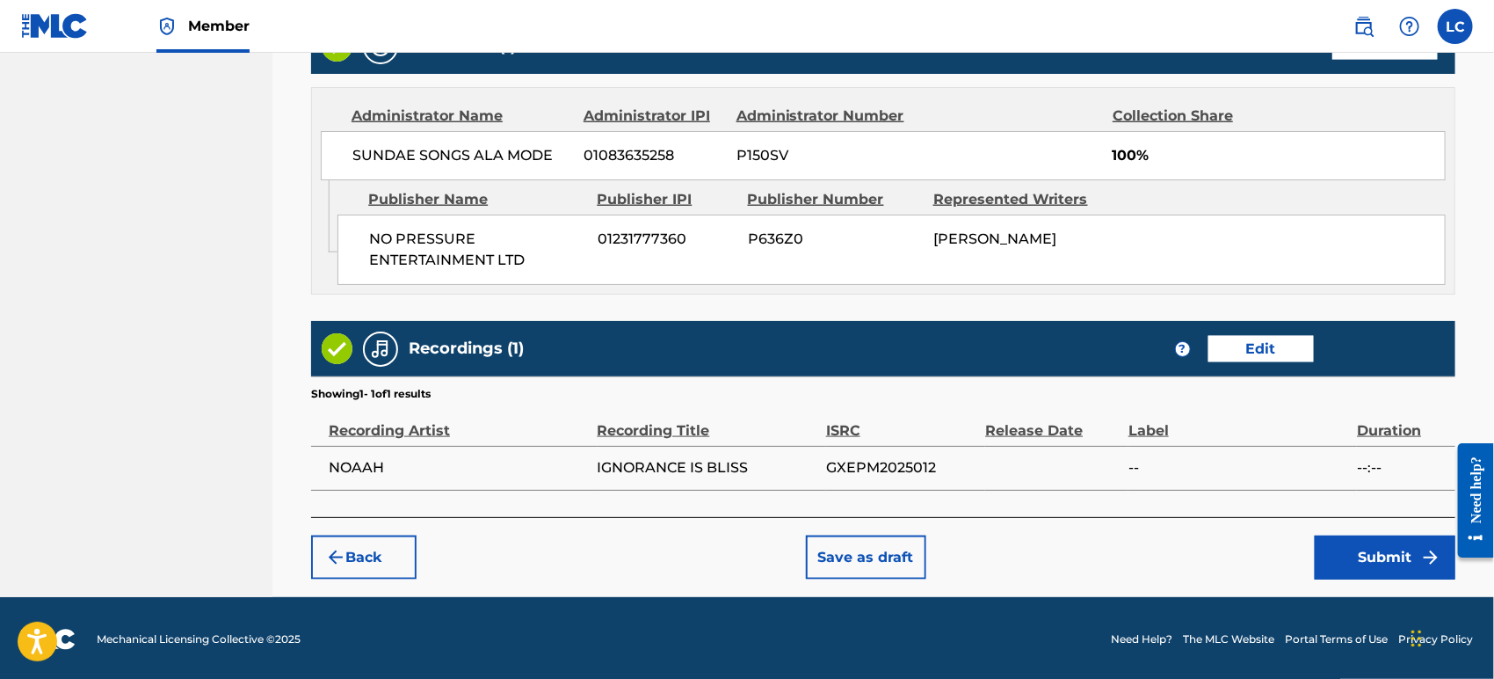
click at [1396, 551] on button "Submit" at bounding box center [1385, 557] width 141 height 44
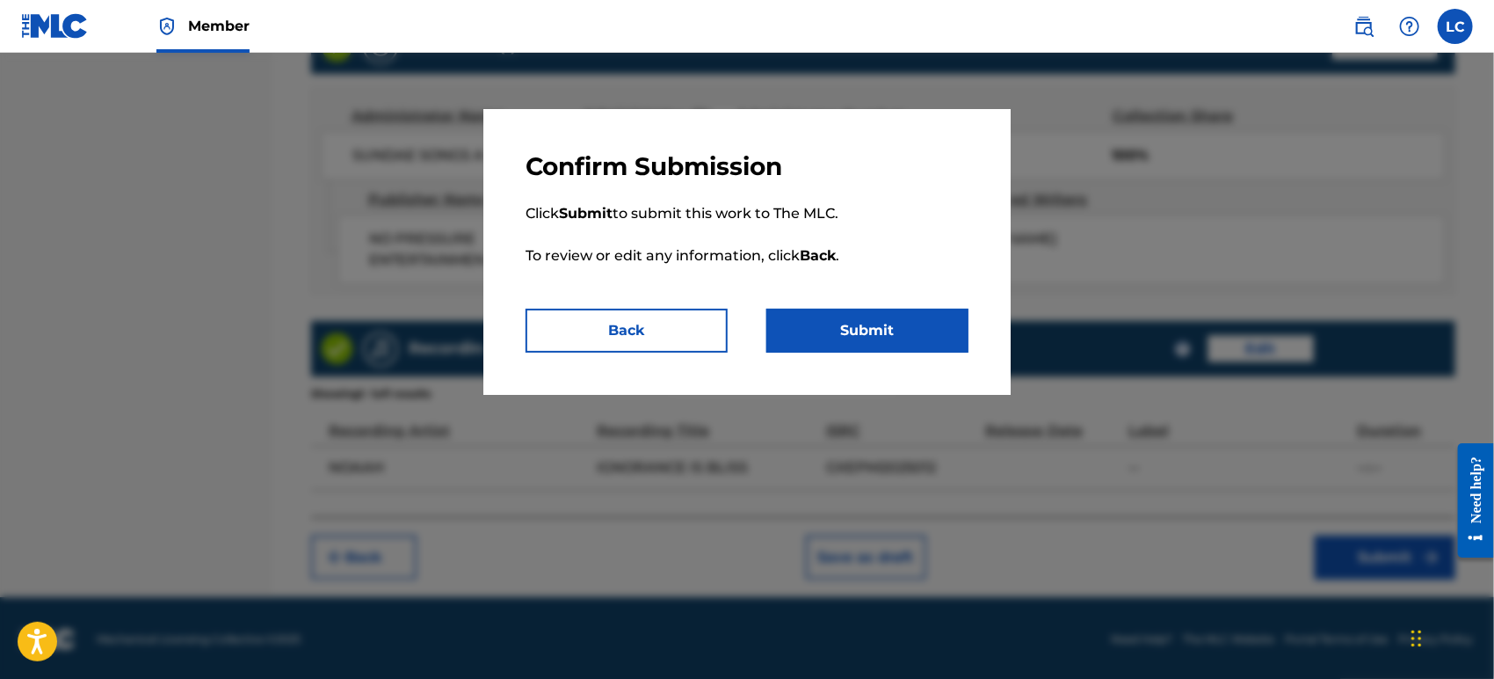
click at [881, 345] on button "Submit" at bounding box center [867, 331] width 202 height 44
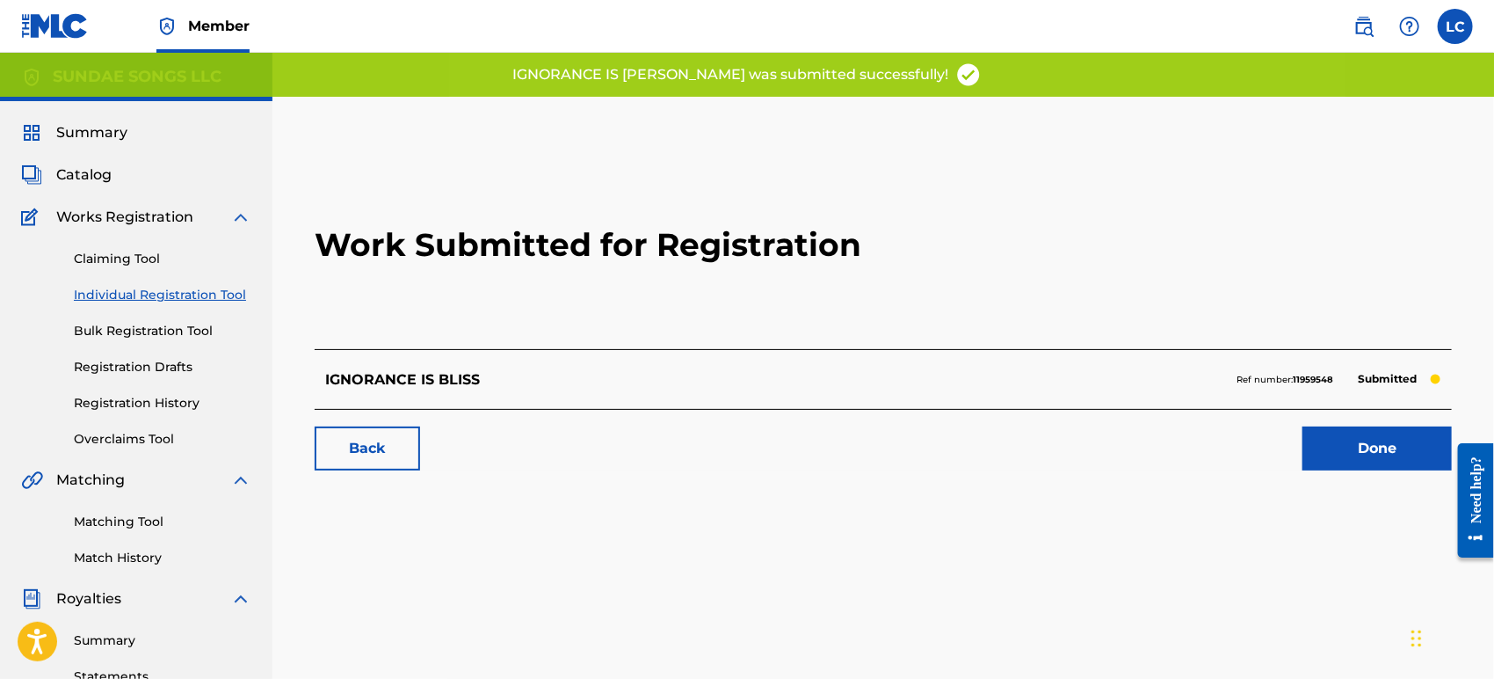
click at [1384, 453] on link "Done" at bounding box center [1377, 448] width 149 height 44
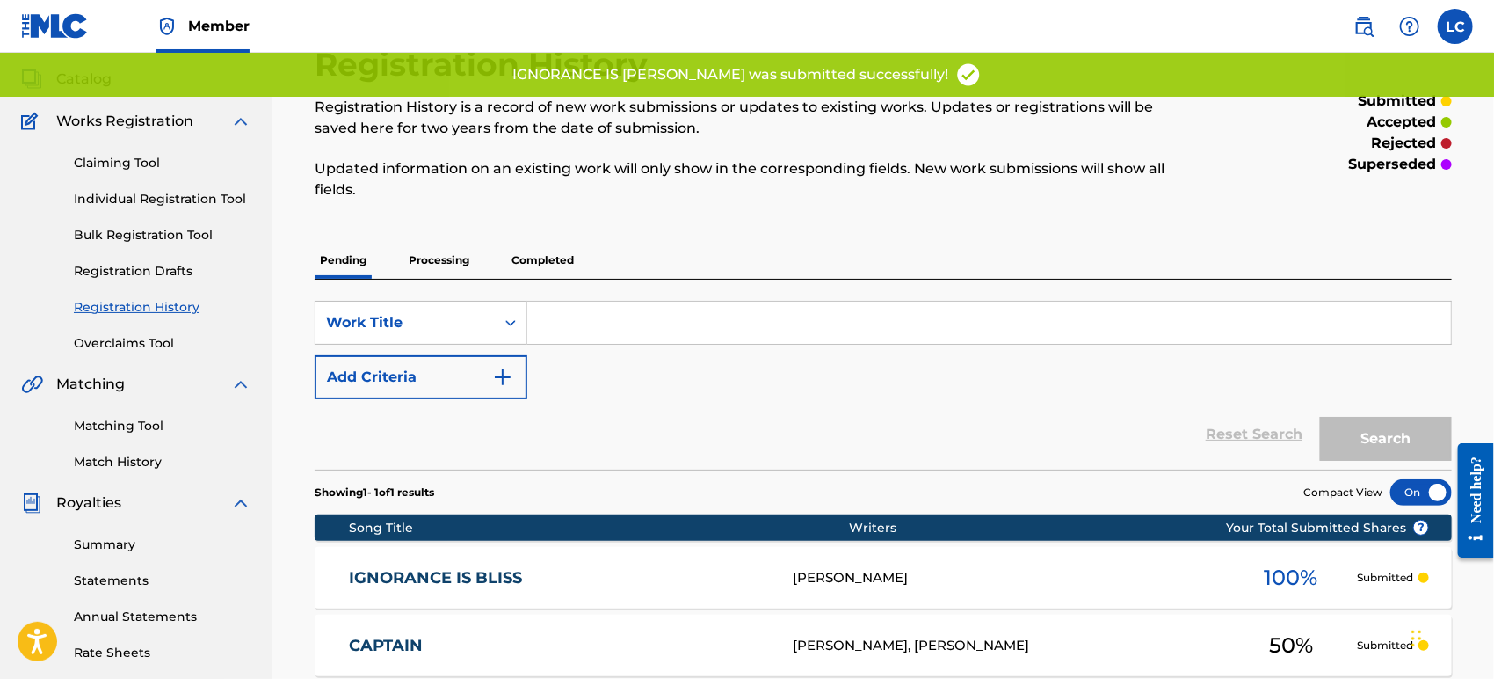
scroll to position [390, 0]
